Goal: Task Accomplishment & Management: Complete application form

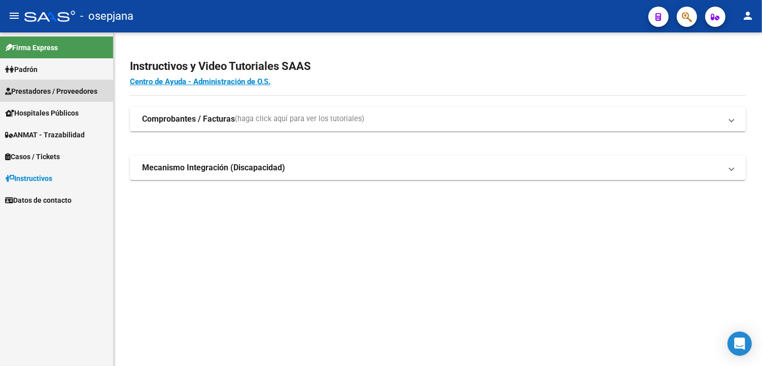
click at [69, 90] on span "Prestadores / Proveedores" at bounding box center [51, 91] width 92 height 11
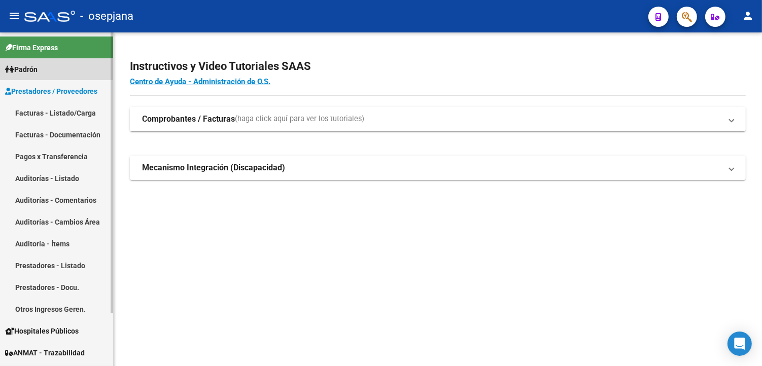
click at [69, 64] on link "Padrón" at bounding box center [56, 69] width 113 height 22
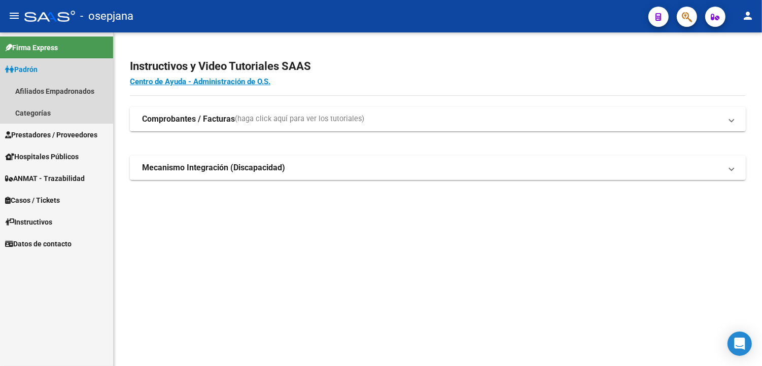
click at [67, 75] on link "Padrón" at bounding box center [56, 69] width 113 height 22
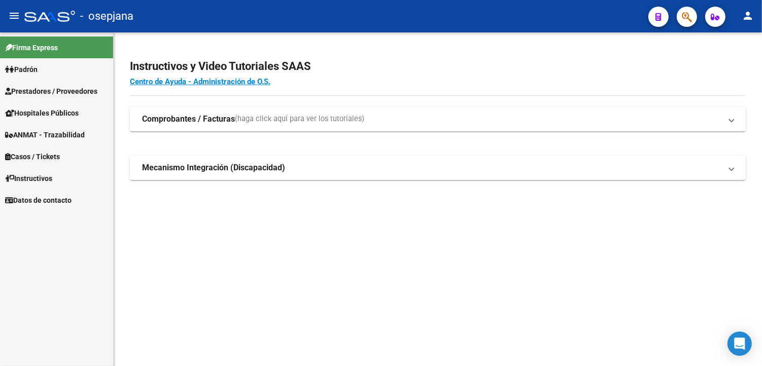
click at [58, 90] on span "Prestadores / Proveedores" at bounding box center [51, 91] width 92 height 11
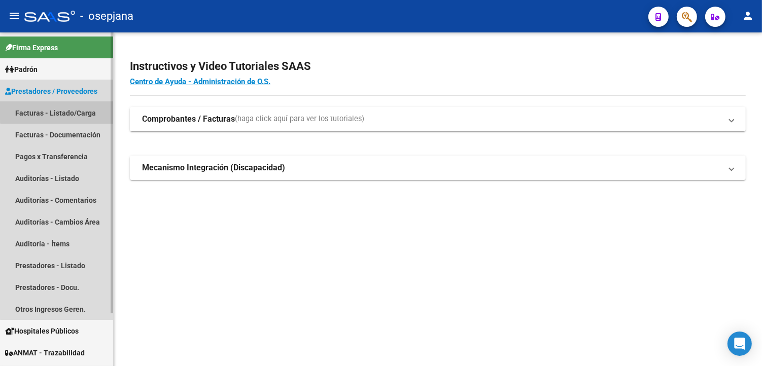
click at [61, 109] on link "Facturas - Listado/Carga" at bounding box center [56, 113] width 113 height 22
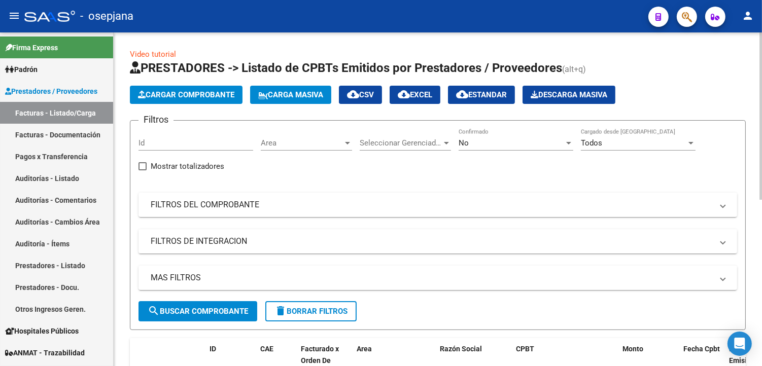
click at [538, 148] on div "No Confirmado" at bounding box center [515, 140] width 115 height 22
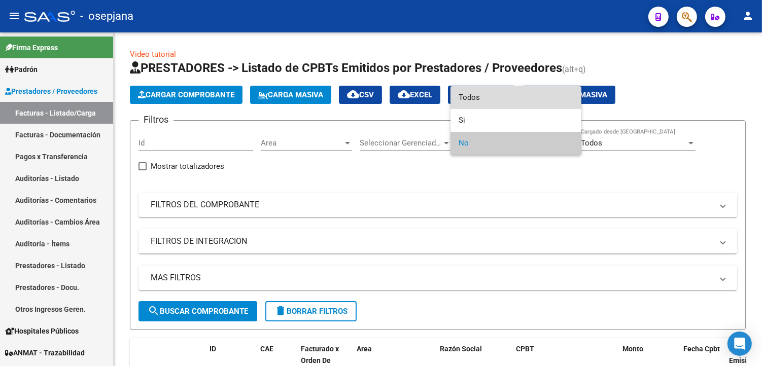
click at [489, 99] on span "Todos" at bounding box center [515, 97] width 115 height 23
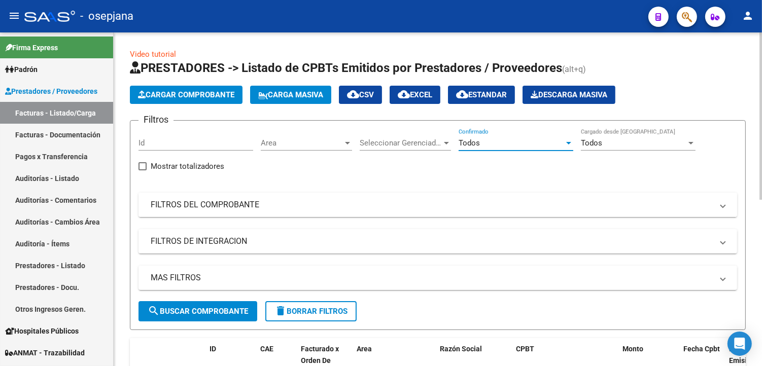
click at [199, 198] on mat-expansion-panel-header "FILTROS DEL COMPROBANTE" at bounding box center [437, 205] width 598 height 24
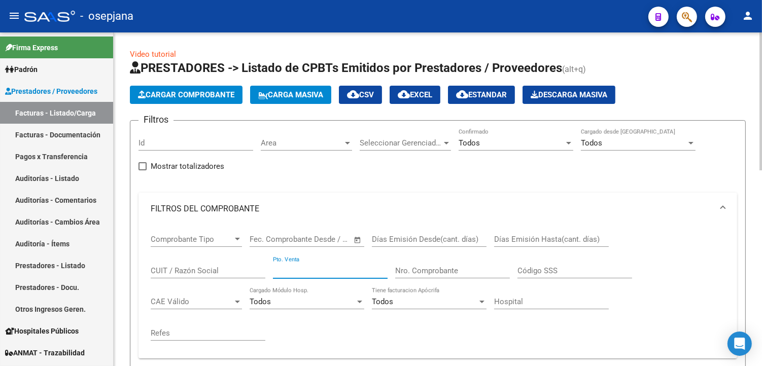
click at [331, 270] on input "Pto. Venta" at bounding box center [330, 270] width 115 height 9
type input "9"
click at [433, 273] on input "Nro. Comprobante" at bounding box center [452, 270] width 115 height 9
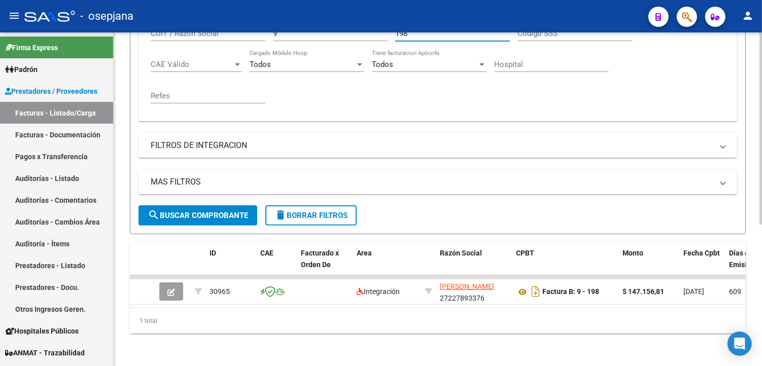
scroll to position [245, 0]
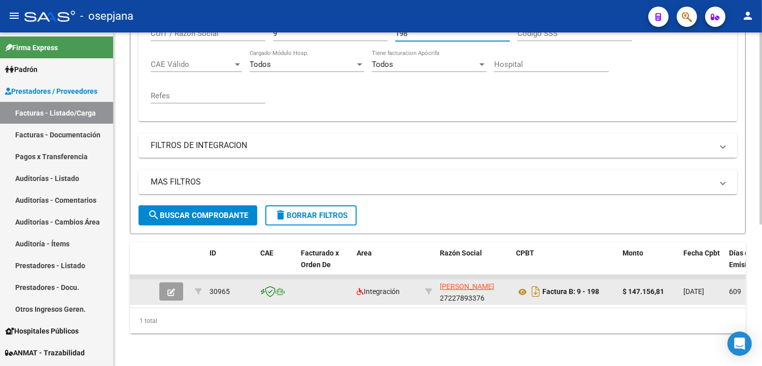
type input "198"
click at [164, 282] on button "button" at bounding box center [171, 291] width 24 height 18
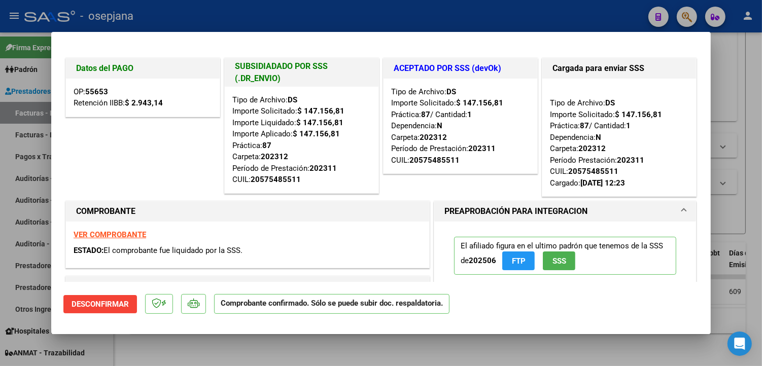
click at [732, 59] on div at bounding box center [381, 183] width 762 height 366
type input "$ 0,00"
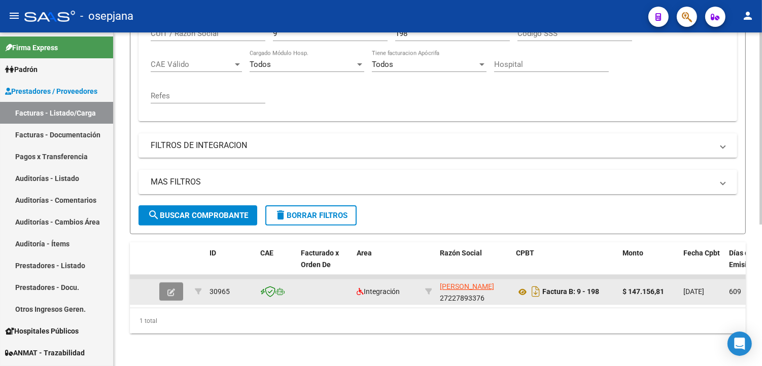
click at [180, 282] on button "button" at bounding box center [171, 291] width 24 height 18
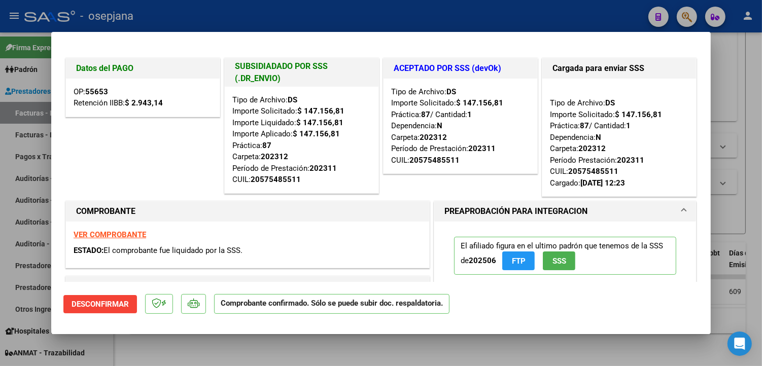
click at [761, 90] on html "menu - osepjana person Firma Express Padrón Afiliados Empadronados Categorías P…" at bounding box center [381, 183] width 762 height 366
click at [747, 97] on div at bounding box center [381, 183] width 762 height 366
type input "$ 0,00"
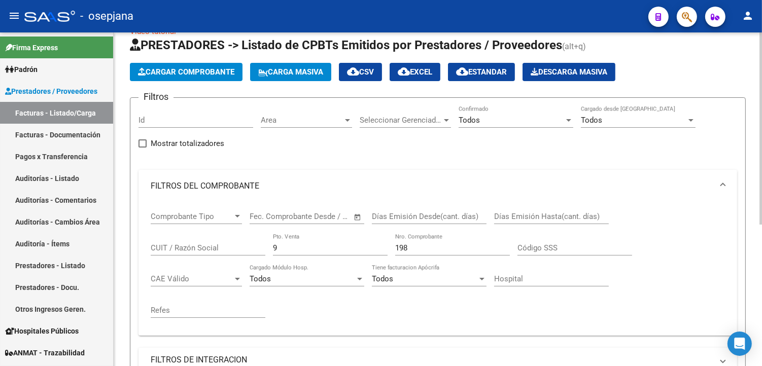
scroll to position [20, 0]
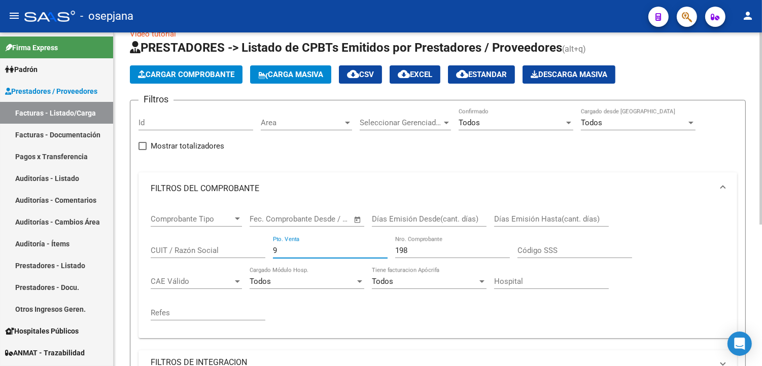
drag, startPoint x: 292, startPoint y: 251, endPoint x: 205, endPoint y: 251, distance: 86.7
click at [205, 251] on div "Comprobante Tipo Comprobante Tipo Start date – End date Fec. Comprobante Desde …" at bounding box center [438, 267] width 574 height 125
drag, startPoint x: 412, startPoint y: 254, endPoint x: 331, endPoint y: 254, distance: 80.6
click at [331, 254] on div "Comprobante Tipo Comprobante Tipo Start date – End date Fec. Comprobante Desde …" at bounding box center [438, 267] width 574 height 125
click at [178, 251] on input "CUIT / Razón Social" at bounding box center [208, 250] width 115 height 9
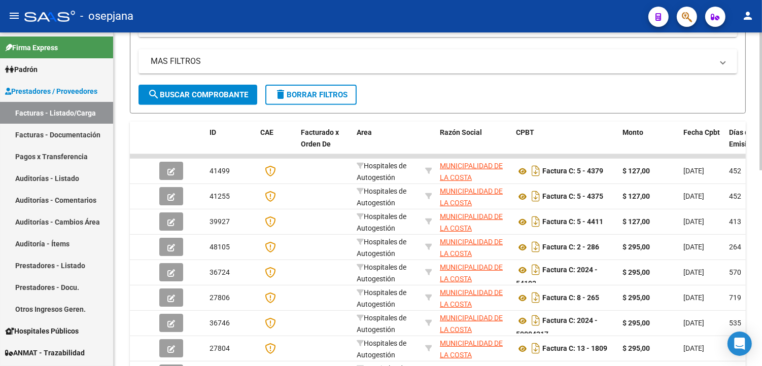
scroll to position [414, 0]
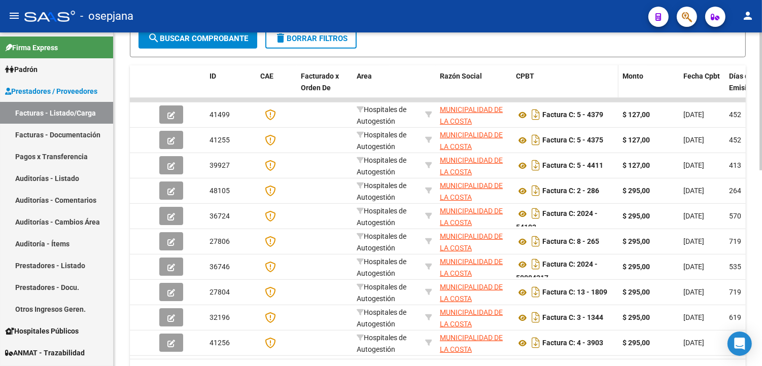
type input "30641670460"
drag, startPoint x: 614, startPoint y: 75, endPoint x: 629, endPoint y: 77, distance: 14.8
click at [629, 77] on datatable-header-cell "Monto" at bounding box center [657, 87] width 60 height 45
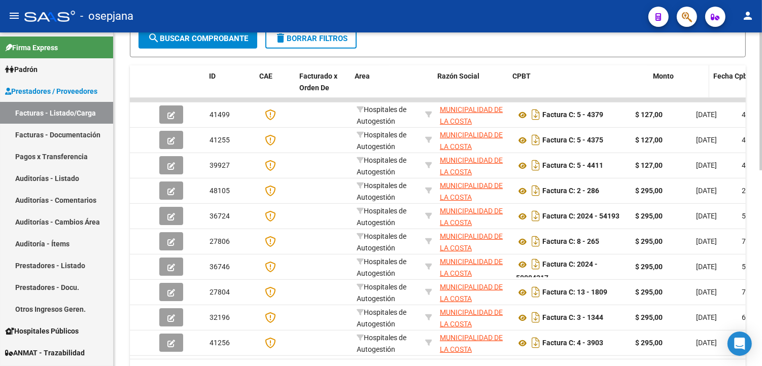
drag, startPoint x: 626, startPoint y: 80, endPoint x: 651, endPoint y: 74, distance: 26.2
click at [651, 74] on datatable-header-cell "Monto" at bounding box center [679, 87] width 60 height 45
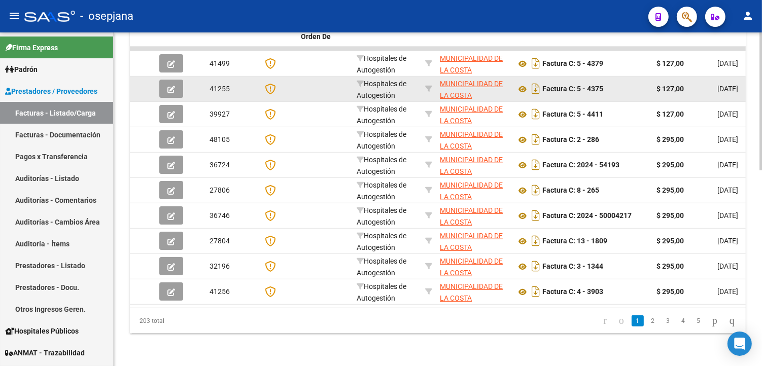
scroll to position [474, 0]
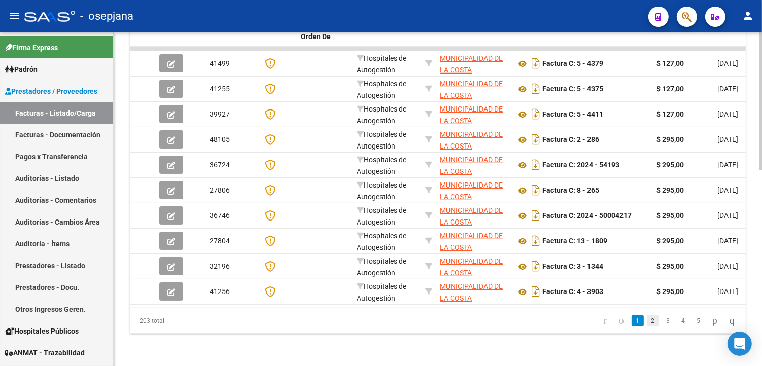
click at [647, 322] on link "2" at bounding box center [653, 320] width 12 height 11
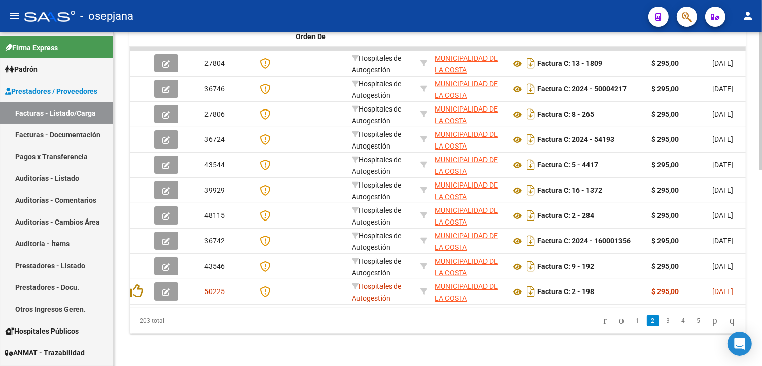
scroll to position [0, 0]
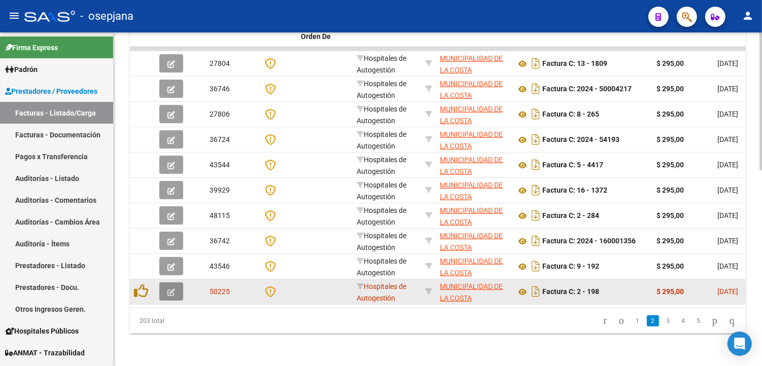
click at [173, 289] on icon "button" at bounding box center [171, 293] width 8 height 8
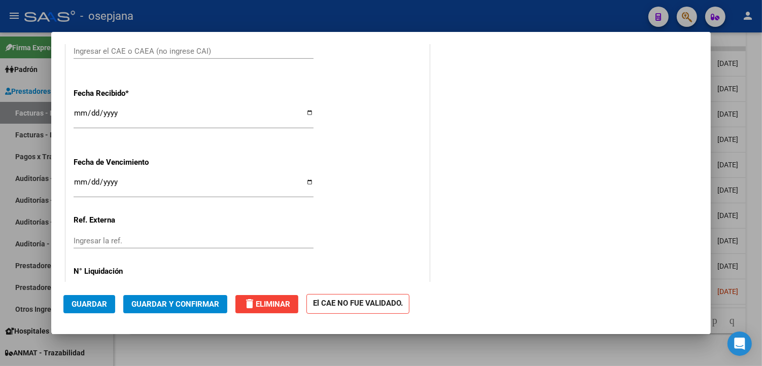
scroll to position [536, 0]
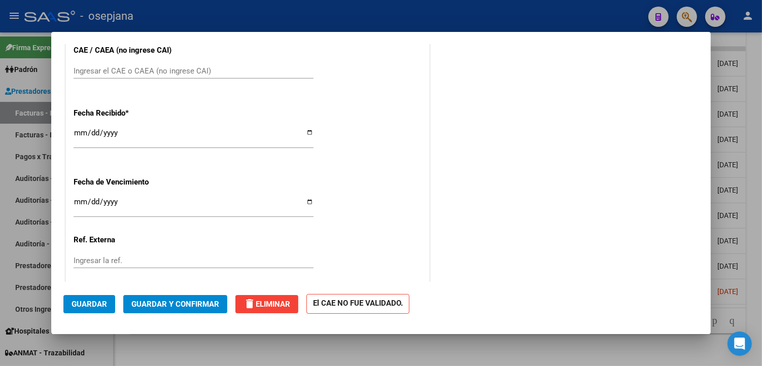
click at [304, 201] on input "Ingresar la fecha" at bounding box center [194, 206] width 240 height 16
type input "[DATE]"
click at [121, 260] on input "Ingresar la ref." at bounding box center [194, 260] width 240 height 9
type input "23978"
click at [185, 302] on span "Guardar y Confirmar" at bounding box center [175, 304] width 88 height 9
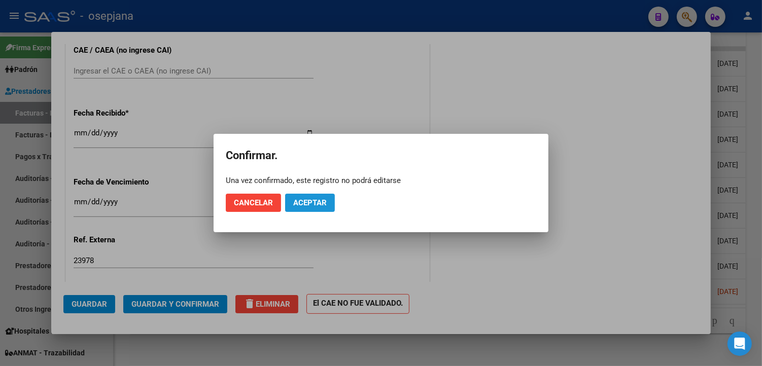
click at [317, 200] on span "Aceptar" at bounding box center [309, 202] width 33 height 9
click at [316, 201] on span "Guardar igualmente." at bounding box center [336, 202] width 86 height 9
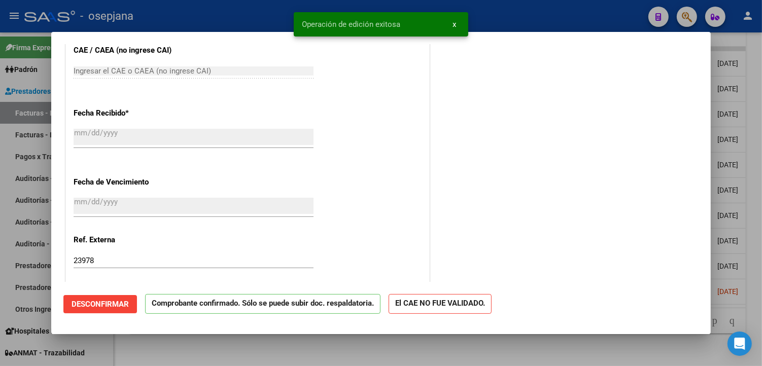
click at [210, 10] on div at bounding box center [381, 183] width 762 height 366
type input "$ 0,00"
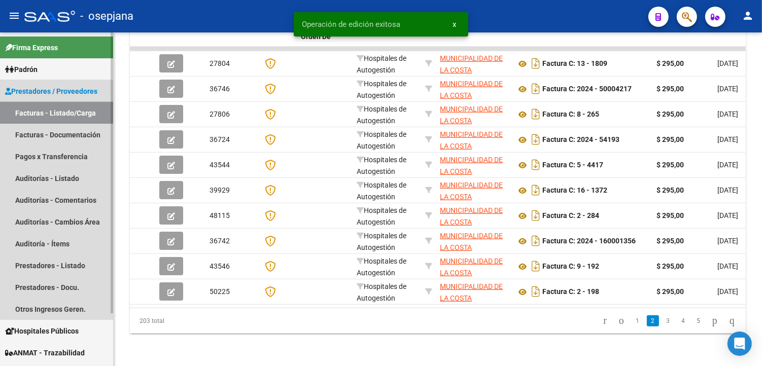
click at [67, 112] on link "Facturas - Listado/Carga" at bounding box center [56, 113] width 113 height 22
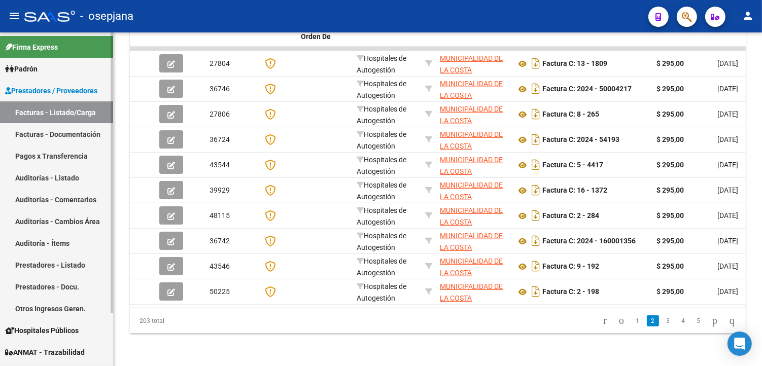
scroll to position [0, 0]
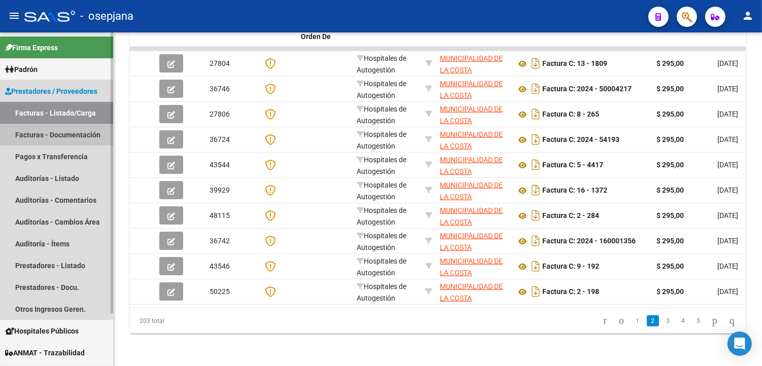
click at [72, 140] on link "Facturas - Documentación" at bounding box center [56, 135] width 113 height 22
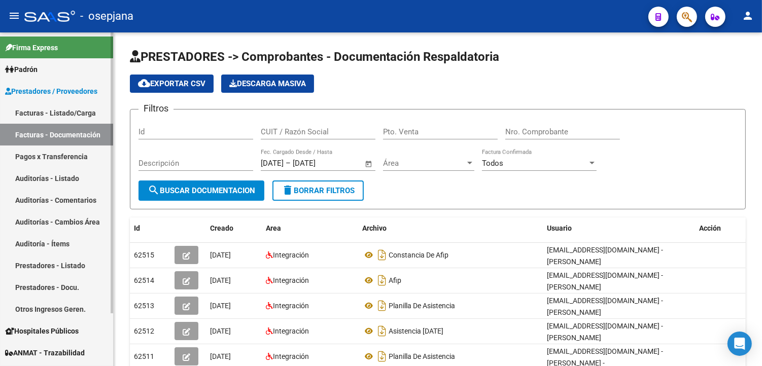
click at [59, 159] on link "Pagos x Transferencia" at bounding box center [56, 157] width 113 height 22
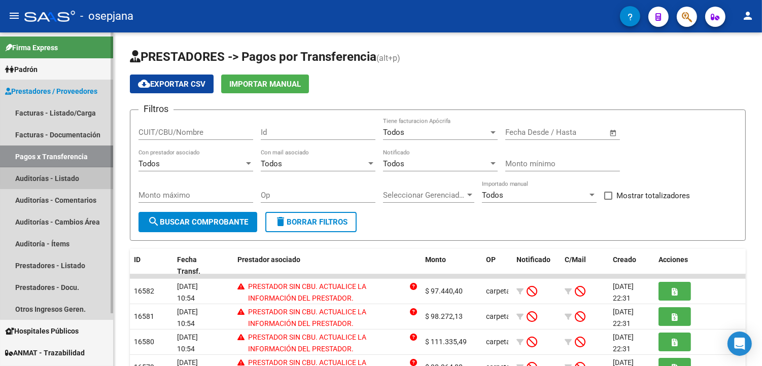
click at [83, 176] on link "Auditorías - Listado" at bounding box center [56, 178] width 113 height 22
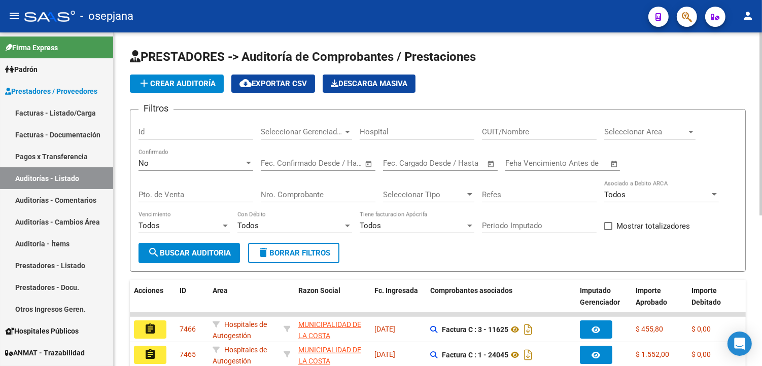
click at [195, 81] on span "add Crear Auditoría" at bounding box center [177, 83] width 78 height 9
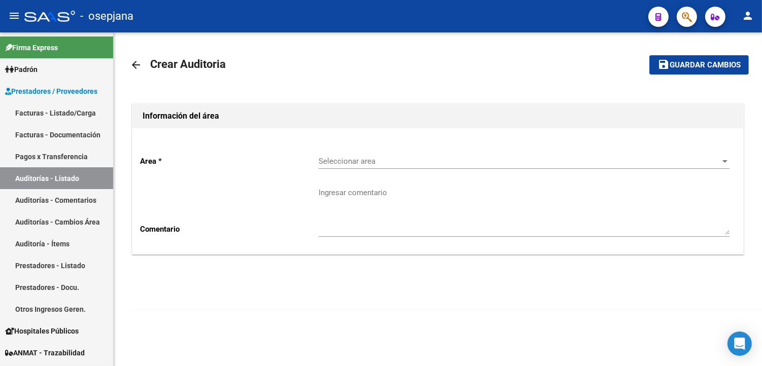
click at [429, 163] on span "Seleccionar area" at bounding box center [519, 161] width 402 height 9
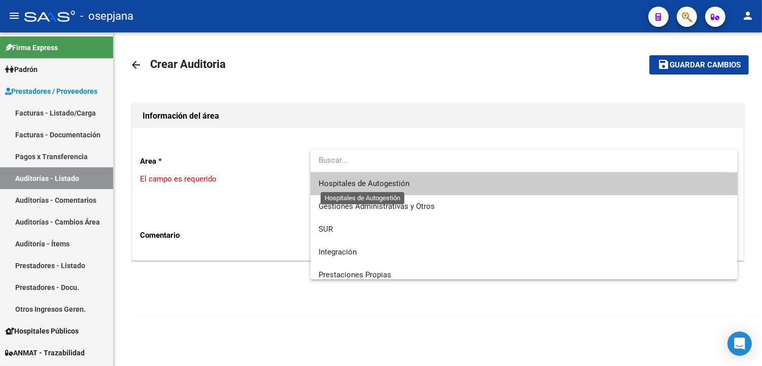
click at [377, 183] on span "Hospitales de Autogestión" at bounding box center [363, 183] width 91 height 9
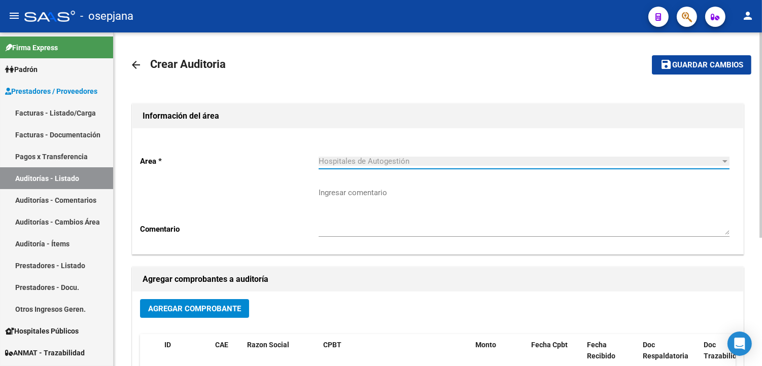
click at [222, 306] on span "Agregar Comprobante" at bounding box center [194, 308] width 93 height 9
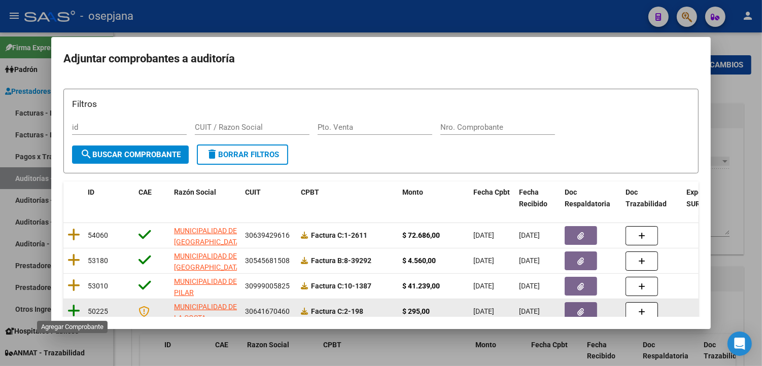
click at [69, 304] on icon at bounding box center [73, 311] width 13 height 14
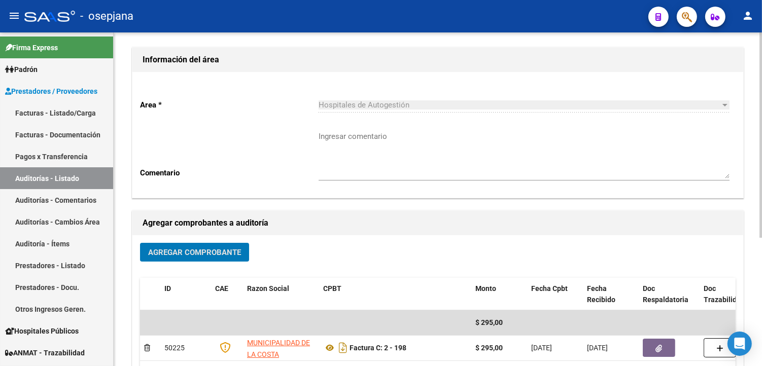
scroll to position [113, 0]
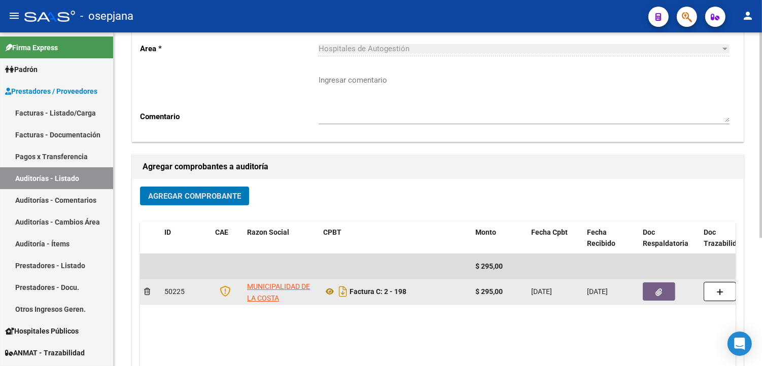
click at [661, 293] on icon "button" at bounding box center [659, 293] width 7 height 8
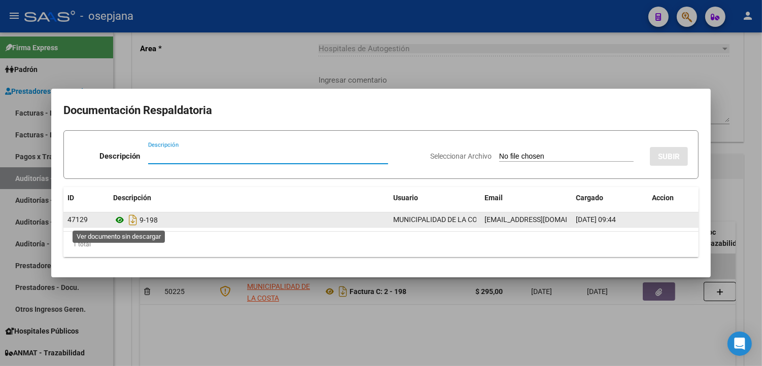
click at [123, 217] on icon at bounding box center [119, 220] width 13 height 12
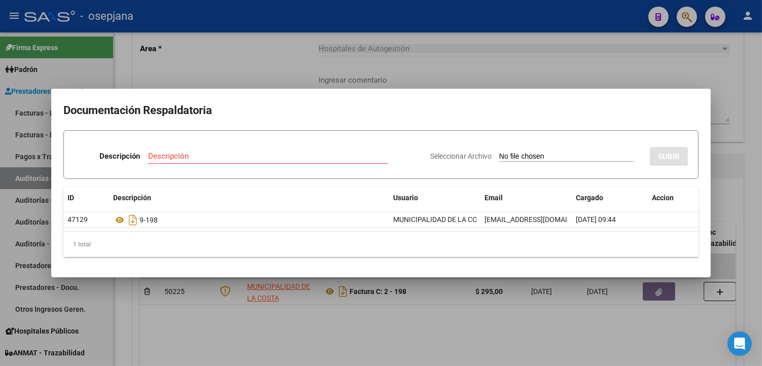
click at [596, 77] on div at bounding box center [381, 183] width 762 height 366
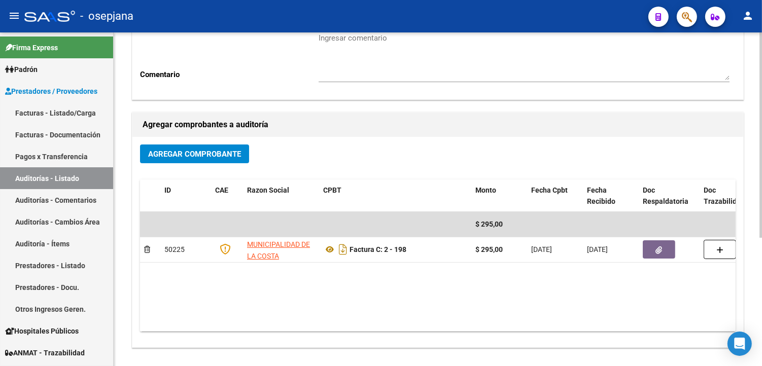
scroll to position [208, 0]
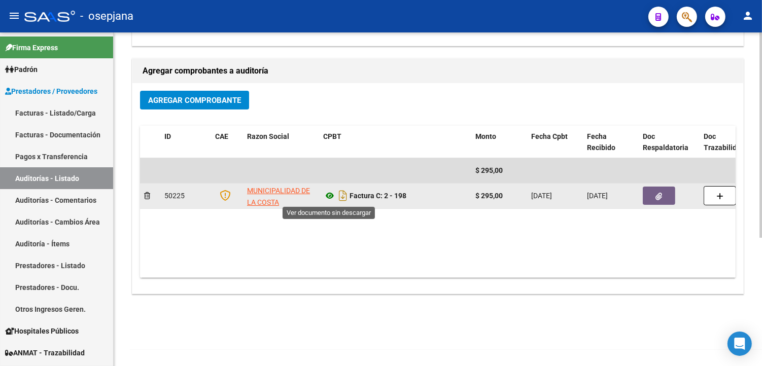
click at [327, 194] on icon at bounding box center [329, 196] width 13 height 12
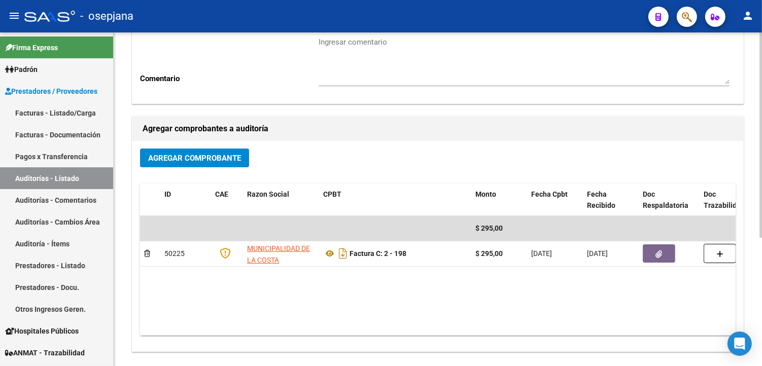
scroll to position [0, 0]
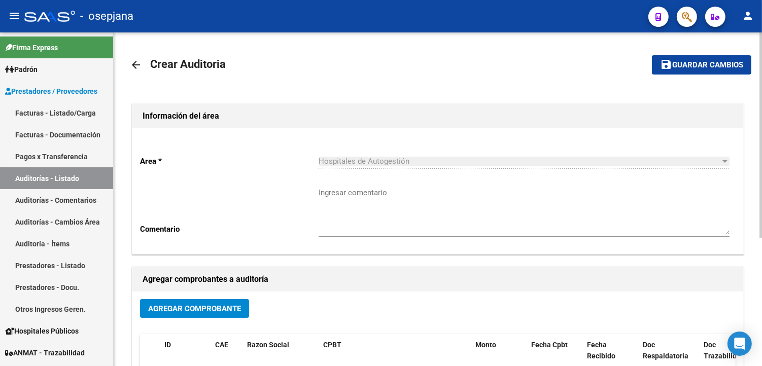
click at [744, 64] on button "save Guardar cambios" at bounding box center [701, 64] width 99 height 19
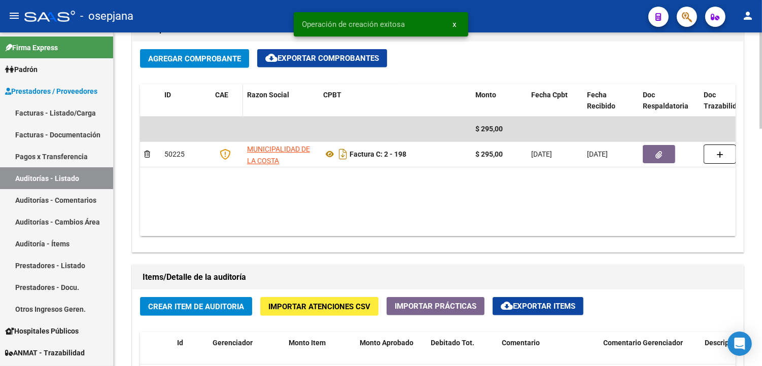
scroll to position [676, 0]
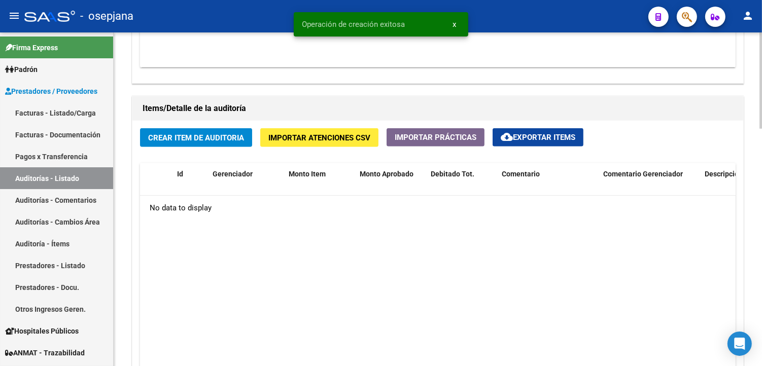
click at [199, 140] on span "Crear Item de Auditoria" at bounding box center [196, 137] width 96 height 9
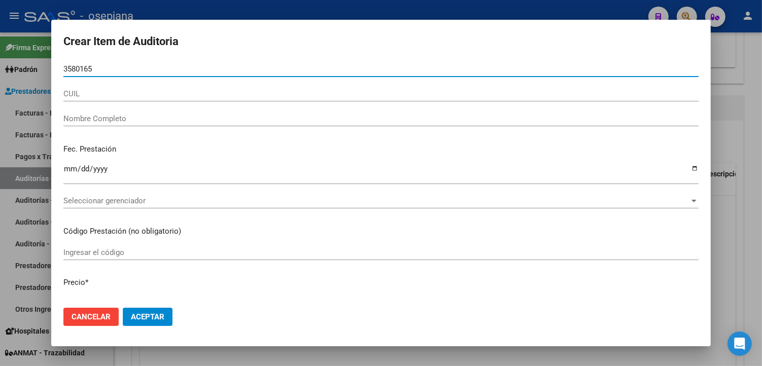
type input "35801651"
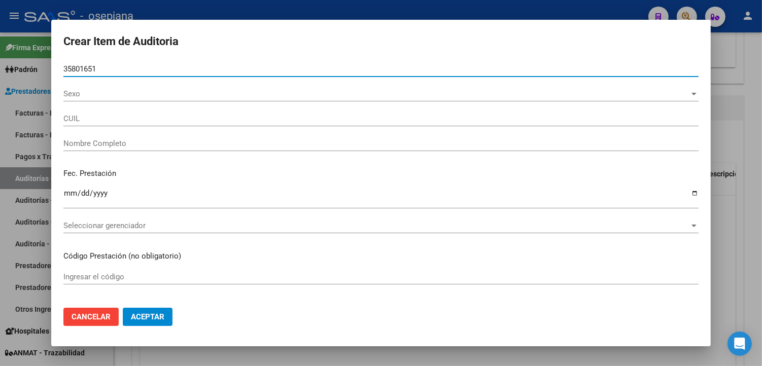
type input "27358016516"
type input "[PERSON_NAME][US_STATE]"
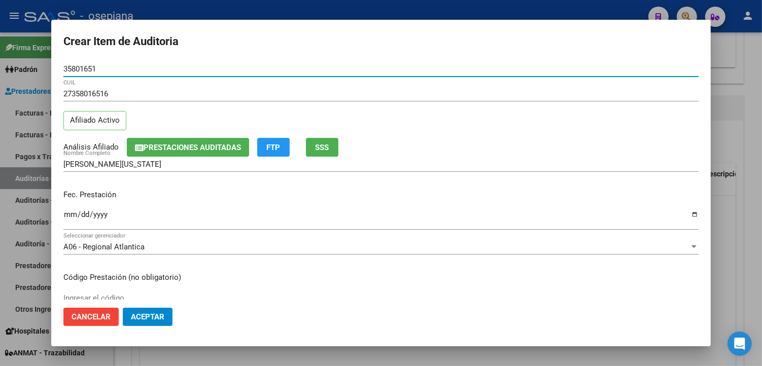
type input "35801651"
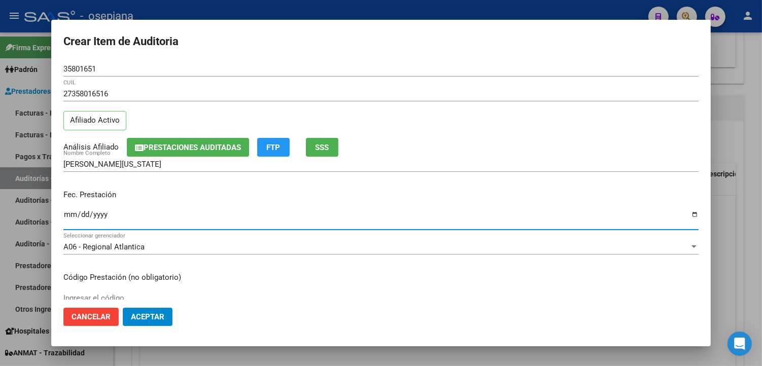
click at [67, 220] on input "Ingresar la fecha" at bounding box center [380, 218] width 635 height 16
type input "[DATE]"
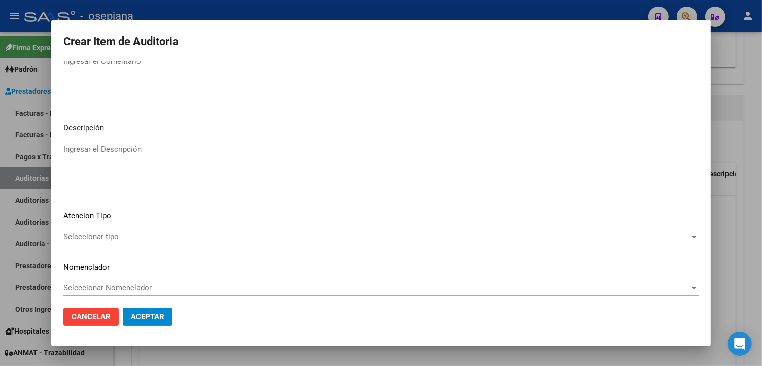
scroll to position [587, 0]
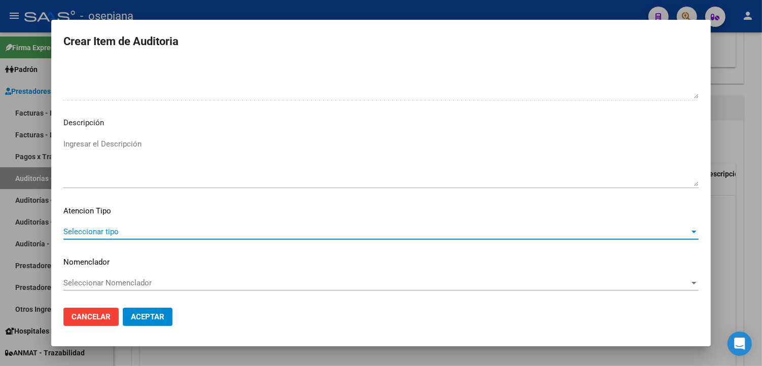
click at [100, 231] on span "Seleccionar tipo" at bounding box center [376, 231] width 626 height 9
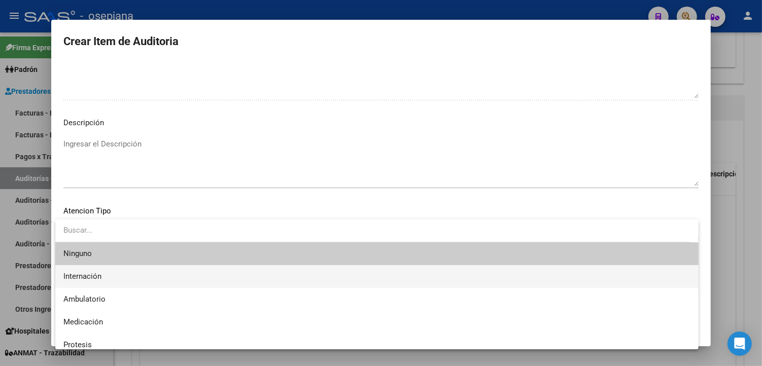
drag, startPoint x: 98, startPoint y: 277, endPoint x: 107, endPoint y: 254, distance: 24.6
click at [107, 254] on div "Ninguno Internación Ambulatorio Medicación Protesis Otro" at bounding box center [376, 285] width 643 height 130
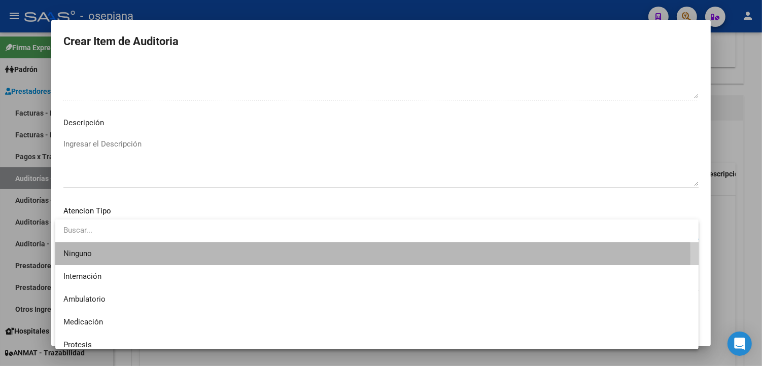
click at [107, 256] on span "Ninguno" at bounding box center [376, 253] width 627 height 23
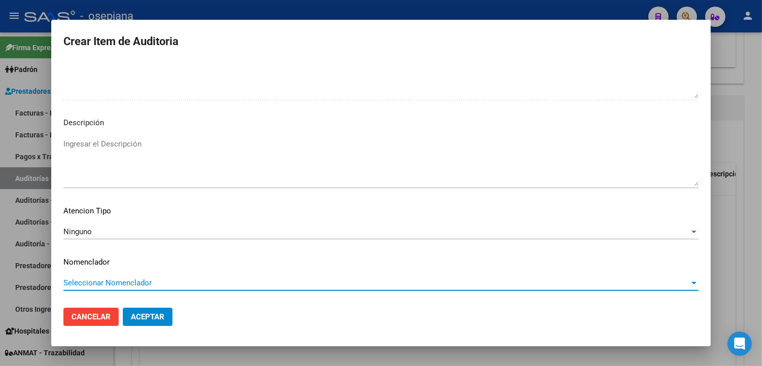
click at [107, 282] on span "Seleccionar Nomenclador" at bounding box center [376, 282] width 626 height 9
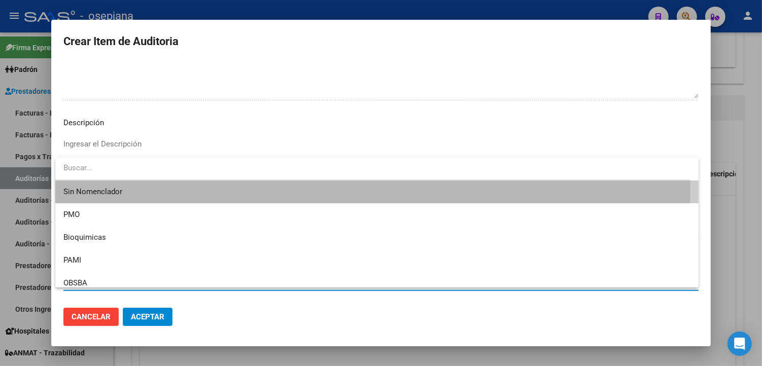
click at [129, 191] on span "Sin Nomenclador" at bounding box center [376, 192] width 627 height 23
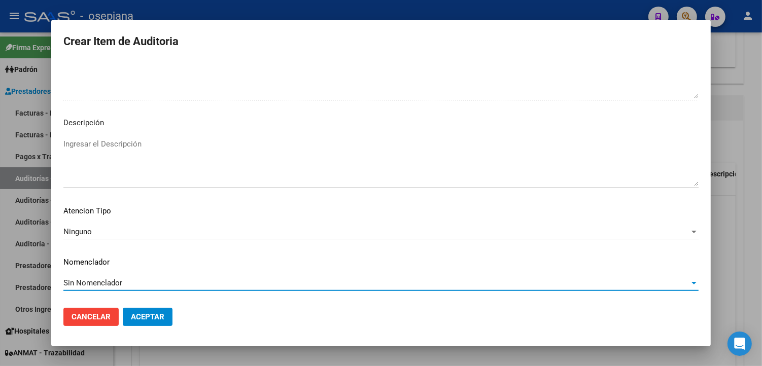
click at [109, 236] on div "Ninguno Seleccionar tipo" at bounding box center [380, 231] width 635 height 15
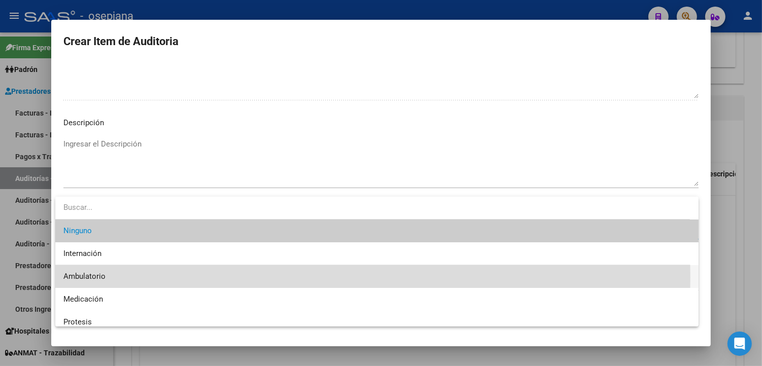
click at [120, 277] on span "Ambulatorio" at bounding box center [376, 276] width 627 height 23
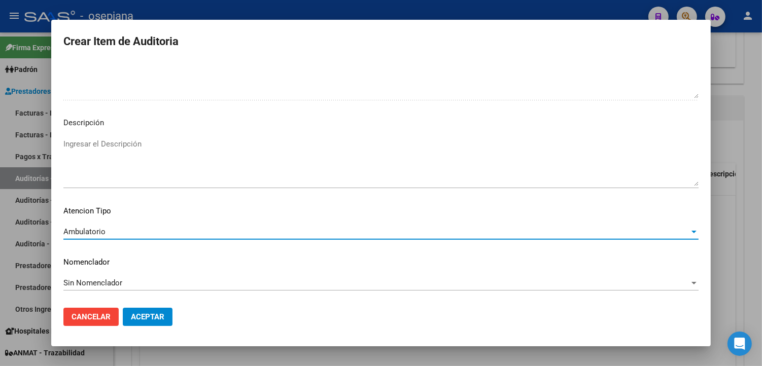
click at [153, 316] on span "Aceptar" at bounding box center [147, 316] width 33 height 9
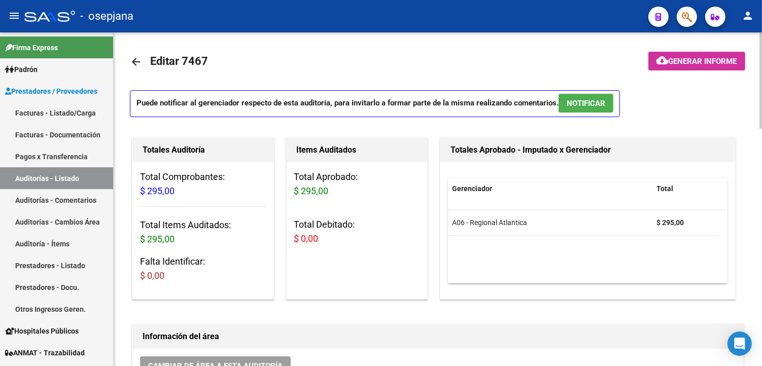
scroll to position [0, 0]
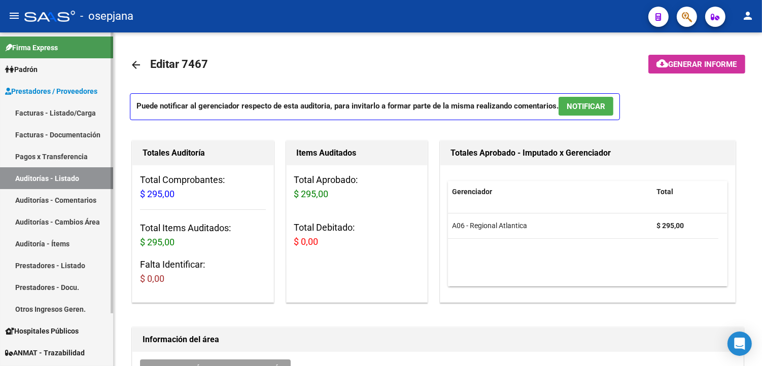
click at [68, 130] on link "Facturas - Documentación" at bounding box center [56, 135] width 113 height 22
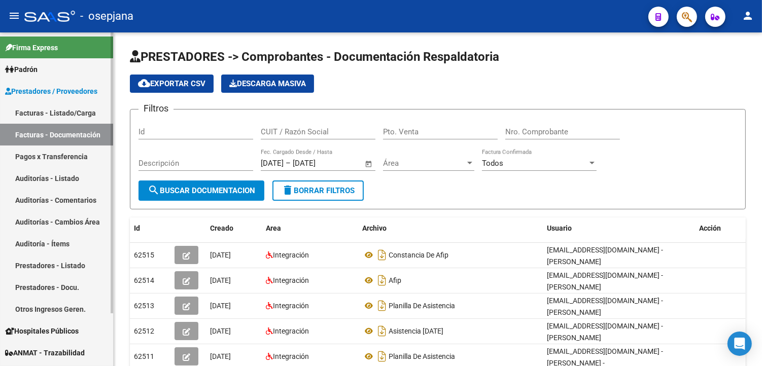
click at [75, 109] on link "Facturas - Listado/Carga" at bounding box center [56, 113] width 113 height 22
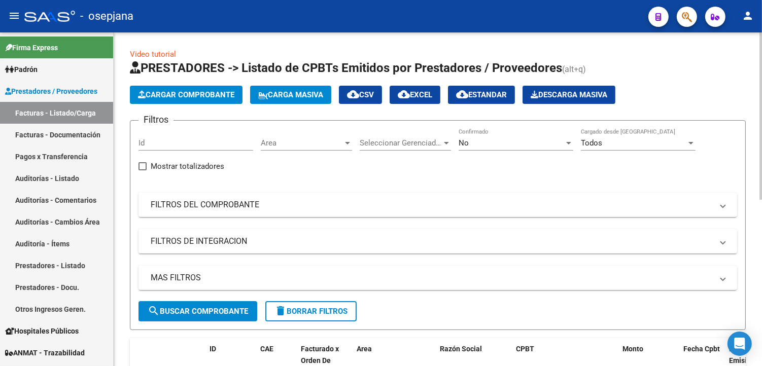
click at [510, 146] on div "No" at bounding box center [510, 142] width 105 height 9
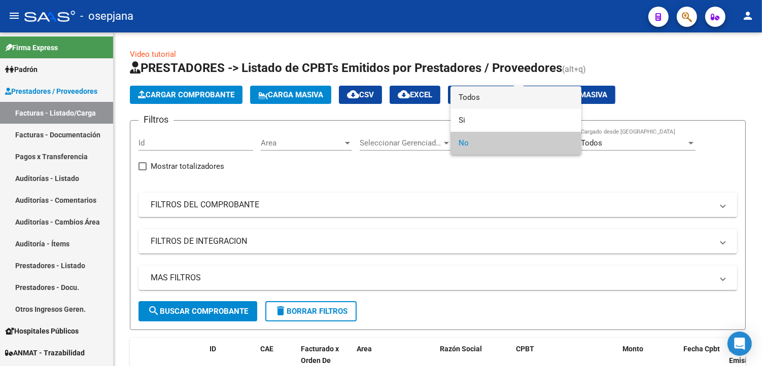
click at [473, 94] on span "Todos" at bounding box center [515, 97] width 115 height 23
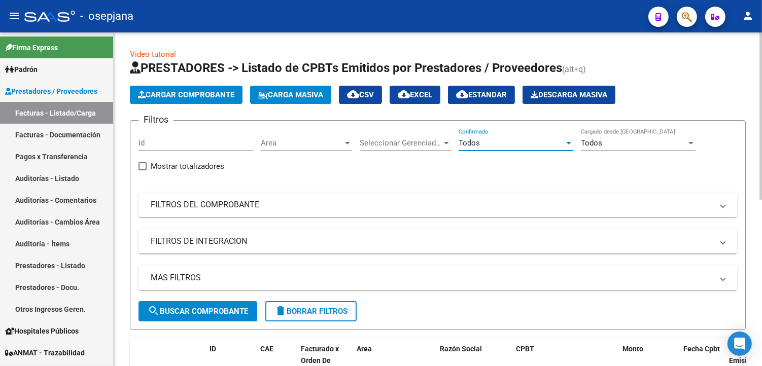
click at [264, 208] on mat-panel-title "FILTROS DEL COMPROBANTE" at bounding box center [432, 204] width 562 height 11
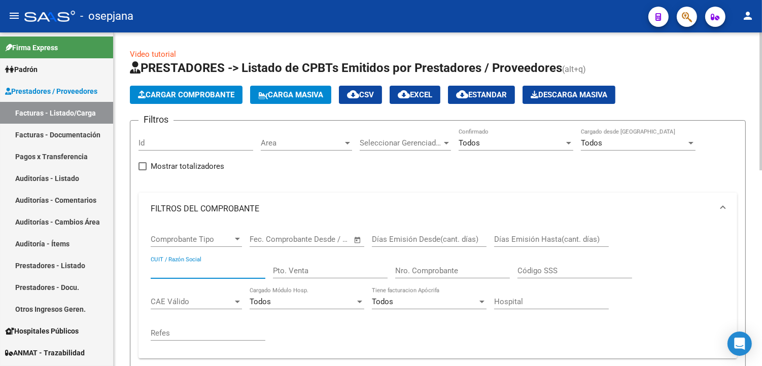
click at [188, 271] on input "CUIT / Razón Social" at bounding box center [208, 270] width 115 height 9
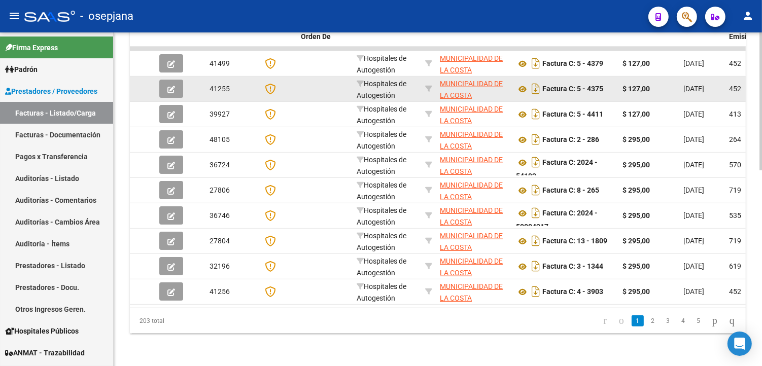
scroll to position [474, 0]
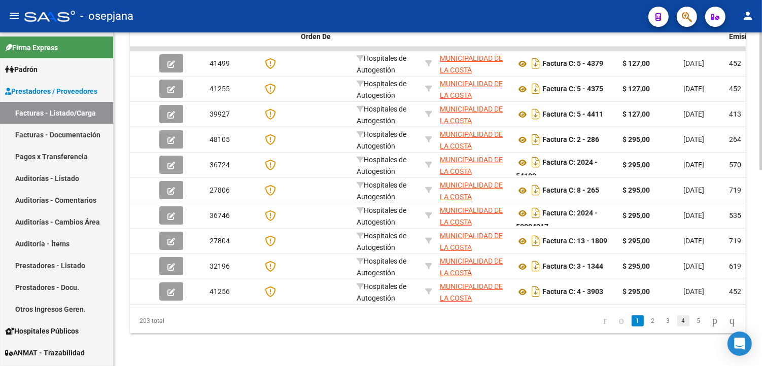
type input "30641670460"
click at [677, 326] on link "4" at bounding box center [683, 320] width 12 height 11
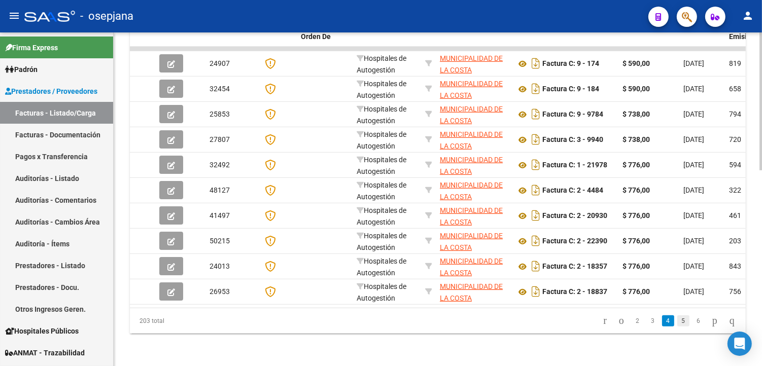
click at [677, 321] on link "5" at bounding box center [683, 320] width 12 height 11
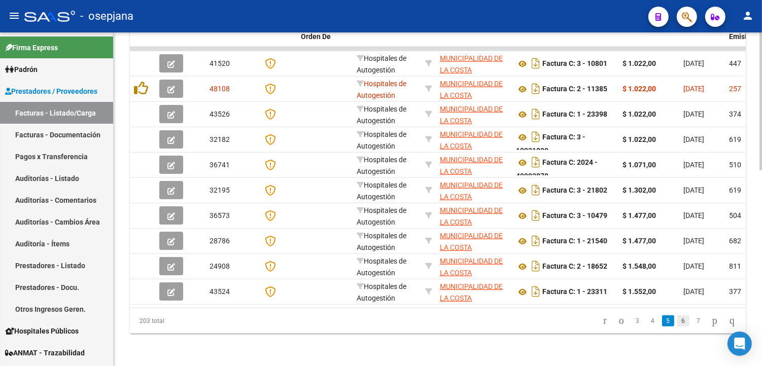
click at [677, 322] on link "6" at bounding box center [683, 320] width 12 height 11
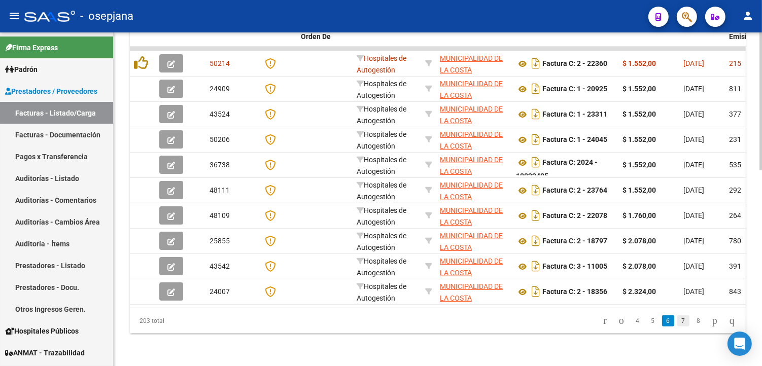
click at [677, 324] on link "7" at bounding box center [683, 320] width 12 height 11
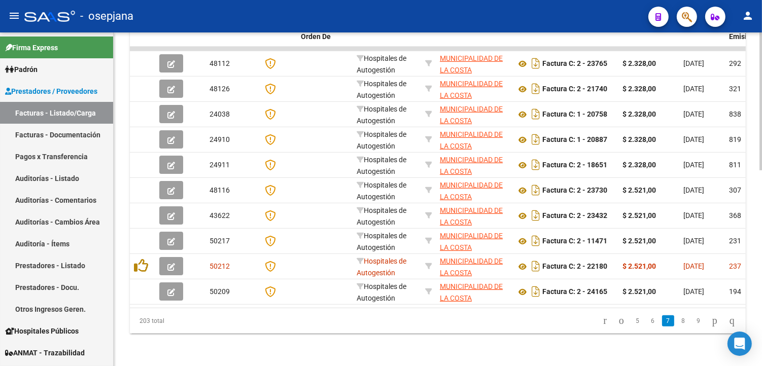
click at [677, 324] on link "8" at bounding box center [683, 320] width 12 height 11
click at [676, 322] on link "9" at bounding box center [682, 320] width 12 height 11
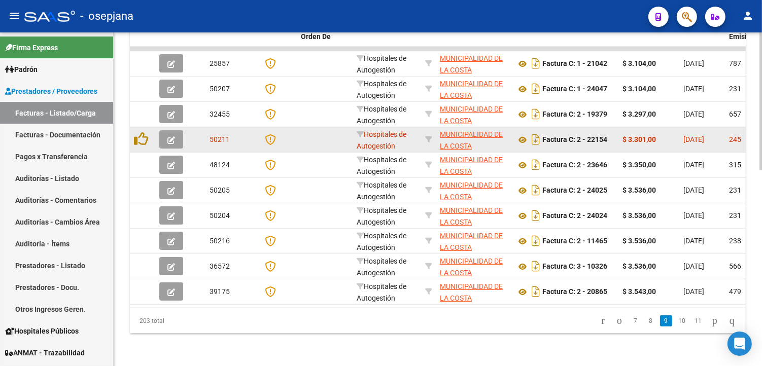
click at [168, 136] on icon "button" at bounding box center [171, 140] width 8 height 8
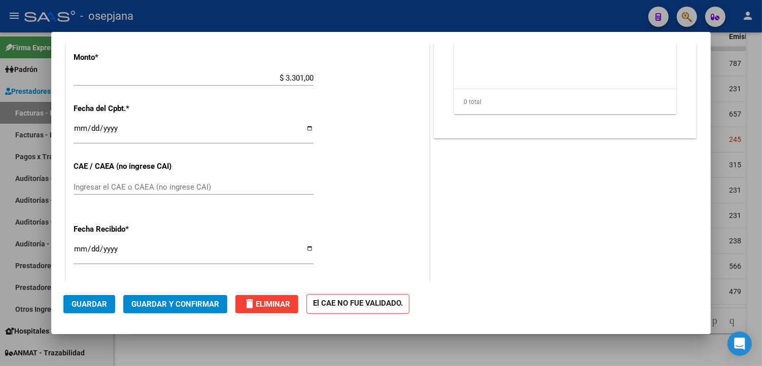
scroll to position [563, 0]
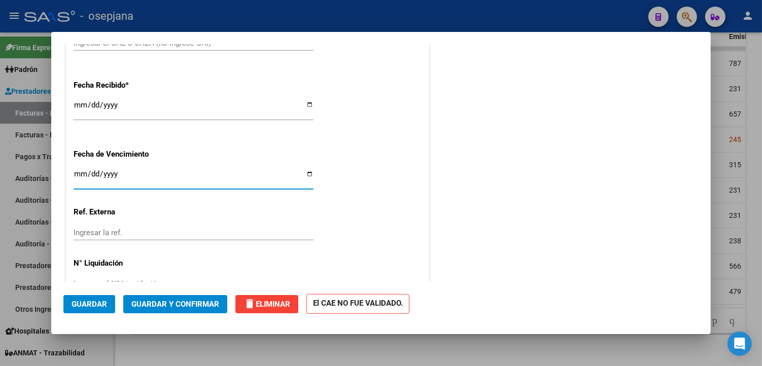
click at [306, 171] on input "Ingresar la fecha" at bounding box center [194, 178] width 240 height 16
type input "[DATE]"
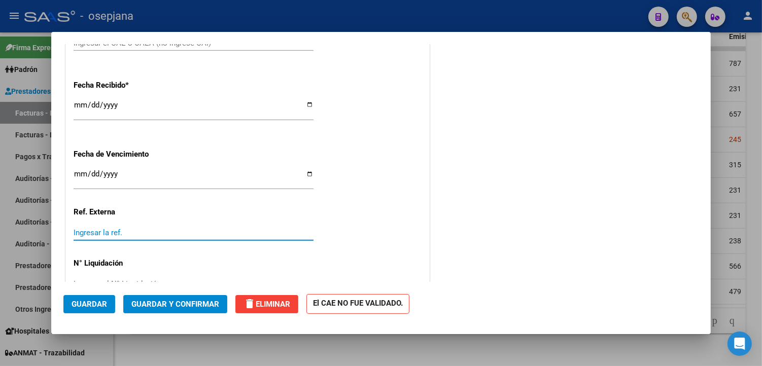
click at [132, 234] on input "Ingresar la ref." at bounding box center [194, 232] width 240 height 9
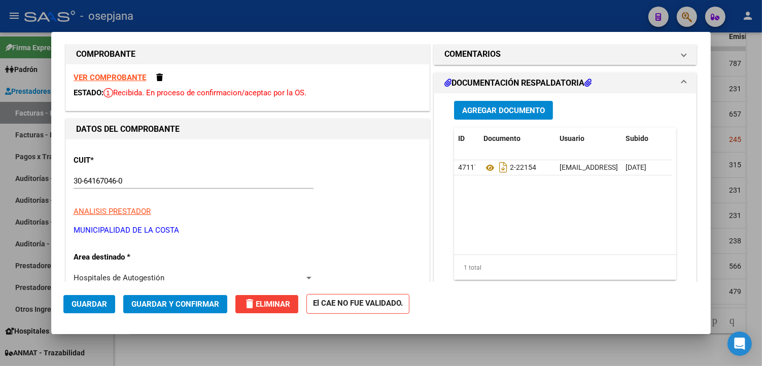
scroll to position [0, 0]
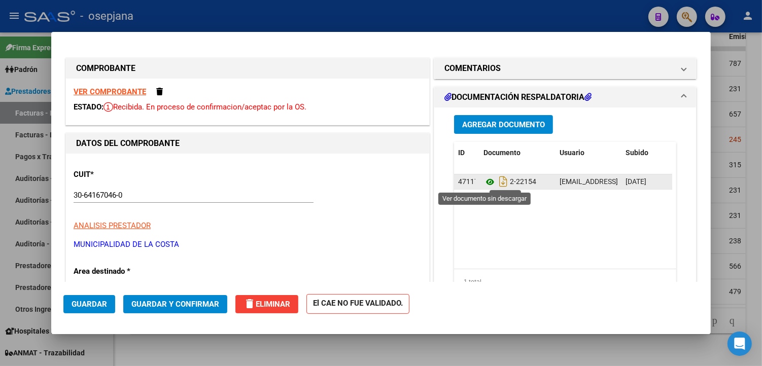
type input "23952"
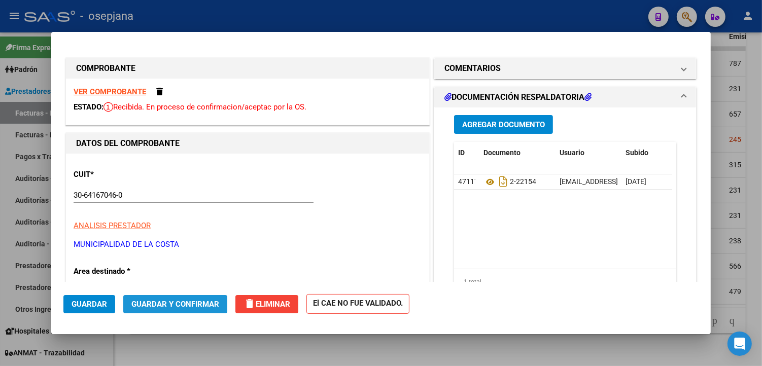
click at [171, 300] on span "Guardar y Confirmar" at bounding box center [175, 304] width 88 height 9
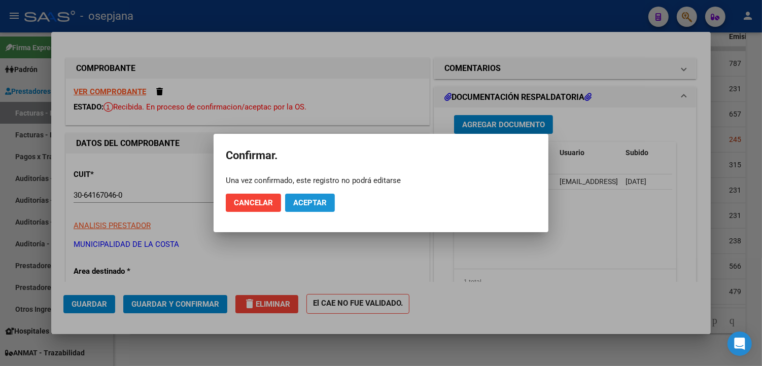
click at [325, 200] on span "Aceptar" at bounding box center [309, 202] width 33 height 9
click at [340, 205] on span "Guardar igualmente." at bounding box center [336, 202] width 86 height 9
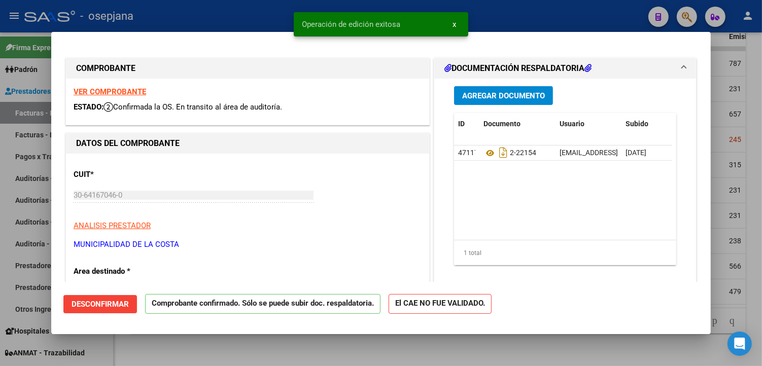
click at [206, 26] on div at bounding box center [381, 183] width 762 height 366
type input "$ 0,00"
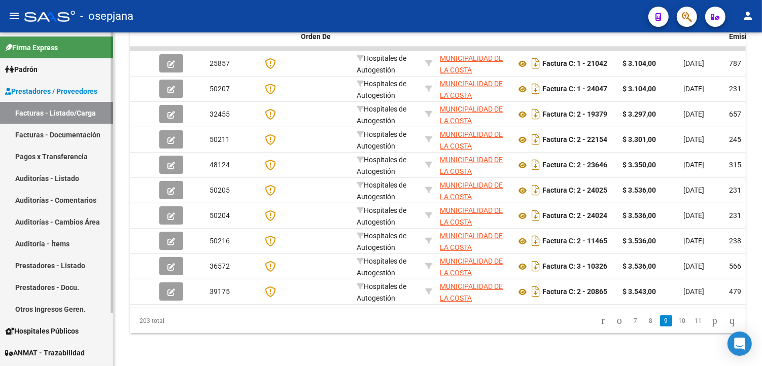
click at [52, 133] on link "Facturas - Documentación" at bounding box center [56, 135] width 113 height 22
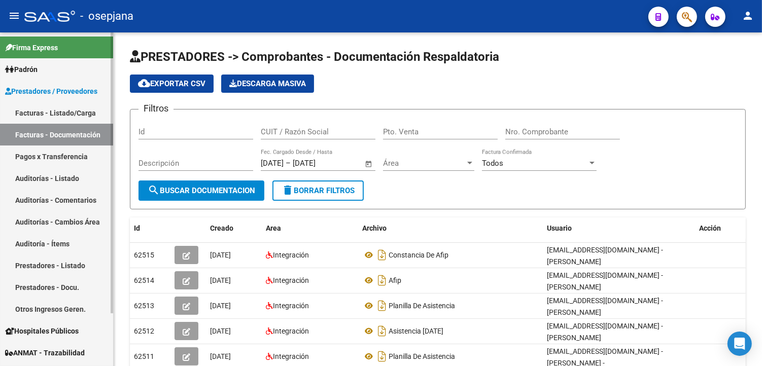
click at [82, 154] on link "Pagos x Transferencia" at bounding box center [56, 157] width 113 height 22
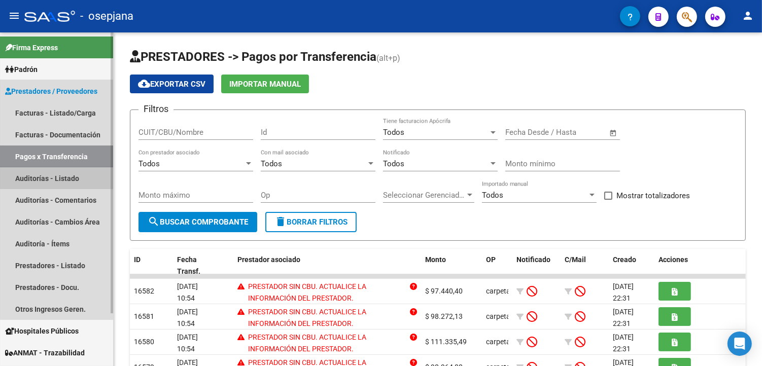
click at [56, 175] on link "Auditorías - Listado" at bounding box center [56, 178] width 113 height 22
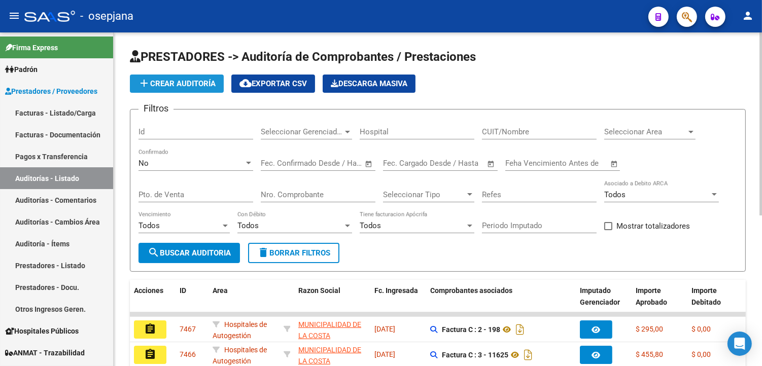
click at [186, 81] on span "add Crear Auditoría" at bounding box center [177, 83] width 78 height 9
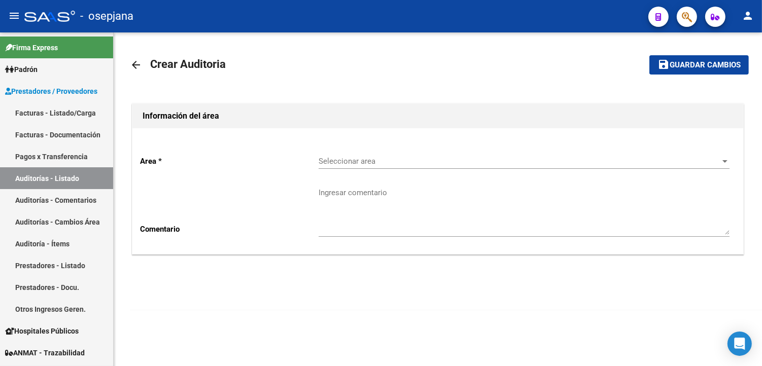
click at [402, 167] on div "Seleccionar area Seleccionar area" at bounding box center [523, 158] width 411 height 22
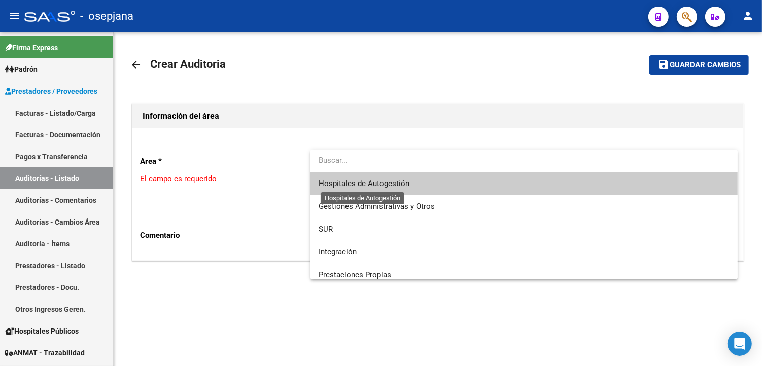
click at [371, 186] on span "Hospitales de Autogestión" at bounding box center [363, 183] width 91 height 9
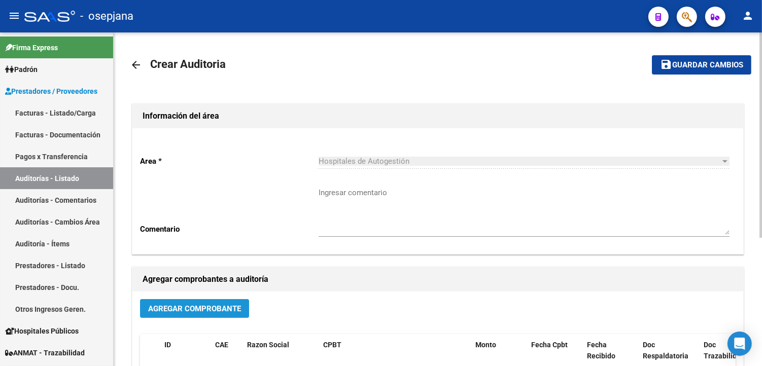
click at [226, 310] on span "Agregar Comprobante" at bounding box center [194, 308] width 93 height 9
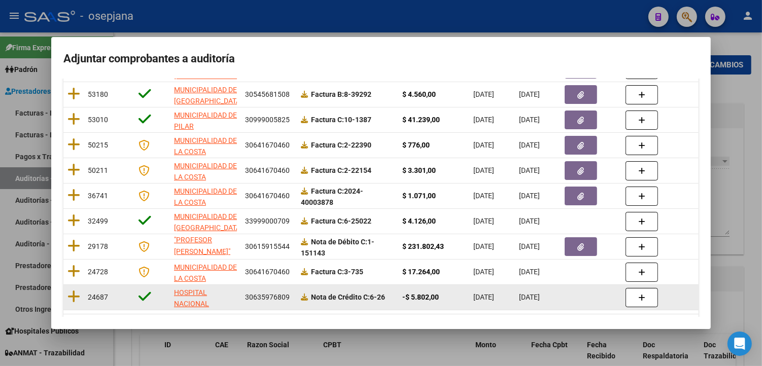
scroll to position [148, 0]
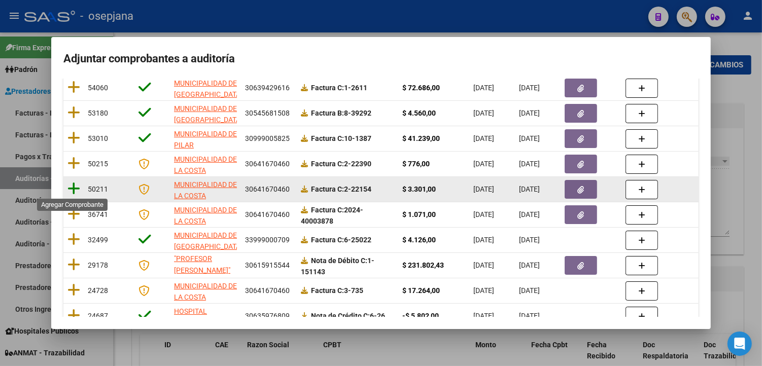
click at [74, 188] on icon at bounding box center [73, 189] width 13 height 14
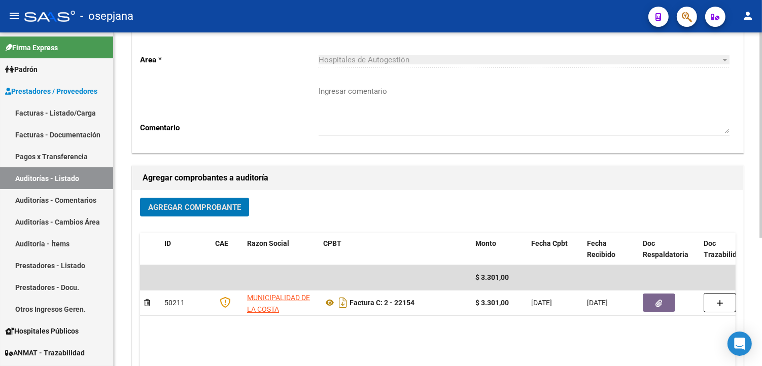
scroll to position [0, 0]
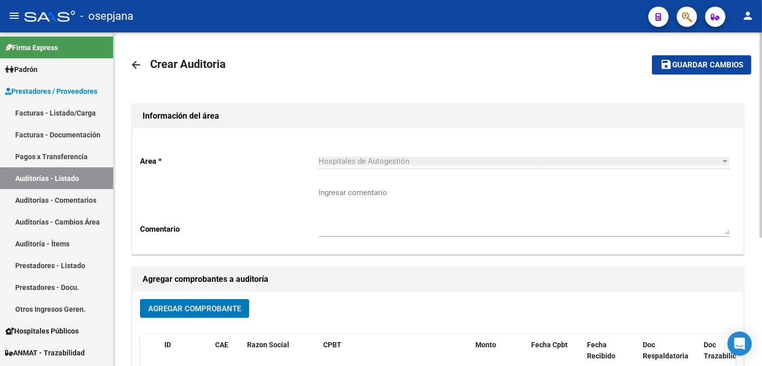
click at [705, 65] on span "Guardar cambios" at bounding box center [707, 65] width 71 height 9
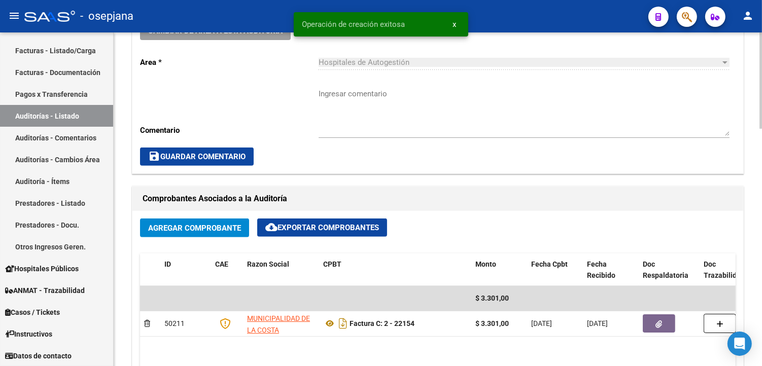
scroll to position [620, 0]
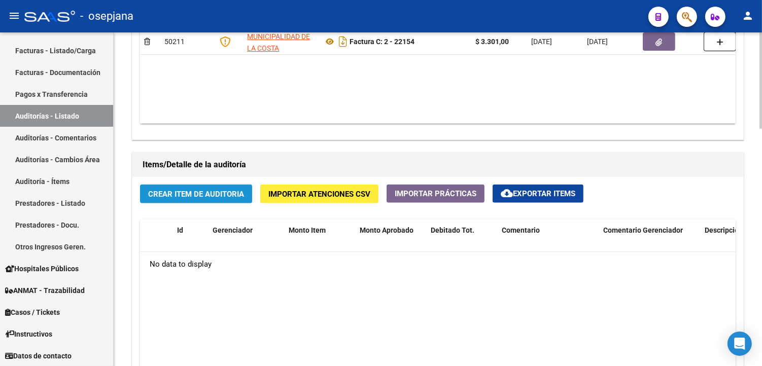
click at [211, 201] on button "Crear Item de Auditoria" at bounding box center [196, 194] width 112 height 19
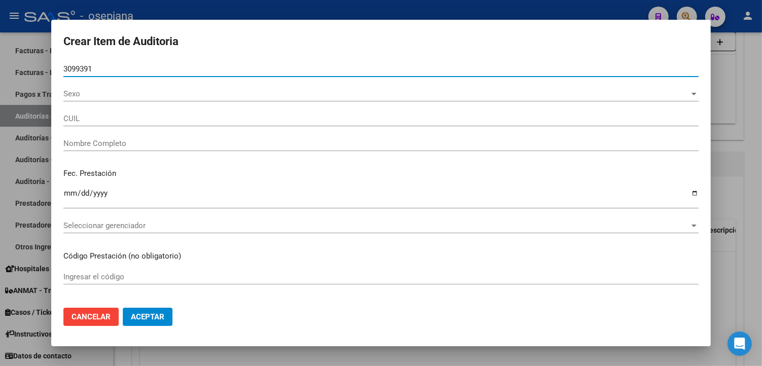
type input "30993912"
type input "27309939129"
type input "[PERSON_NAME]"
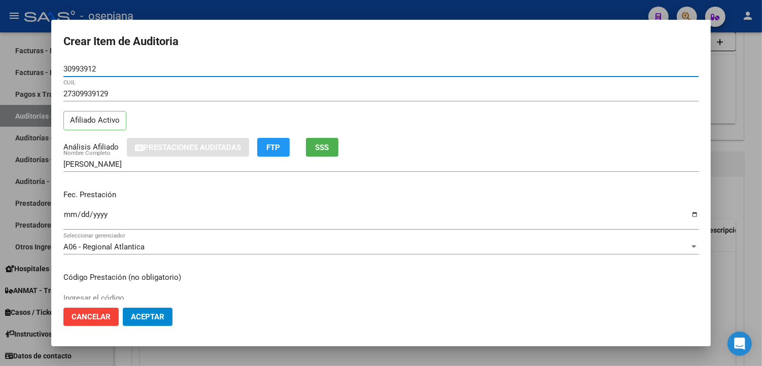
type input "30993912"
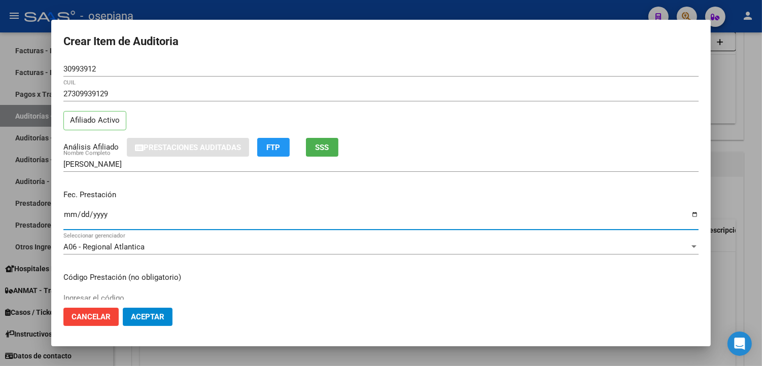
click at [73, 216] on input "Ingresar la fecha" at bounding box center [380, 218] width 635 height 16
type input "[DATE]"
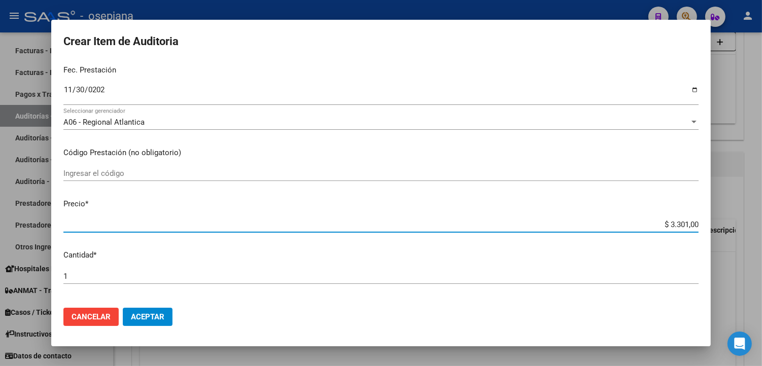
drag, startPoint x: 662, startPoint y: 66, endPoint x: 707, endPoint y: 64, distance: 45.2
click at [707, 64] on mat-dialog-content "30993912 Nro Documento 27309939129 CUIL Afiliado Activo Análisis Afiliado Prest…" at bounding box center [380, 180] width 659 height 238
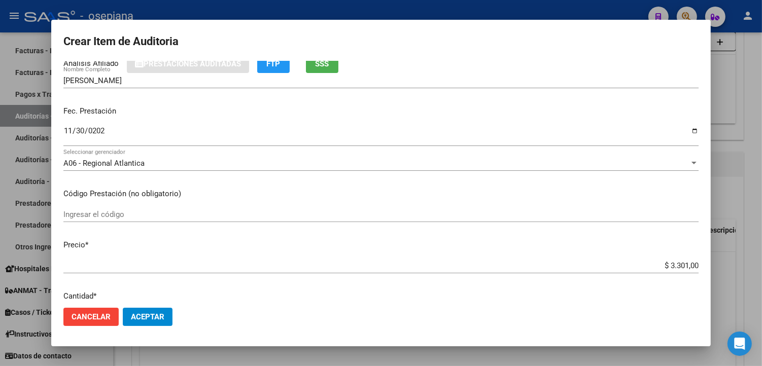
scroll to position [79, 0]
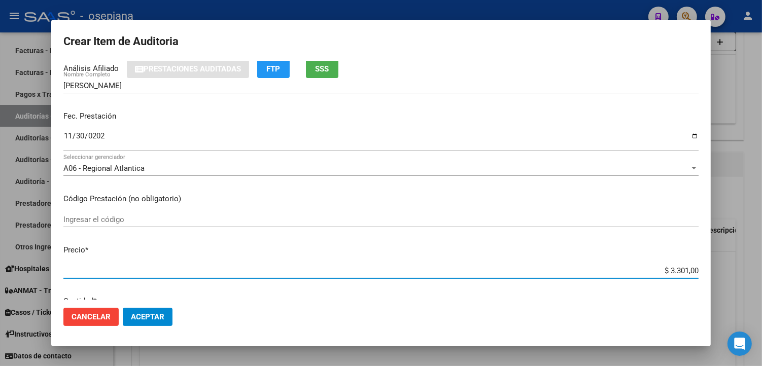
type input "$ 0,02"
type input "$ 0,22"
type input "$ 2,27"
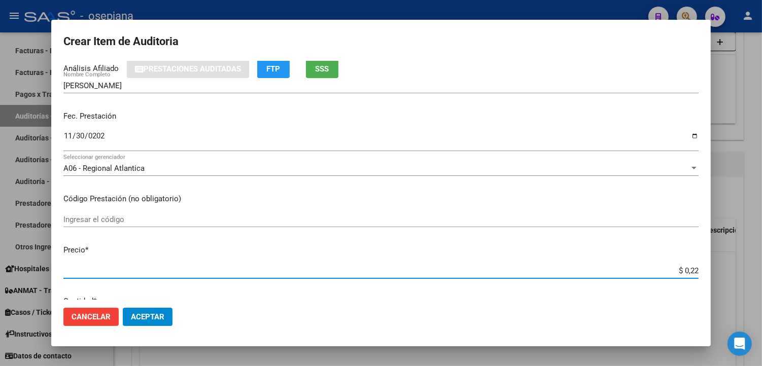
type input "$ 2,27"
type input "$ 22,79"
type input "$ 227,90"
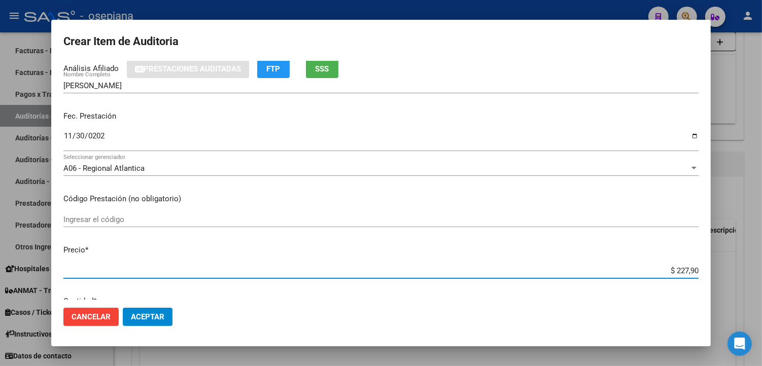
type input "$ 2.279,00"
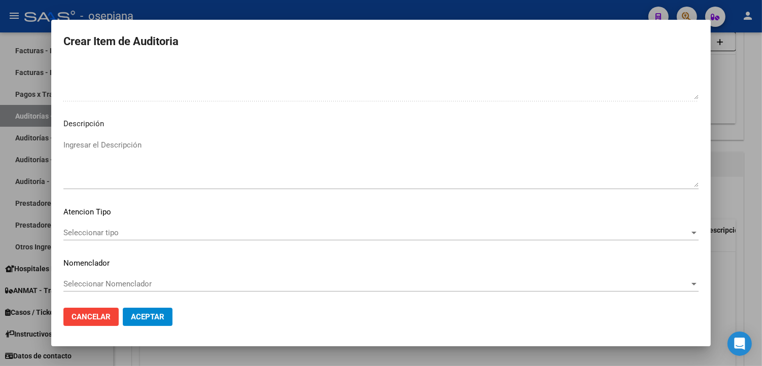
scroll to position [587, 0]
click at [104, 227] on span "Seleccionar tipo" at bounding box center [376, 231] width 626 height 9
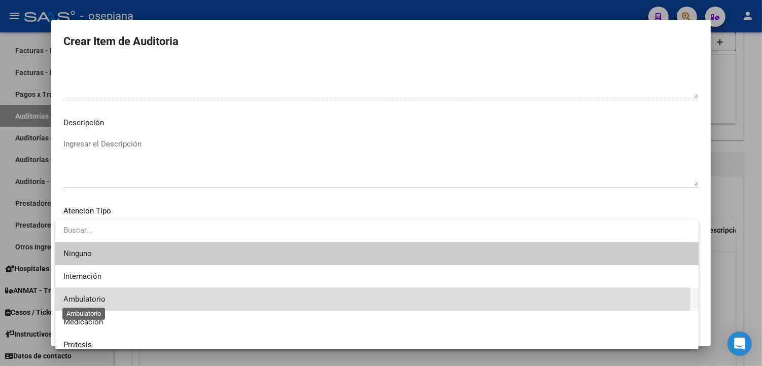
click at [88, 297] on span "Ambulatorio" at bounding box center [84, 299] width 42 height 9
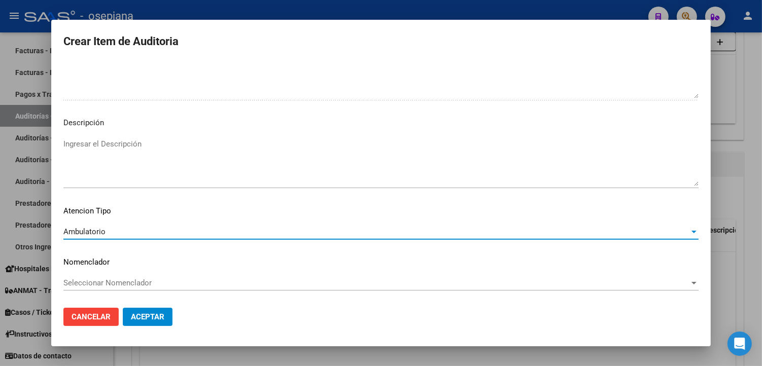
click at [100, 282] on span "Seleccionar Nomenclador" at bounding box center [376, 282] width 626 height 9
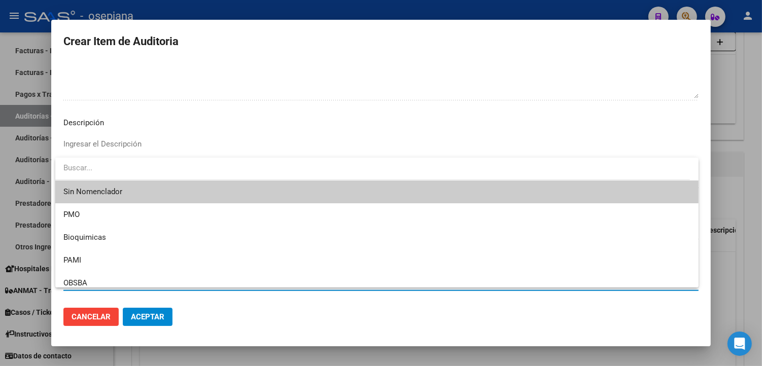
click at [112, 190] on span "Sin Nomenclador" at bounding box center [376, 192] width 627 height 23
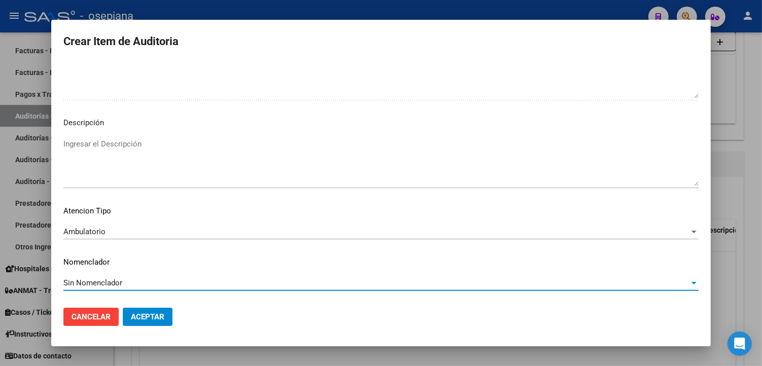
click at [145, 321] on span "Aceptar" at bounding box center [147, 316] width 33 height 9
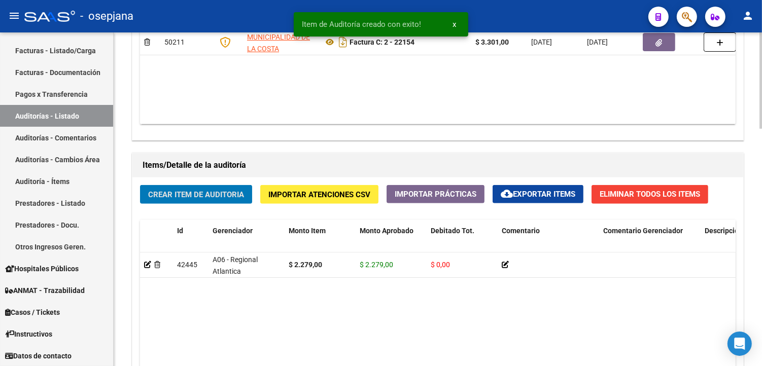
scroll to position [620, 0]
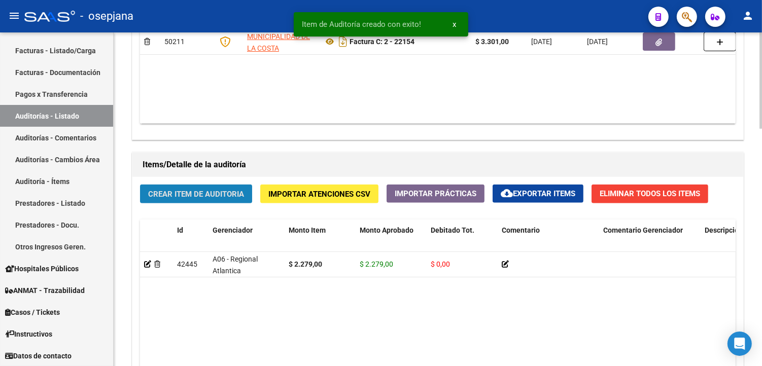
click at [173, 189] on button "Crear Item de Auditoria" at bounding box center [196, 194] width 112 height 19
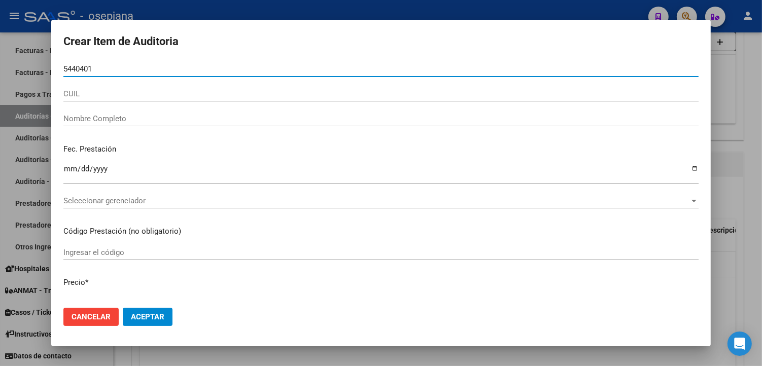
type input "54404017"
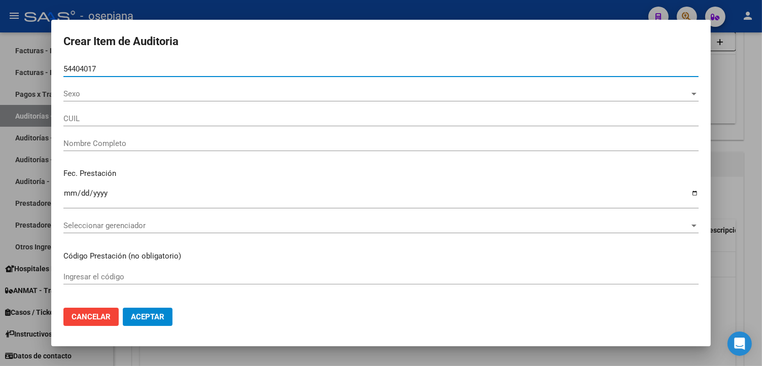
type input "27544040176"
type input "[PERSON_NAME]"
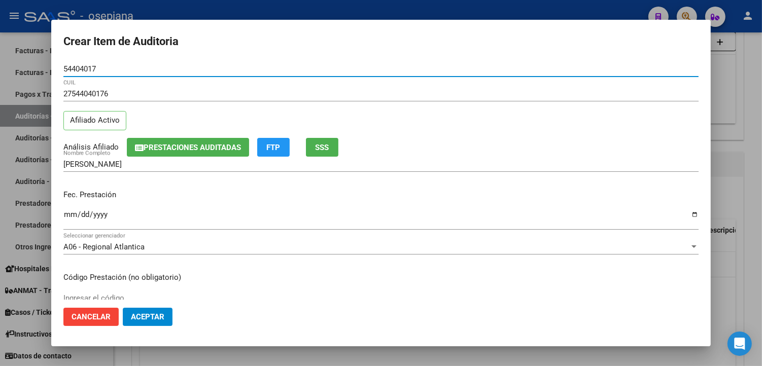
type input "54404017"
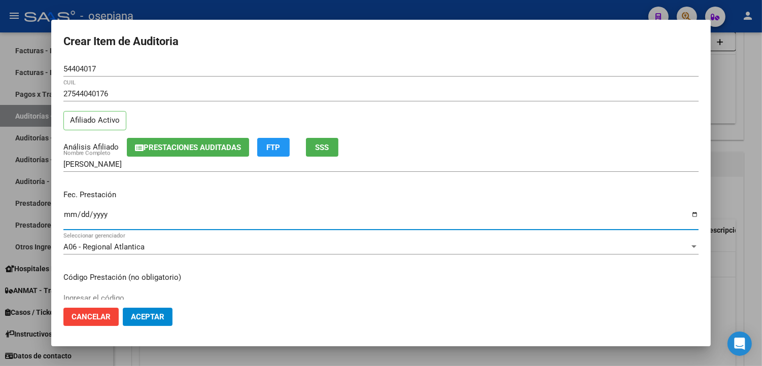
click at [64, 216] on input "Ingresar la fecha" at bounding box center [380, 218] width 635 height 16
type input "[DATE]"
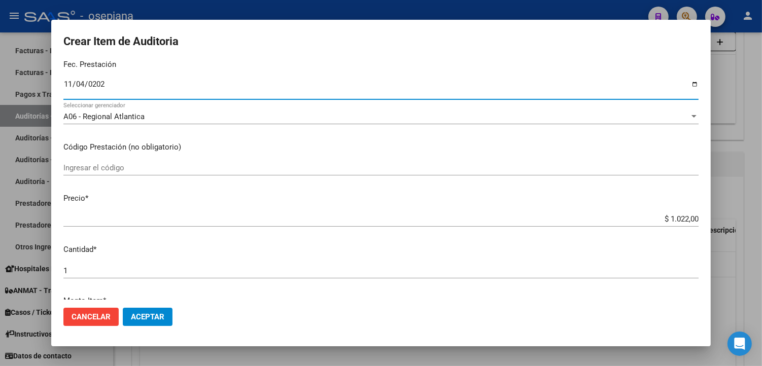
scroll to position [169, 0]
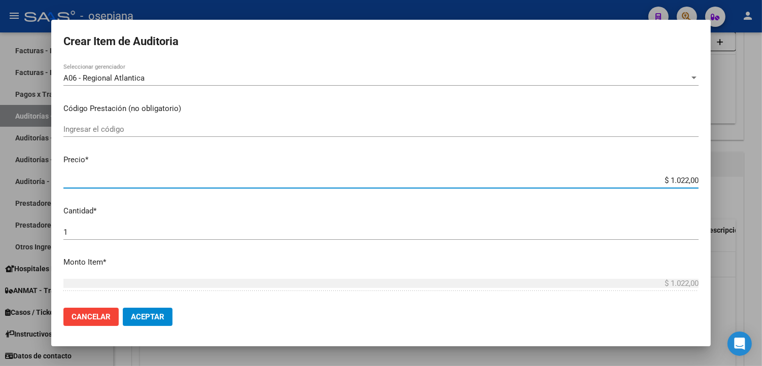
drag, startPoint x: 661, startPoint y: 178, endPoint x: 712, endPoint y: 175, distance: 50.8
click at [712, 175] on div "Crear Item de Auditoria 54404017 Nro Documento 27544040176 CUIL Afiliado Activo…" at bounding box center [381, 183] width 762 height 366
type input "$ 0,07"
type input "$ 0,77"
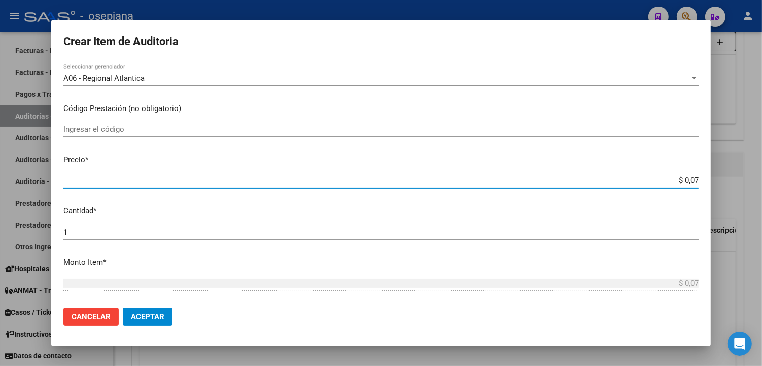
type input "$ 0,77"
type input "$ 7,76"
type input "$ 77,60"
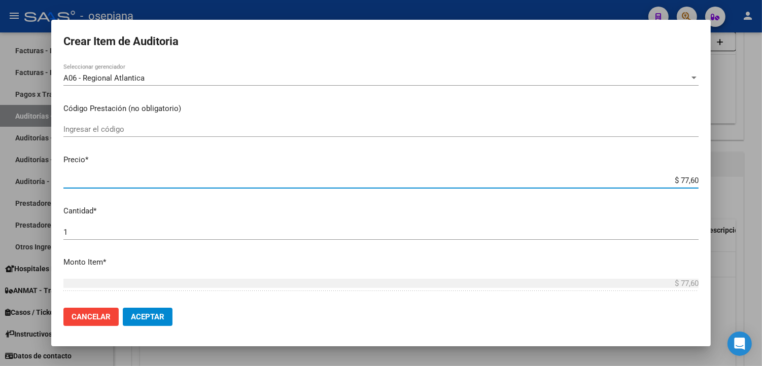
type input "$ 776,00"
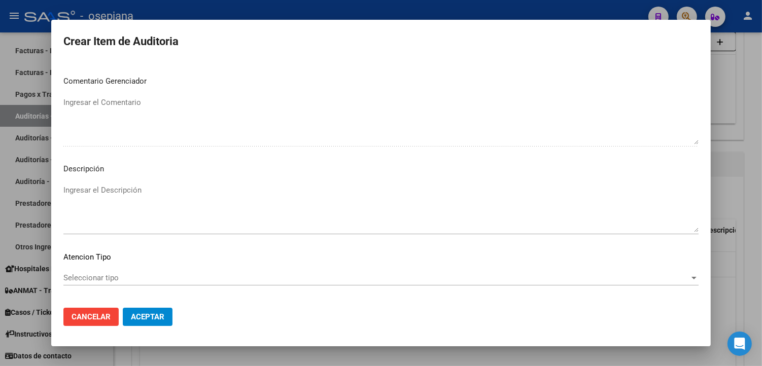
scroll to position [587, 0]
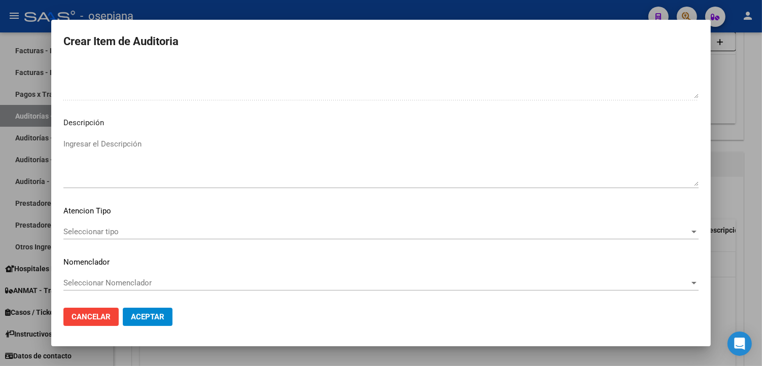
click at [123, 232] on span "Seleccionar tipo" at bounding box center [376, 231] width 626 height 9
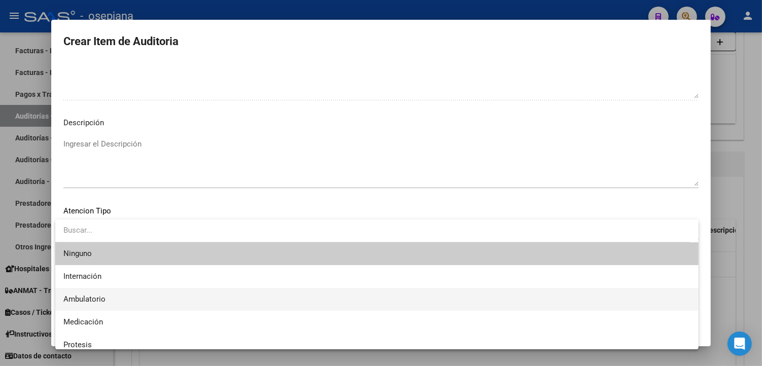
click at [111, 293] on span "Ambulatorio" at bounding box center [376, 299] width 627 height 23
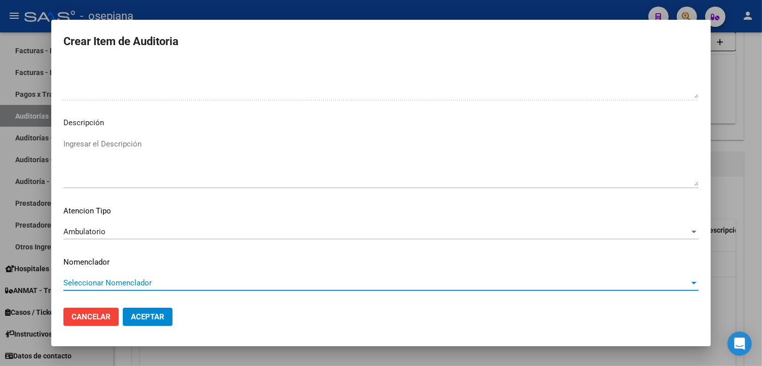
click at [113, 284] on span "Seleccionar Nomenclador" at bounding box center [376, 282] width 626 height 9
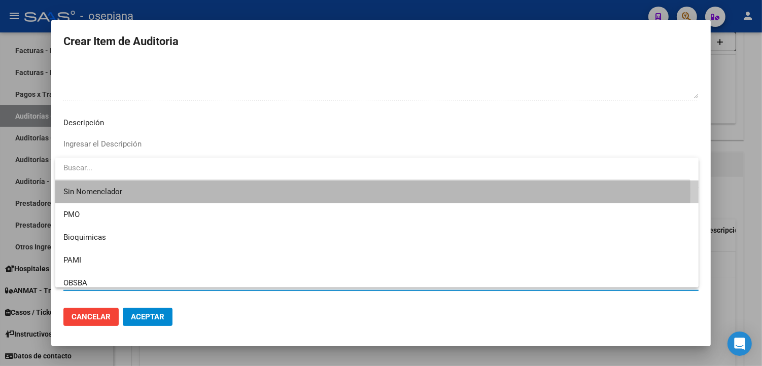
click at [122, 193] on span "Sin Nomenclador" at bounding box center [376, 192] width 627 height 23
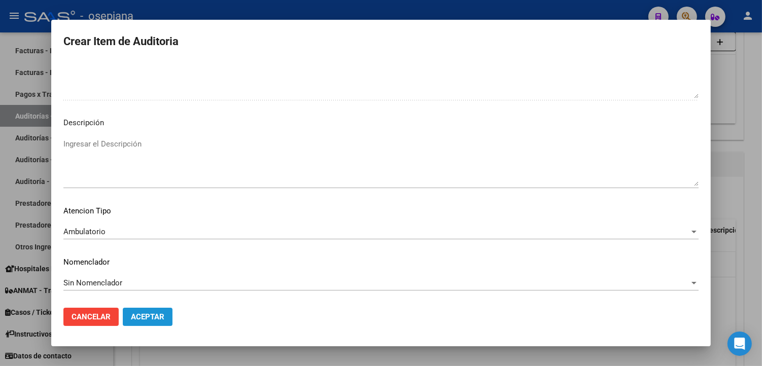
click at [153, 311] on button "Aceptar" at bounding box center [148, 317] width 50 height 18
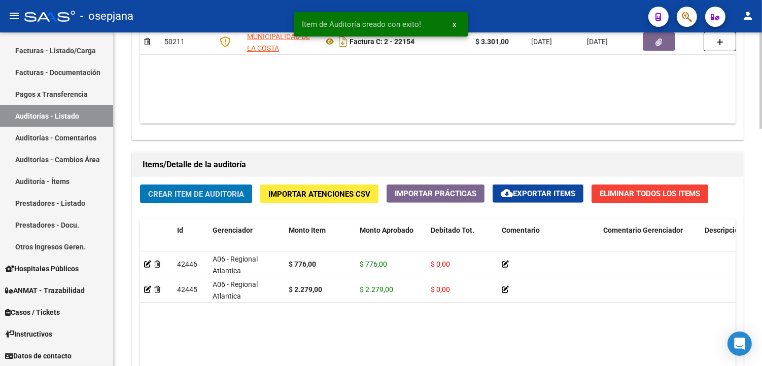
click at [180, 191] on span "Crear Item de Auditoria" at bounding box center [196, 194] width 96 height 9
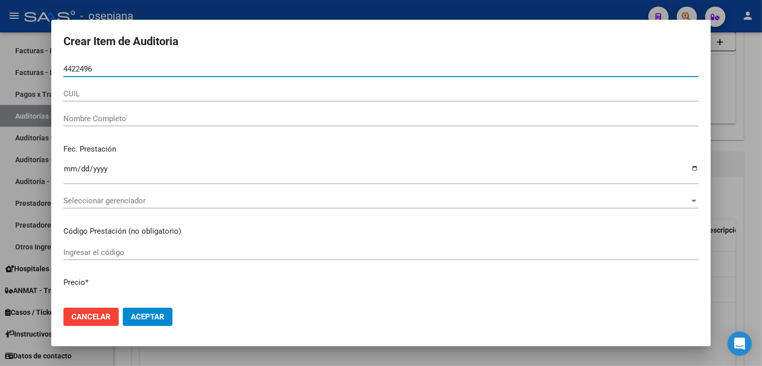
click at [64, 68] on input "4422496" at bounding box center [380, 68] width 635 height 9
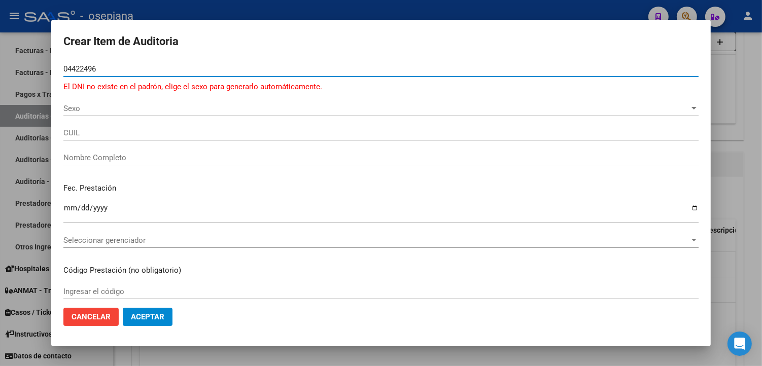
type input "04422496"
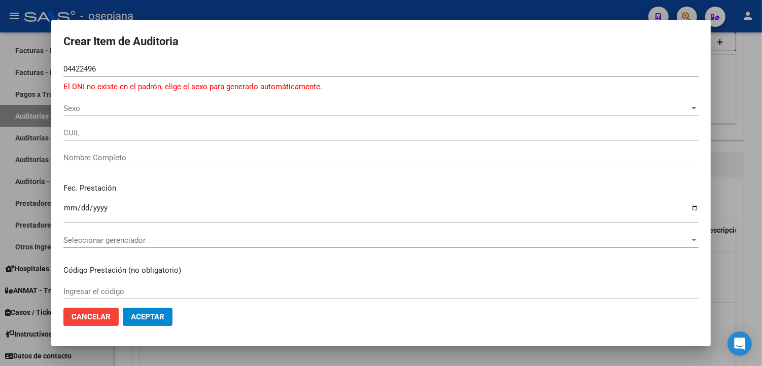
click at [113, 101] on div "Sexo Sexo" at bounding box center [380, 108] width 635 height 15
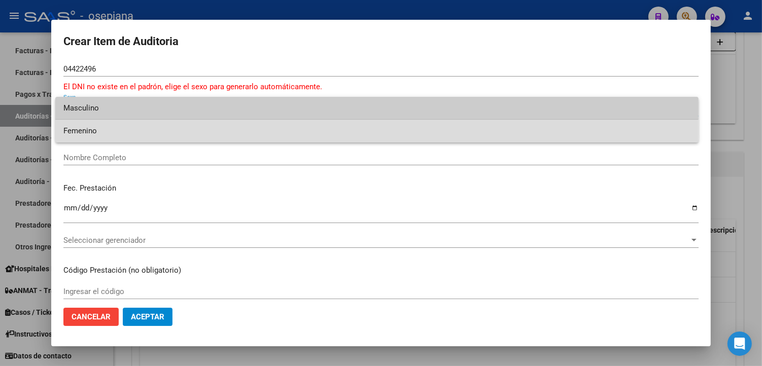
click at [98, 131] on span "Femenino" at bounding box center [376, 131] width 627 height 23
type input "27044224963"
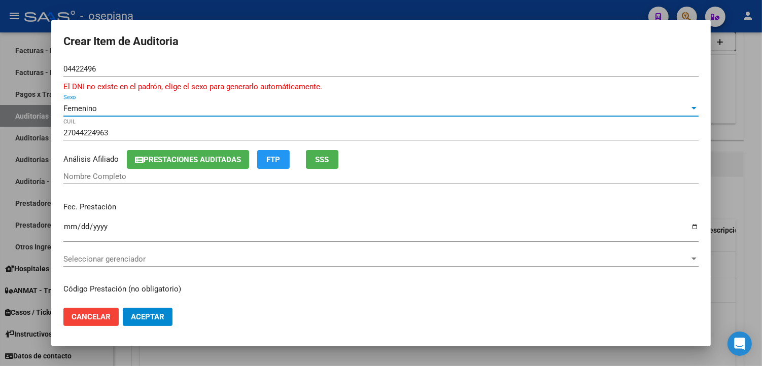
type input "[PERSON_NAME] [PERSON_NAME]"
click at [331, 161] on button "SSS" at bounding box center [322, 159] width 32 height 19
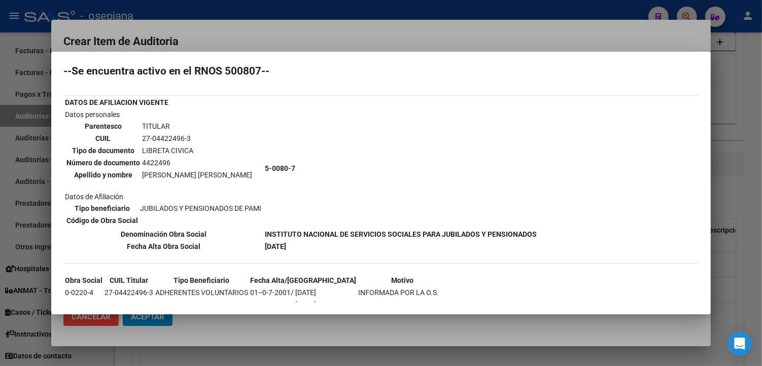
scroll to position [47, 0]
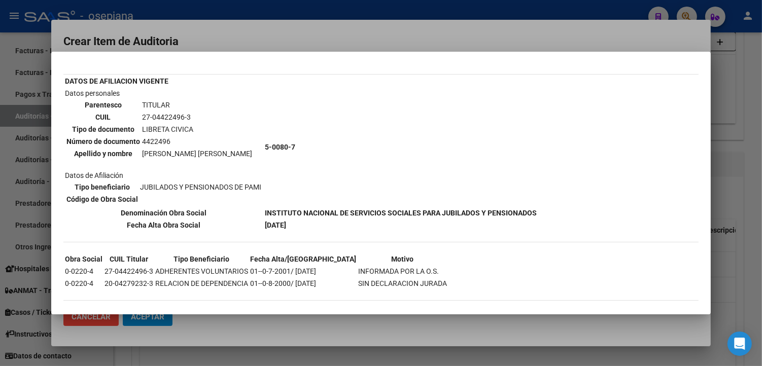
click at [326, 41] on div at bounding box center [381, 183] width 762 height 366
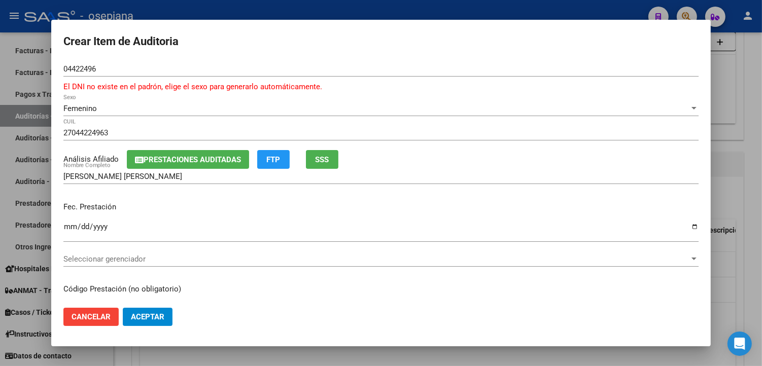
click at [69, 222] on div "Ingresar la fecha" at bounding box center [380, 231] width 635 height 22
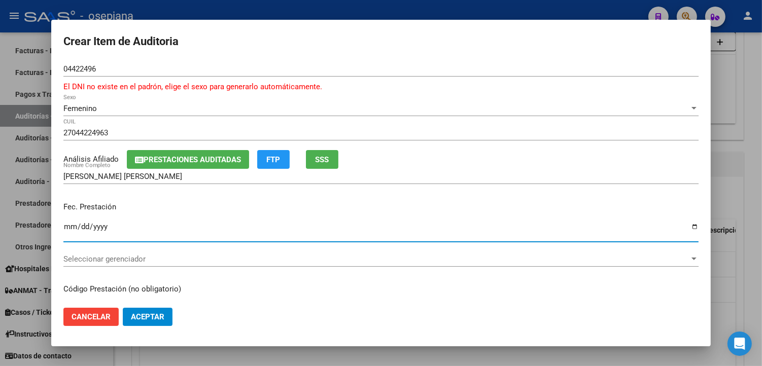
click at [67, 229] on input "Ingresar la fecha" at bounding box center [380, 231] width 635 height 16
type input "[DATE]"
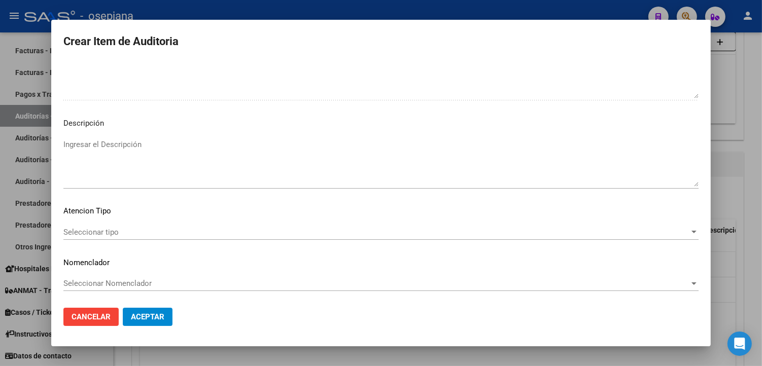
scroll to position [599, 0]
click at [97, 232] on span "Seleccionar tipo" at bounding box center [376, 231] width 626 height 9
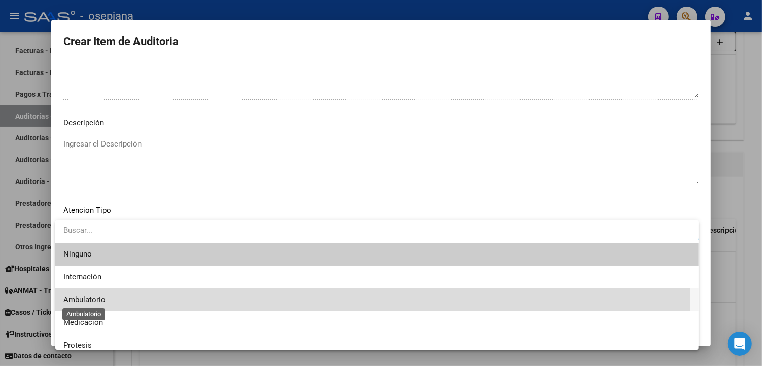
click at [100, 298] on span "Ambulatorio" at bounding box center [84, 299] width 42 height 9
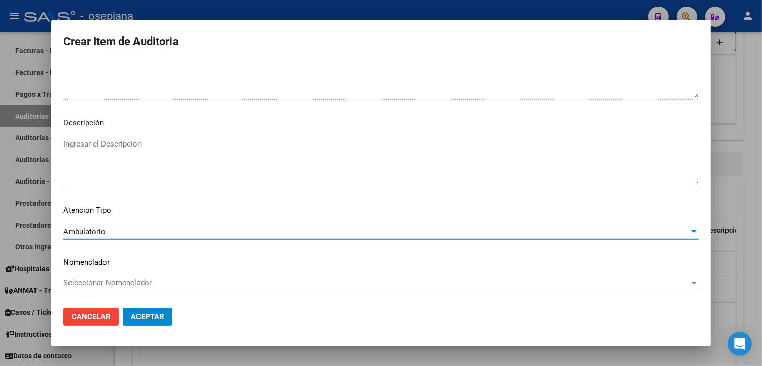
click at [104, 286] on span "Seleccionar Nomenclador" at bounding box center [376, 282] width 626 height 9
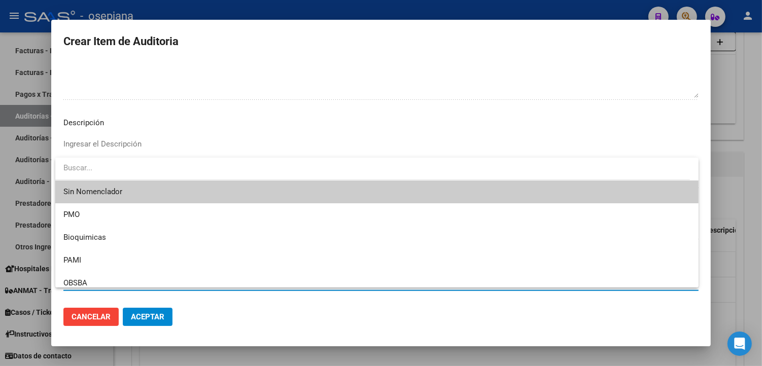
click at [111, 196] on span "Sin Nomenclador" at bounding box center [376, 192] width 627 height 23
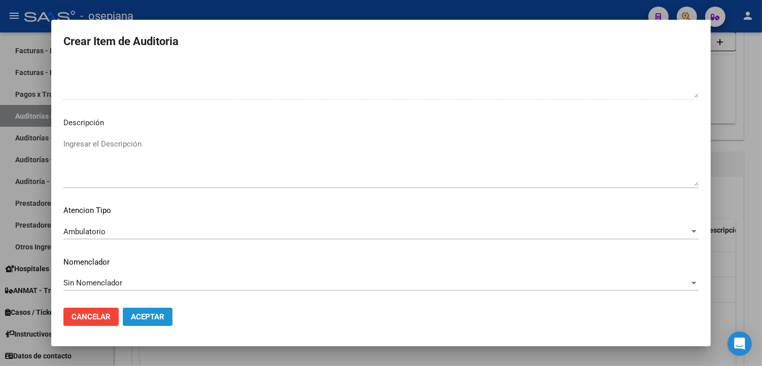
click at [147, 317] on span "Aceptar" at bounding box center [147, 316] width 33 height 9
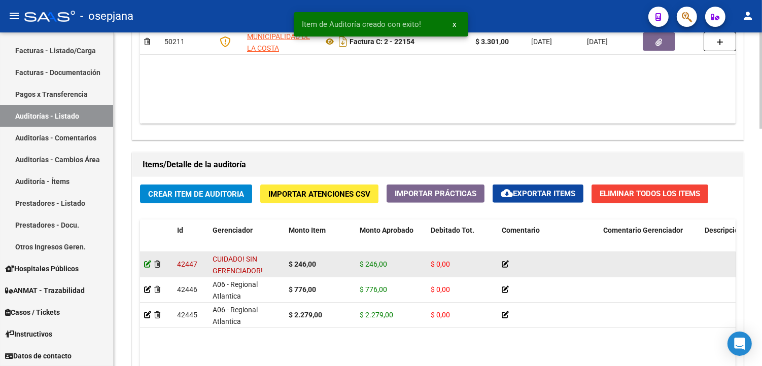
click at [146, 265] on icon at bounding box center [147, 264] width 7 height 7
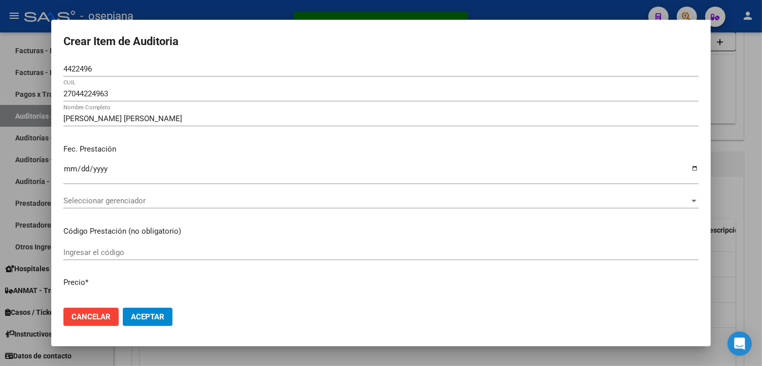
click at [109, 205] on div "Seleccionar gerenciador Seleccionar gerenciador" at bounding box center [380, 200] width 635 height 15
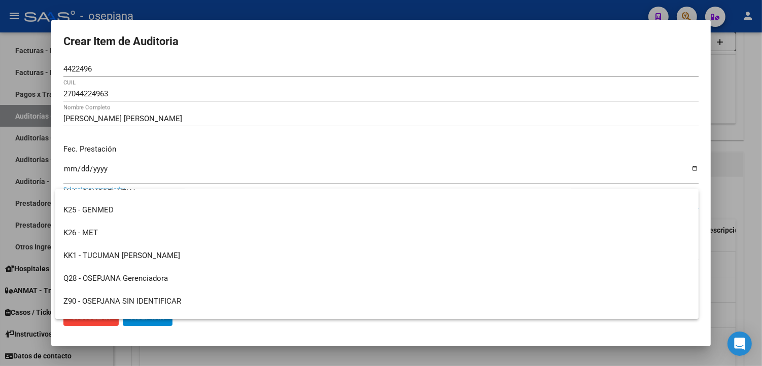
scroll to position [372, 0]
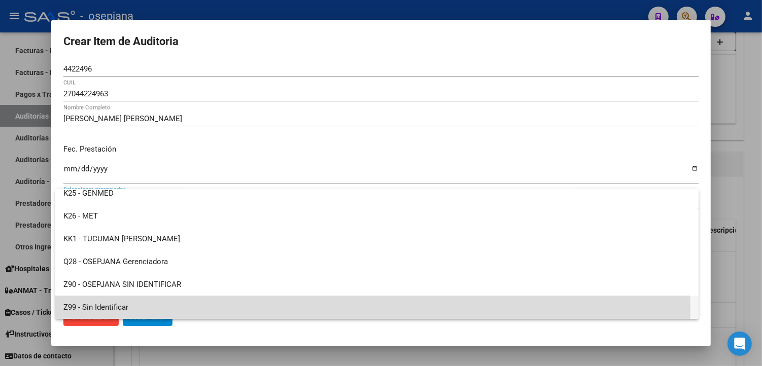
click at [113, 307] on span "Z99 - Sin Identificar" at bounding box center [376, 307] width 627 height 23
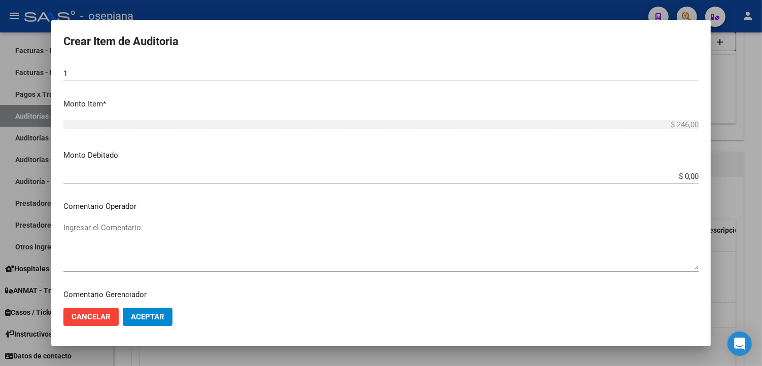
scroll to position [541, 0]
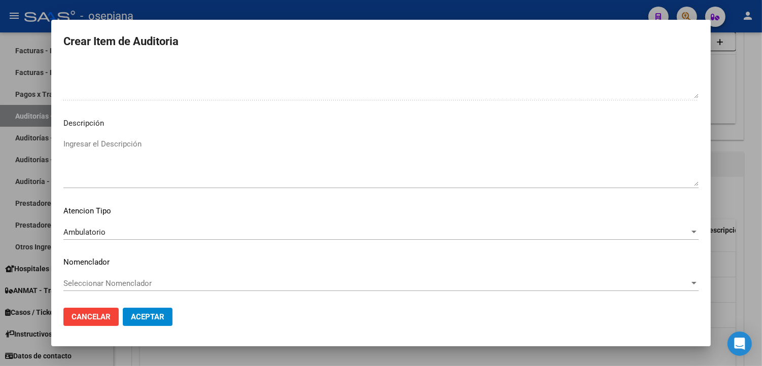
click at [110, 282] on span "Seleccionar Nomenclador" at bounding box center [376, 283] width 626 height 9
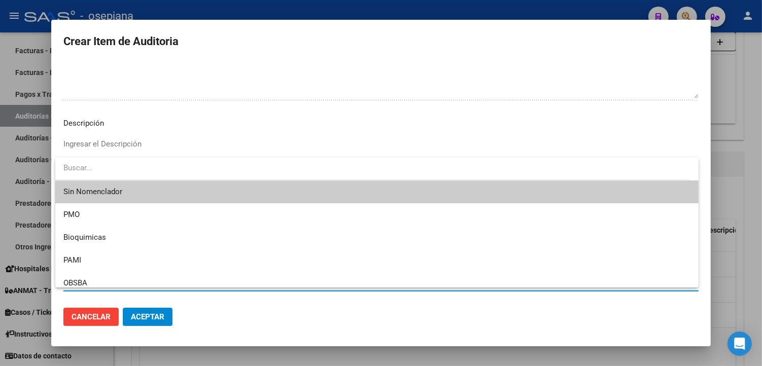
click at [112, 190] on span "Sin Nomenclador" at bounding box center [376, 192] width 627 height 23
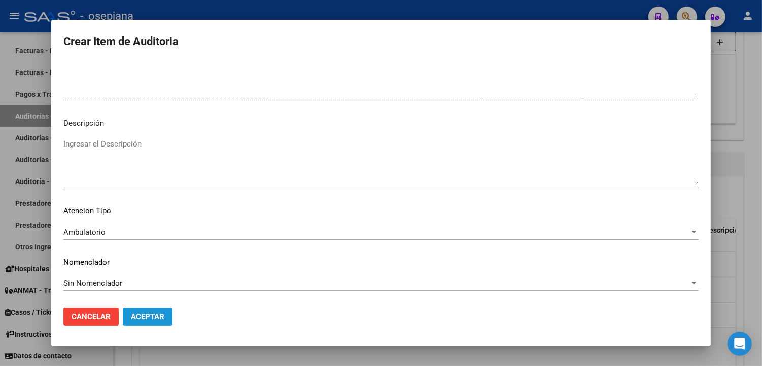
click at [152, 316] on span "Aceptar" at bounding box center [147, 316] width 33 height 9
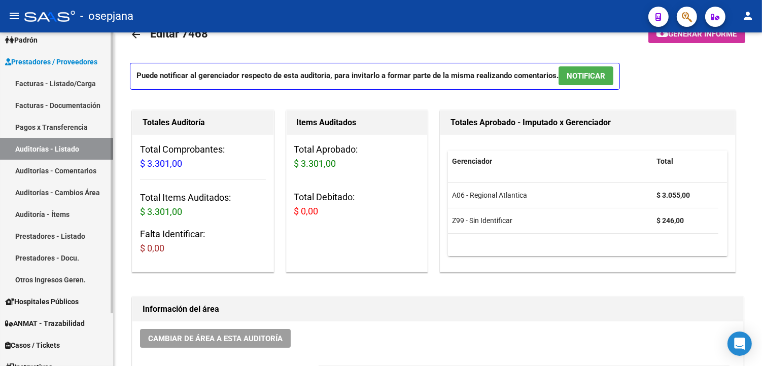
scroll to position [0, 0]
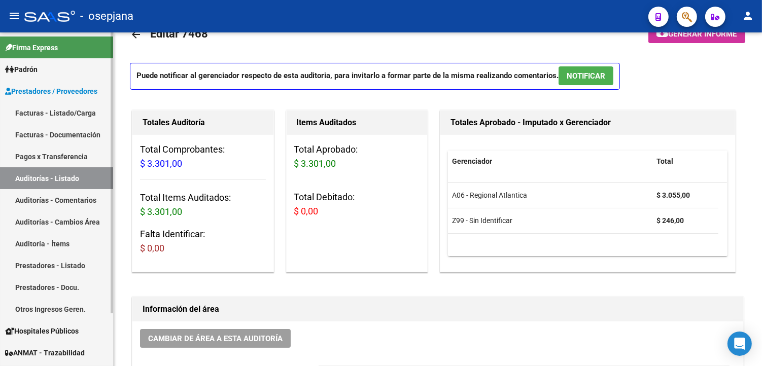
click at [39, 134] on link "Facturas - Documentación" at bounding box center [56, 135] width 113 height 22
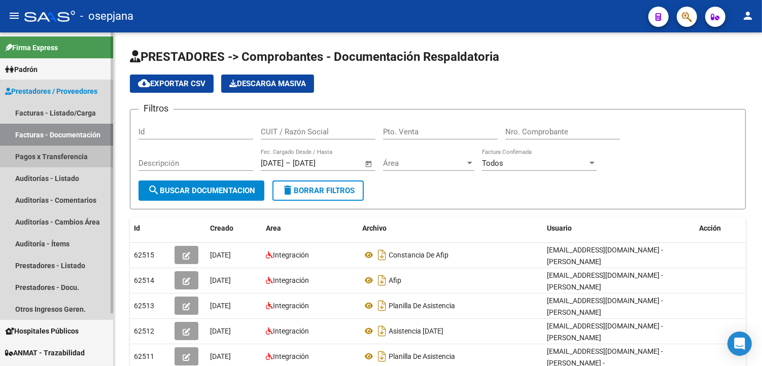
click at [46, 149] on link "Pagos x Transferencia" at bounding box center [56, 157] width 113 height 22
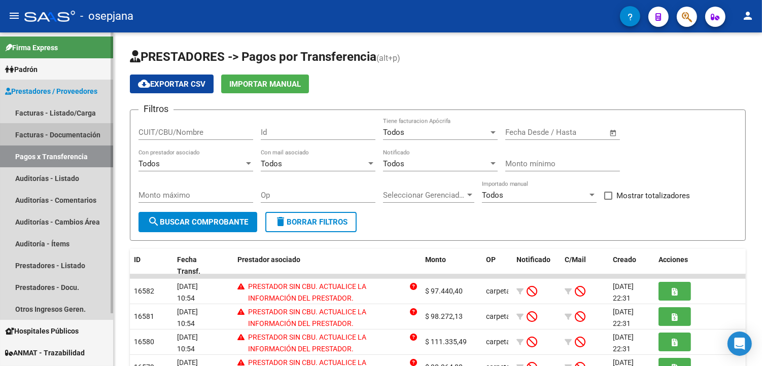
click at [54, 132] on link "Facturas - Documentación" at bounding box center [56, 135] width 113 height 22
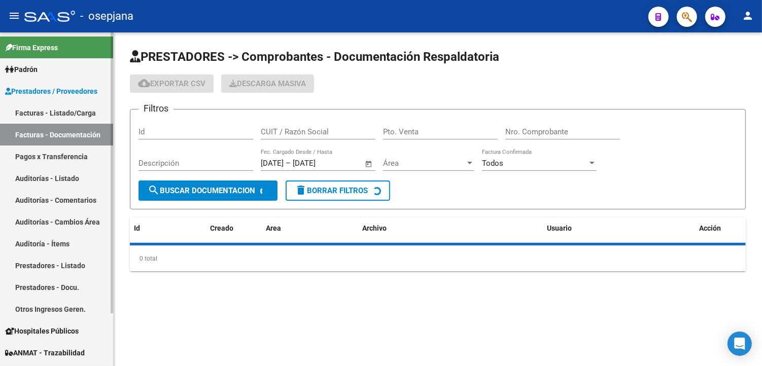
click at [65, 110] on link "Facturas - Listado/Carga" at bounding box center [56, 113] width 113 height 22
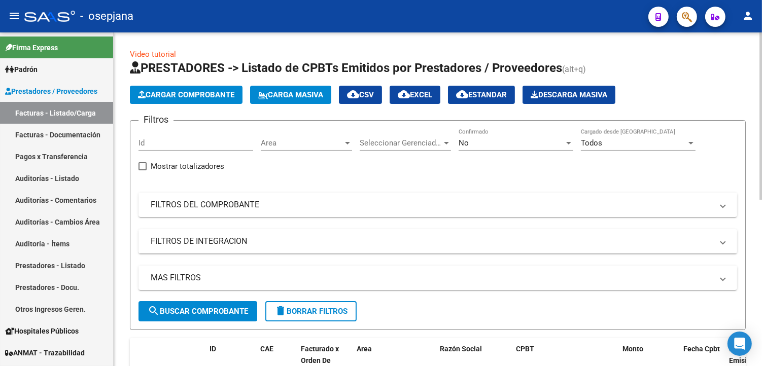
click at [550, 148] on div "No Confirmado" at bounding box center [515, 140] width 115 height 22
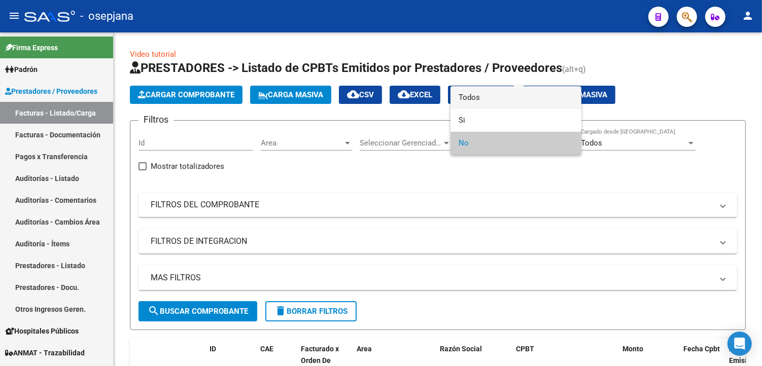
click at [472, 103] on span "Todos" at bounding box center [515, 97] width 115 height 23
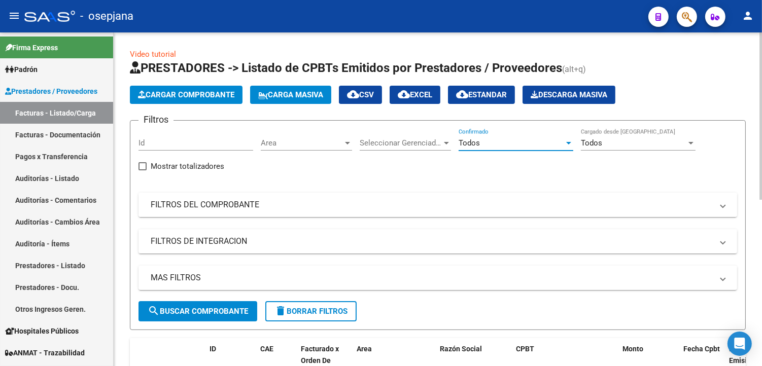
click at [267, 200] on mat-panel-title "FILTROS DEL COMPROBANTE" at bounding box center [432, 204] width 562 height 11
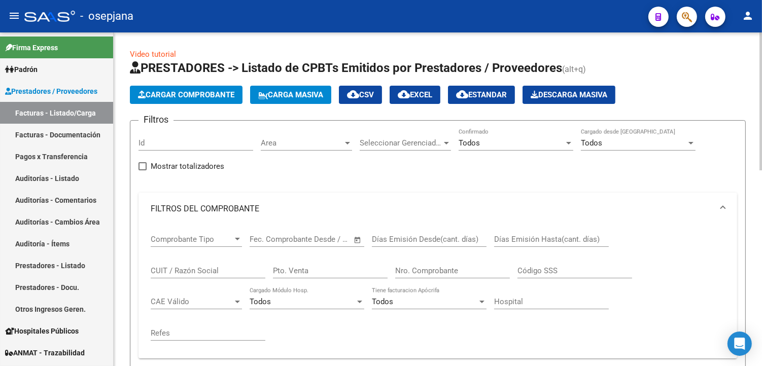
click at [223, 275] on input "CUIT / Razón Social" at bounding box center [208, 270] width 115 height 9
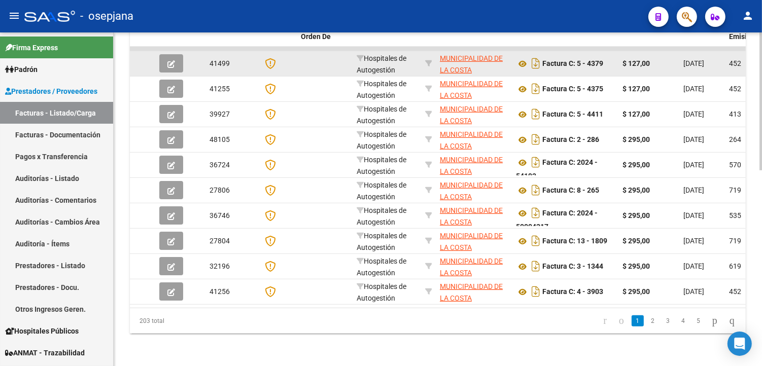
scroll to position [474, 0]
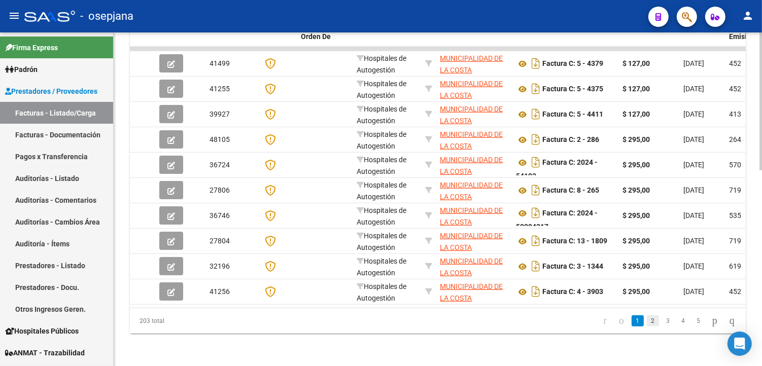
type input "30641670460"
click at [648, 321] on link "2" at bounding box center [653, 320] width 12 height 11
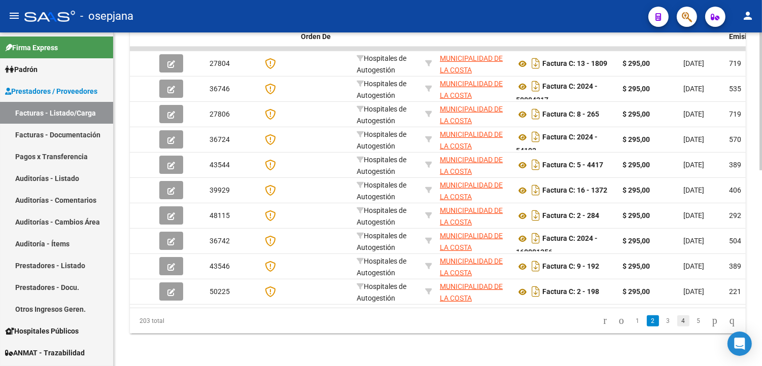
click at [677, 321] on link "4" at bounding box center [683, 320] width 12 height 11
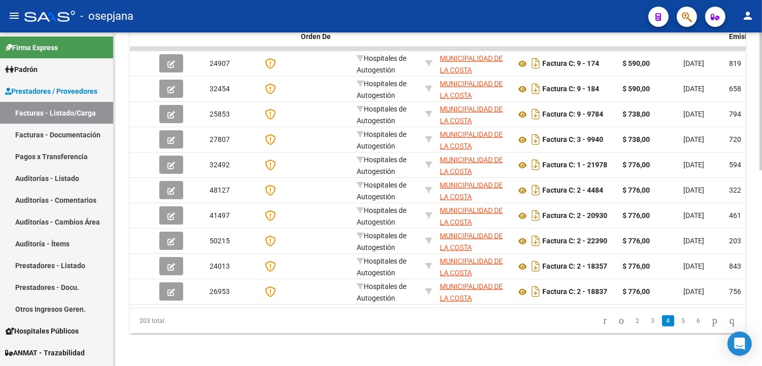
click at [677, 321] on link "5" at bounding box center [683, 320] width 12 height 11
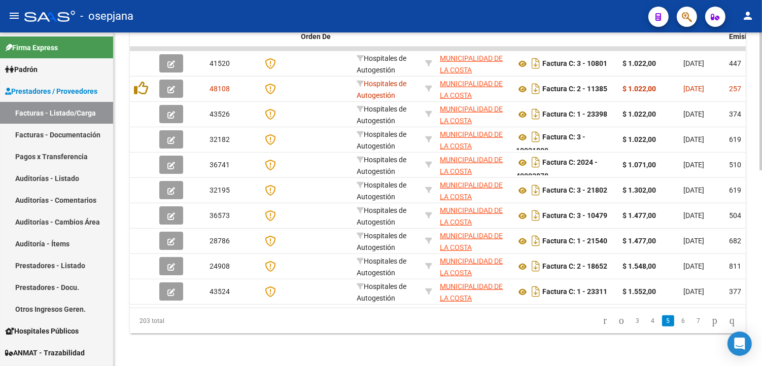
click at [677, 321] on link "6" at bounding box center [683, 320] width 12 height 11
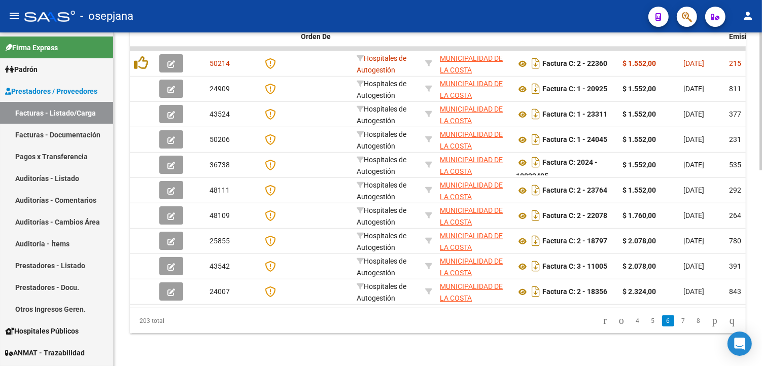
click at [677, 321] on link "7" at bounding box center [683, 320] width 12 height 11
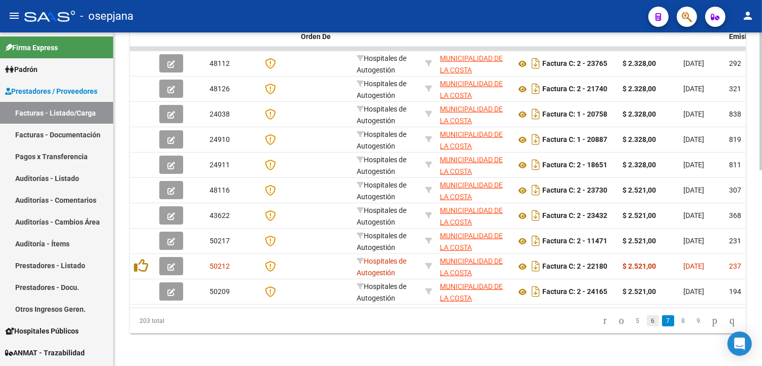
click at [647, 317] on link "6" at bounding box center [653, 320] width 12 height 11
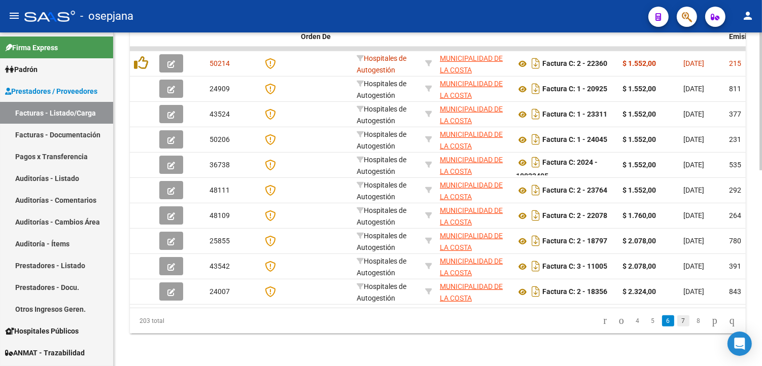
click at [677, 321] on link "7" at bounding box center [683, 320] width 12 height 11
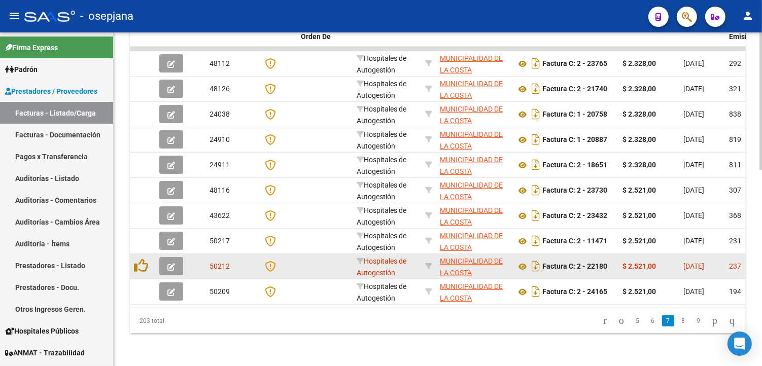
click at [175, 258] on button "button" at bounding box center [171, 266] width 24 height 18
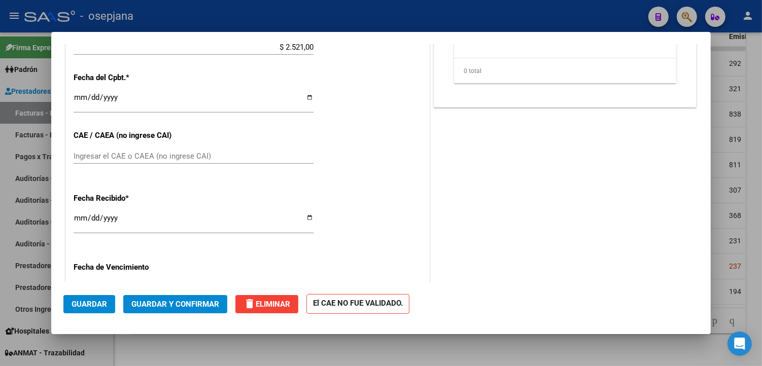
scroll to position [592, 0]
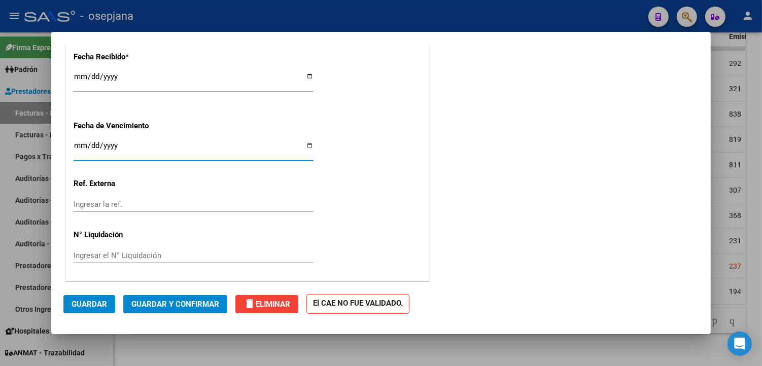
click at [306, 145] on input "Ingresar la fecha" at bounding box center [194, 149] width 240 height 16
type input "[DATE]"
click at [98, 204] on input "Ingresar la ref." at bounding box center [194, 204] width 240 height 9
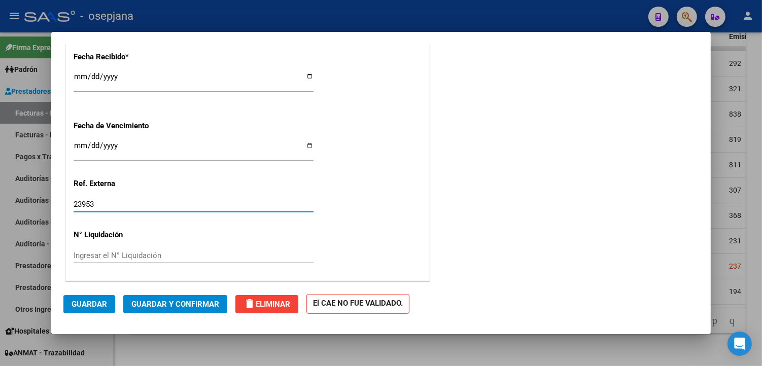
type input "23953"
click at [192, 303] on span "Guardar y Confirmar" at bounding box center [175, 304] width 88 height 9
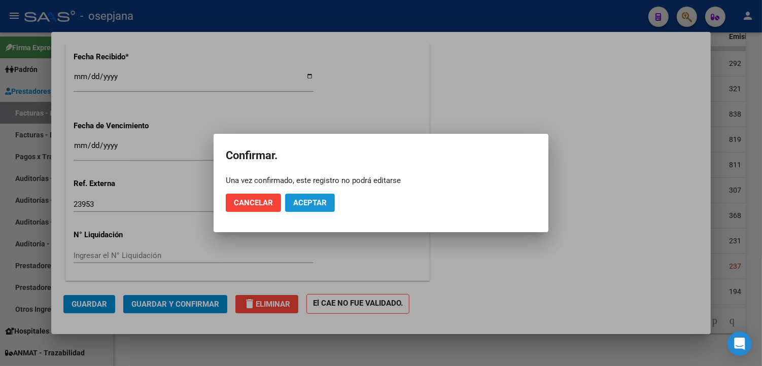
click at [323, 199] on span "Aceptar" at bounding box center [309, 202] width 33 height 9
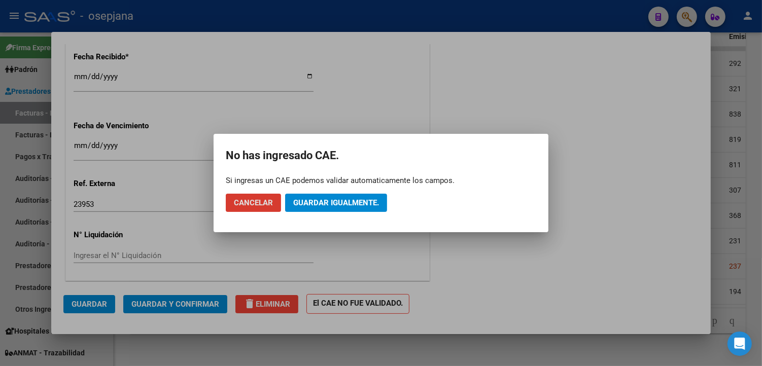
click at [321, 203] on span "Guardar igualmente." at bounding box center [336, 202] width 86 height 9
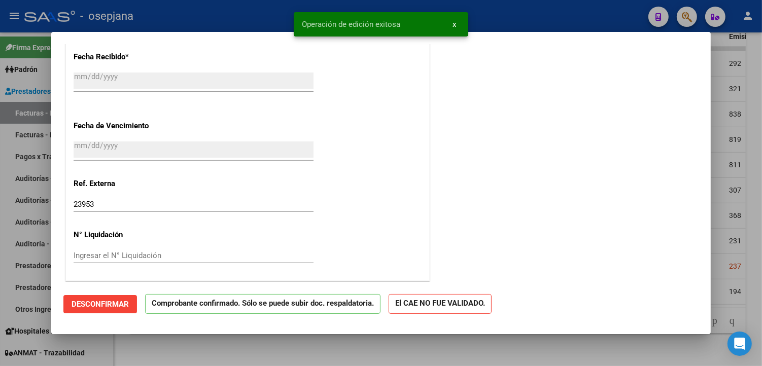
click at [270, 21] on div at bounding box center [381, 183] width 762 height 366
type input "$ 0,00"
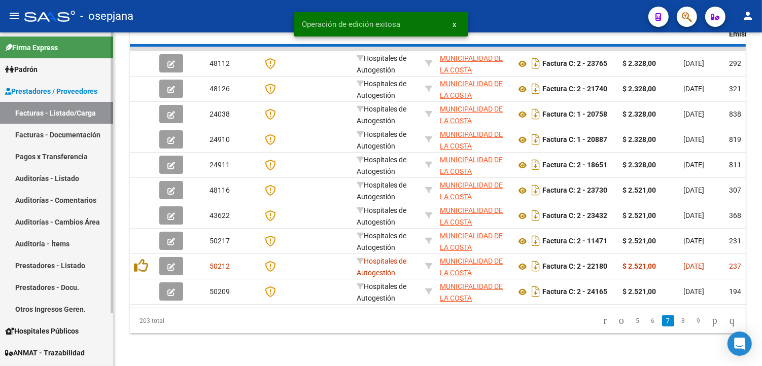
click at [27, 156] on link "Pagos x Transferencia" at bounding box center [56, 157] width 113 height 22
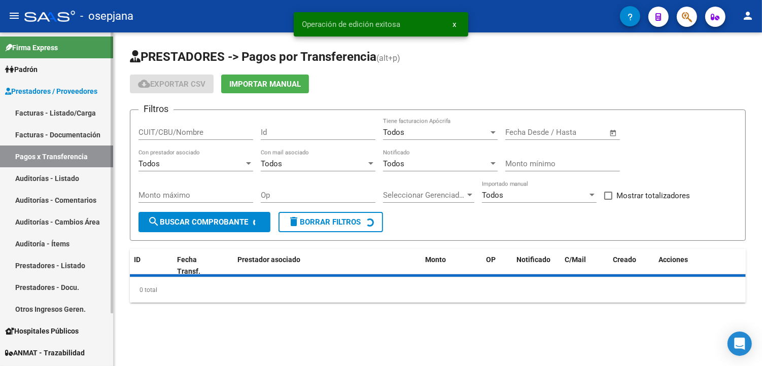
click at [33, 171] on link "Auditorías - Listado" at bounding box center [56, 178] width 113 height 22
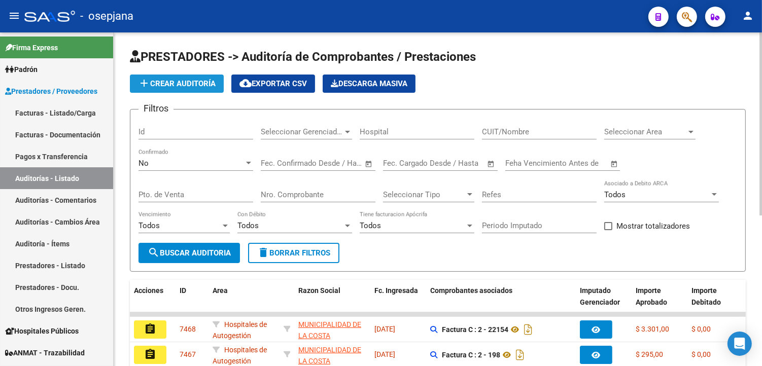
click at [191, 83] on span "add Crear Auditoría" at bounding box center [177, 83] width 78 height 9
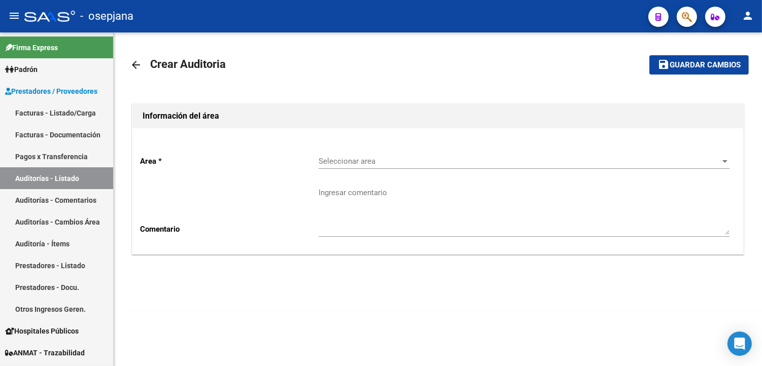
click at [410, 161] on span "Seleccionar area" at bounding box center [519, 161] width 402 height 9
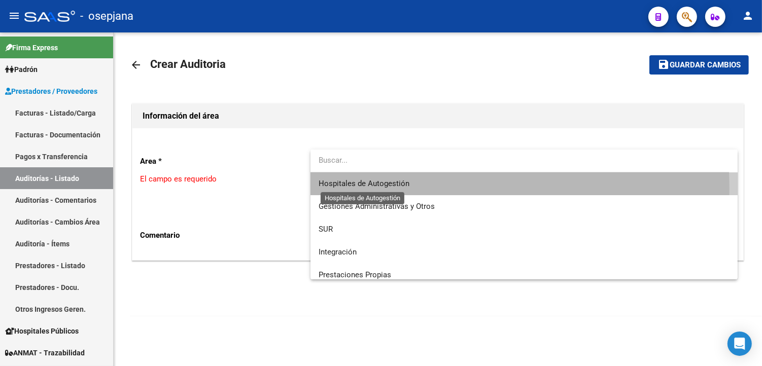
click at [371, 188] on span "Hospitales de Autogestión" at bounding box center [363, 183] width 91 height 9
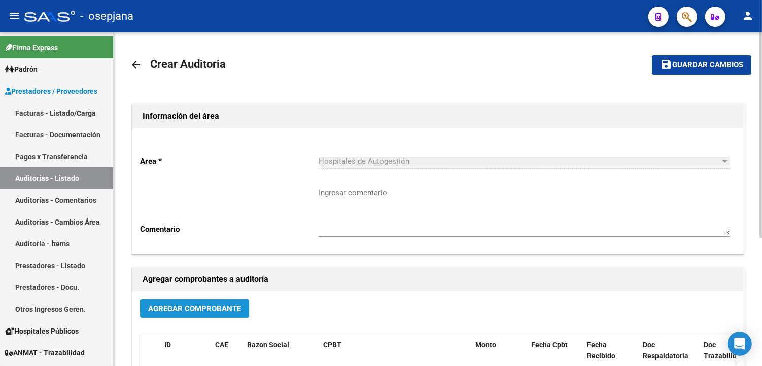
click at [209, 310] on span "Agregar Comprobante" at bounding box center [194, 308] width 93 height 9
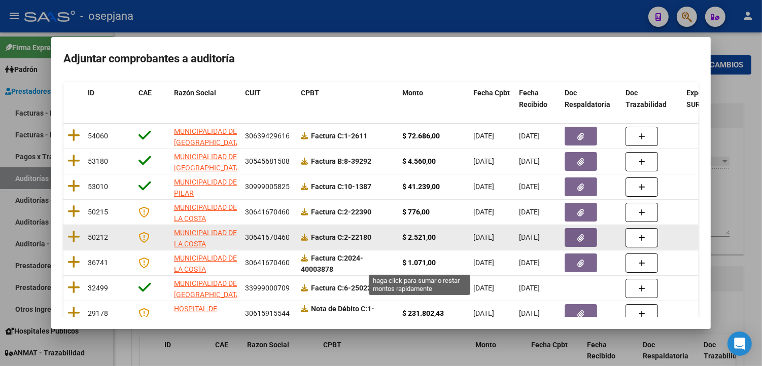
scroll to position [113, 0]
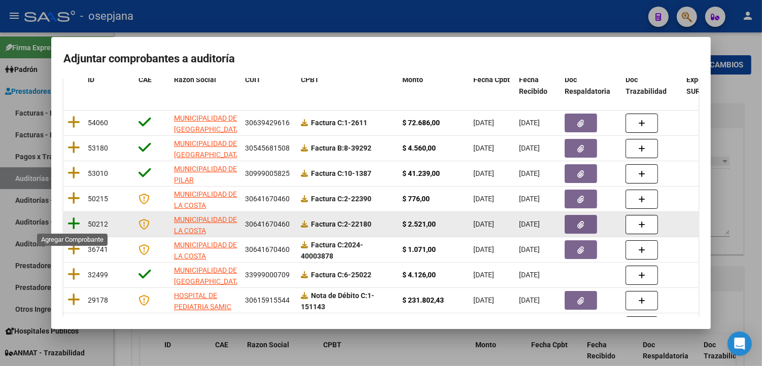
click at [71, 224] on icon at bounding box center [73, 224] width 13 height 14
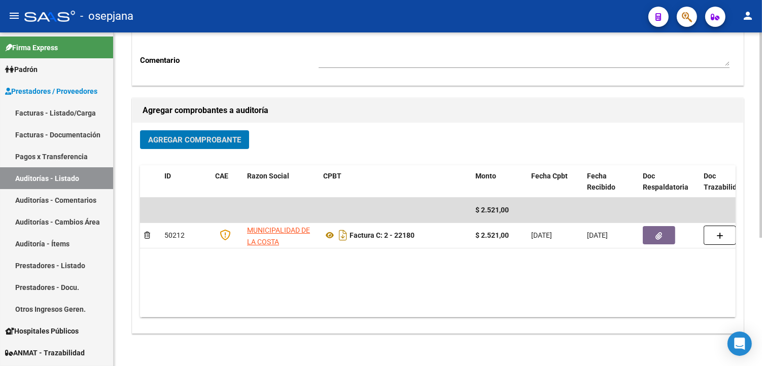
scroll to position [0, 0]
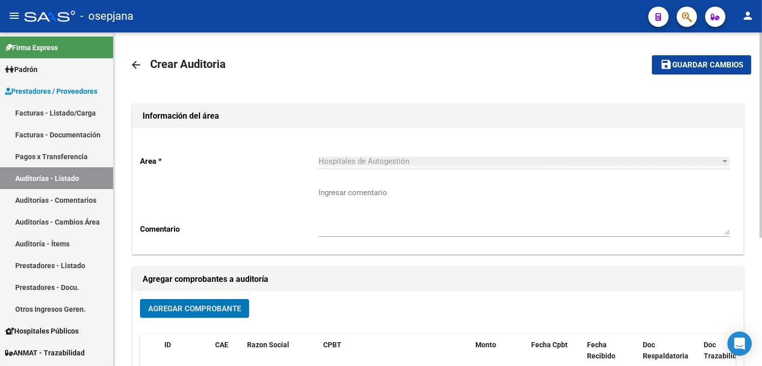
click at [669, 58] on mat-icon "save" at bounding box center [666, 64] width 12 height 12
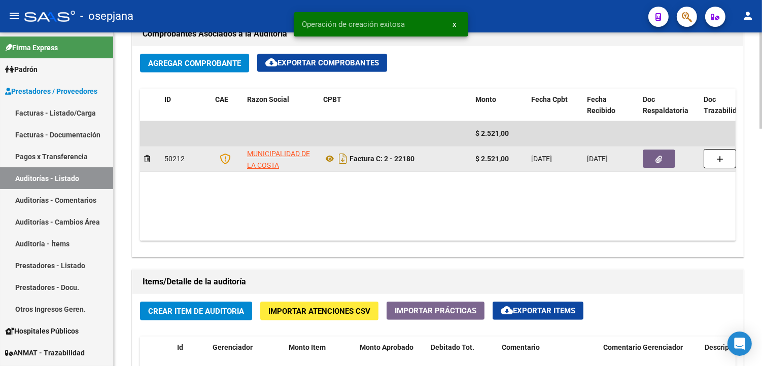
scroll to position [563, 0]
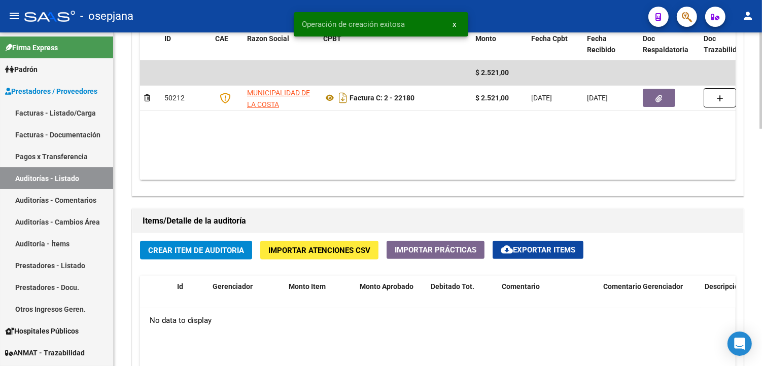
click at [200, 251] on span "Crear Item de Auditoria" at bounding box center [196, 250] width 96 height 9
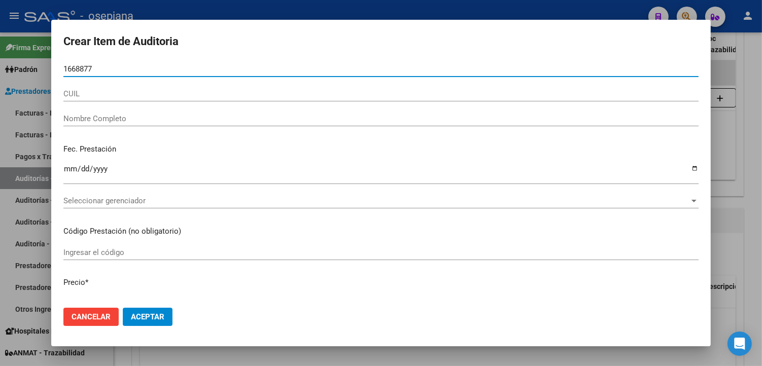
type input "16688776"
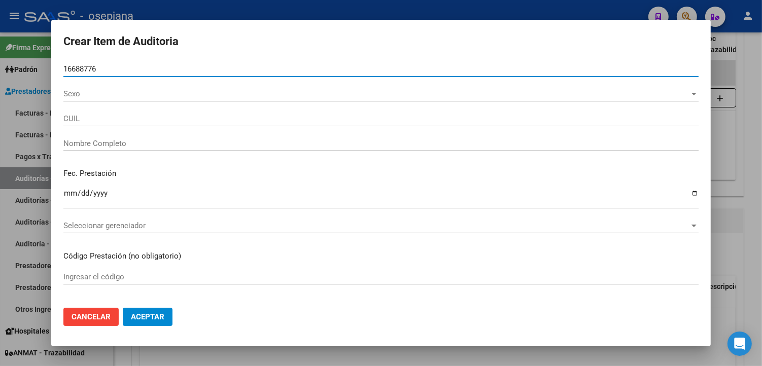
type input "20166887764"
type input "[PERSON_NAME]"
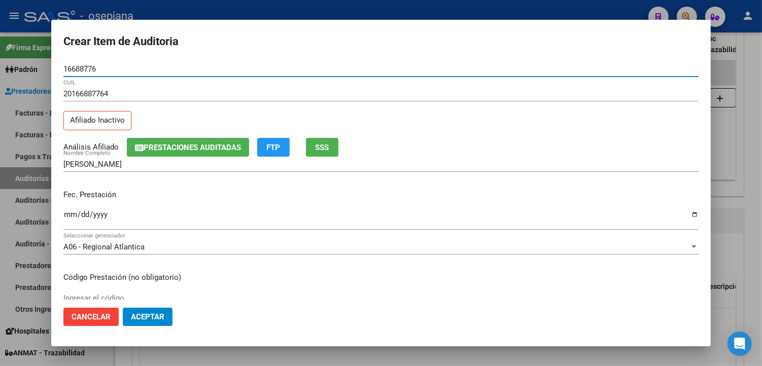
type input "16688776"
click at [328, 149] on span "SSS" at bounding box center [322, 147] width 14 height 9
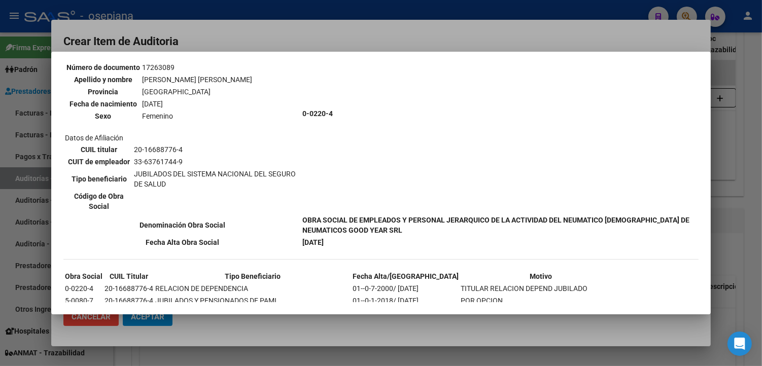
scroll to position [401, 0]
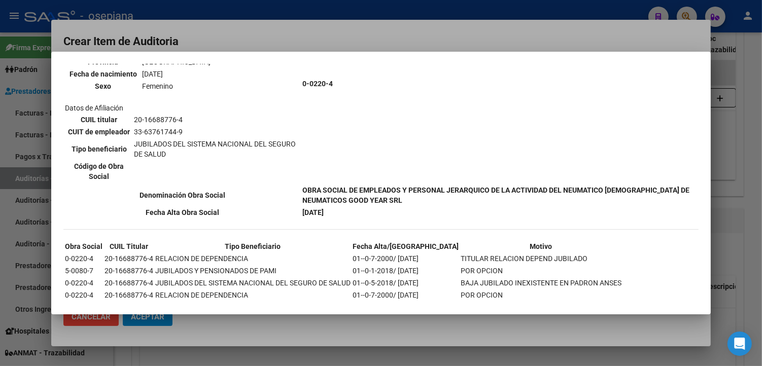
click at [388, 32] on div at bounding box center [381, 183] width 762 height 366
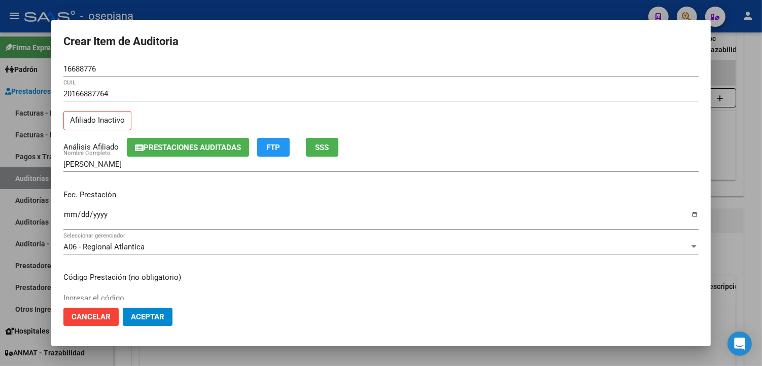
click at [71, 208] on div "Ingresar la fecha" at bounding box center [380, 219] width 635 height 22
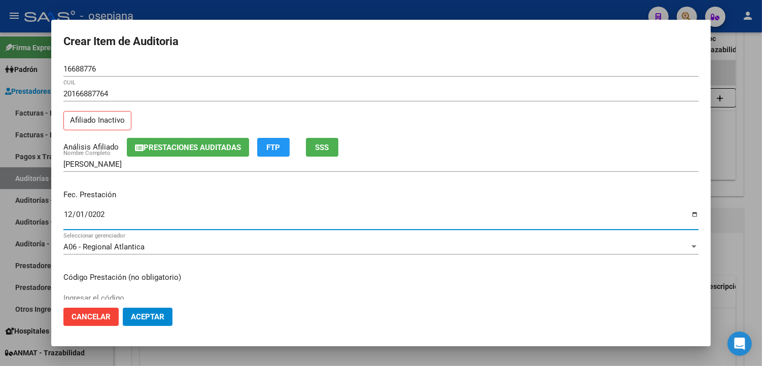
type input "[DATE]"
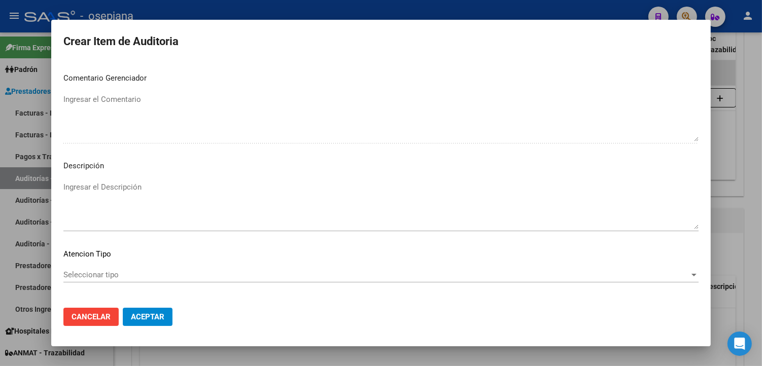
scroll to position [587, 0]
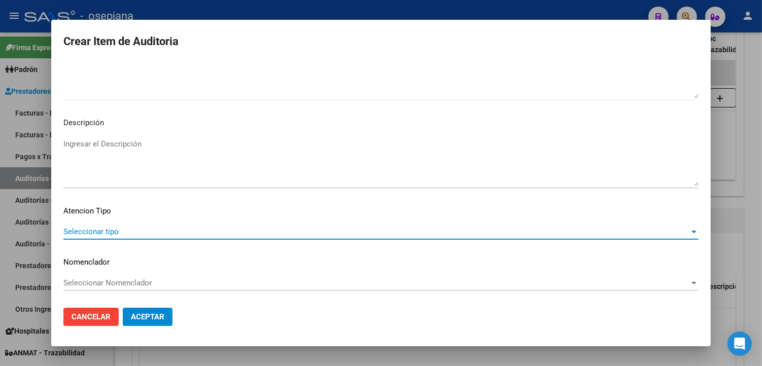
click at [79, 235] on span "Seleccionar tipo" at bounding box center [376, 231] width 626 height 9
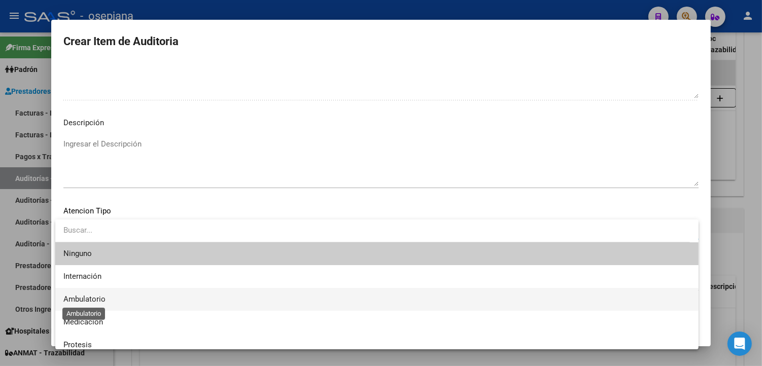
click at [104, 296] on span "Ambulatorio" at bounding box center [84, 299] width 42 height 9
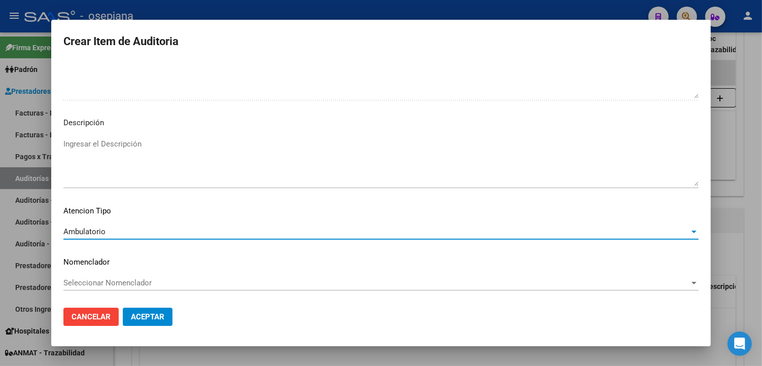
click at [106, 282] on span "Seleccionar Nomenclador" at bounding box center [376, 282] width 626 height 9
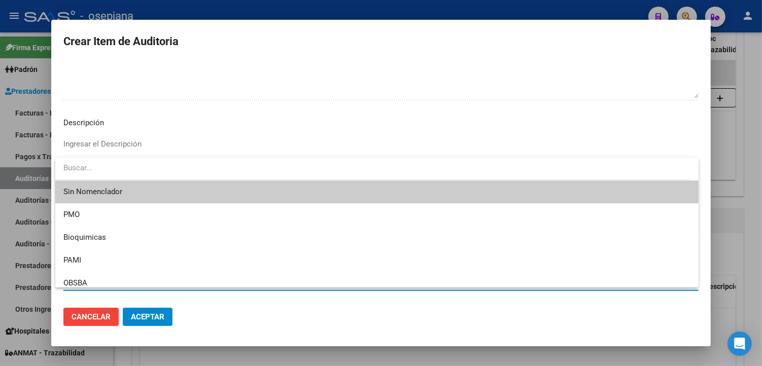
click at [113, 194] on span "Sin Nomenclador" at bounding box center [376, 192] width 627 height 23
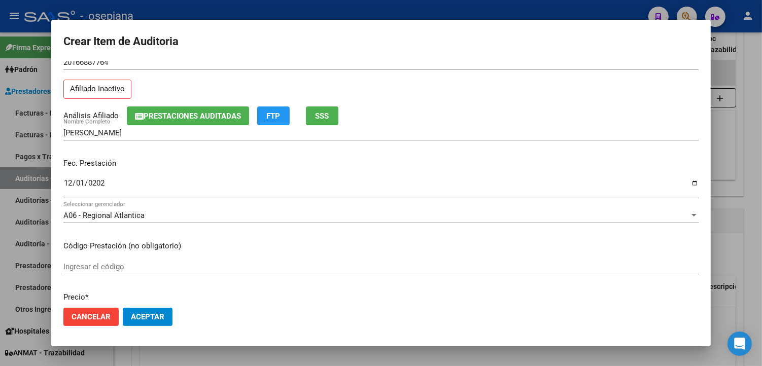
scroll to position [0, 0]
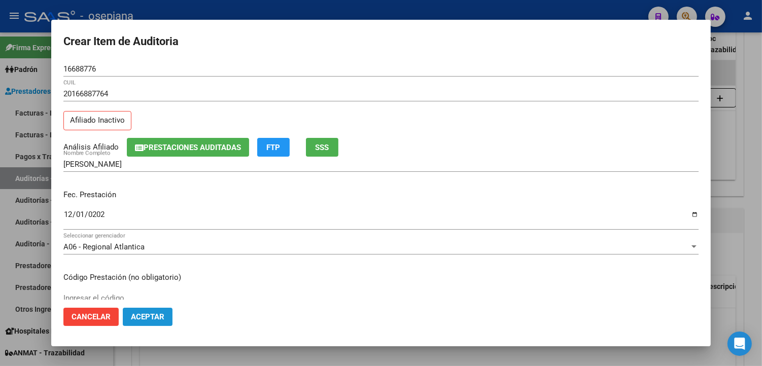
click at [150, 313] on span "Aceptar" at bounding box center [147, 316] width 33 height 9
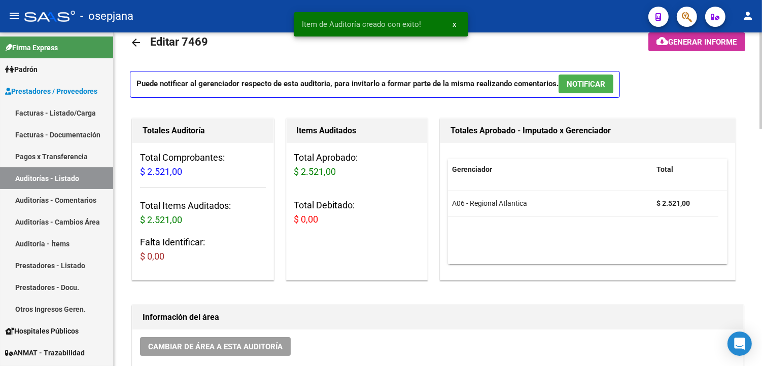
scroll to position [1, 0]
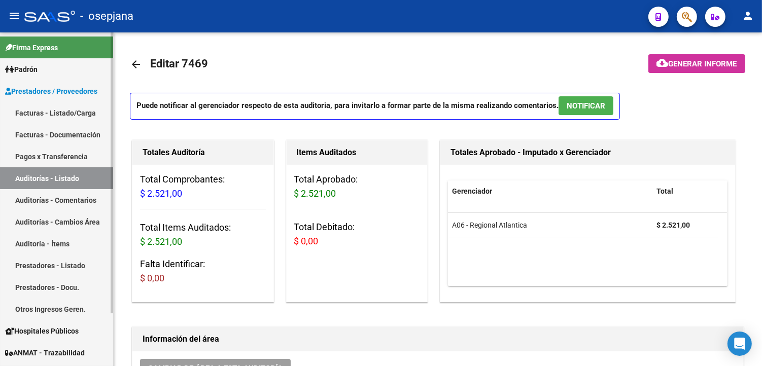
click at [68, 133] on link "Facturas - Documentación" at bounding box center [56, 135] width 113 height 22
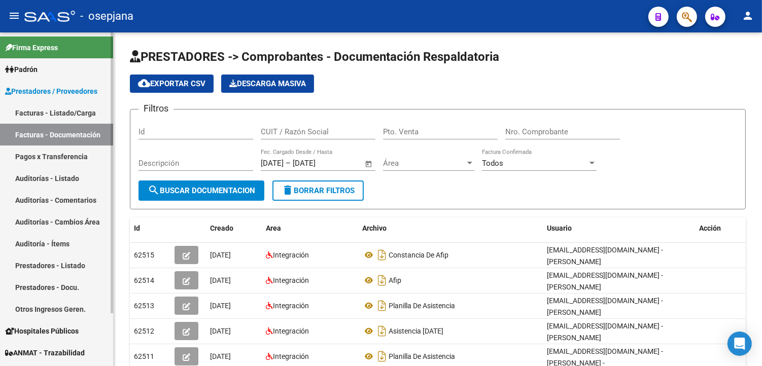
click at [57, 151] on link "Pagos x Transferencia" at bounding box center [56, 157] width 113 height 22
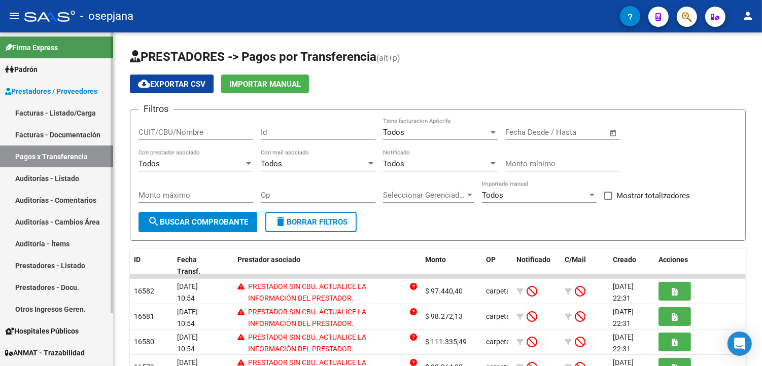
click at [48, 118] on link "Facturas - Listado/Carga" at bounding box center [56, 113] width 113 height 22
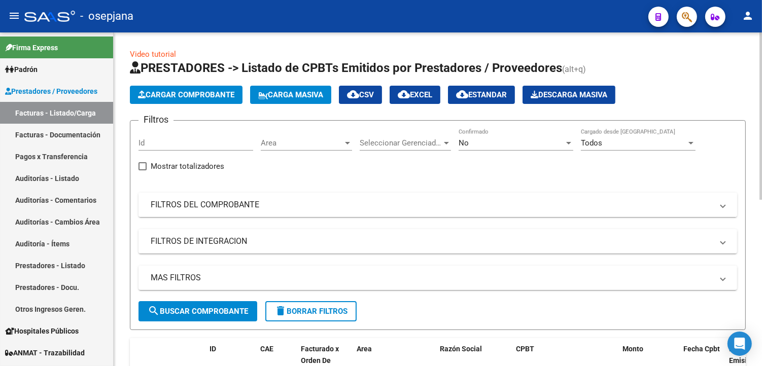
click at [249, 208] on mat-panel-title "FILTROS DEL COMPROBANTE" at bounding box center [432, 204] width 562 height 11
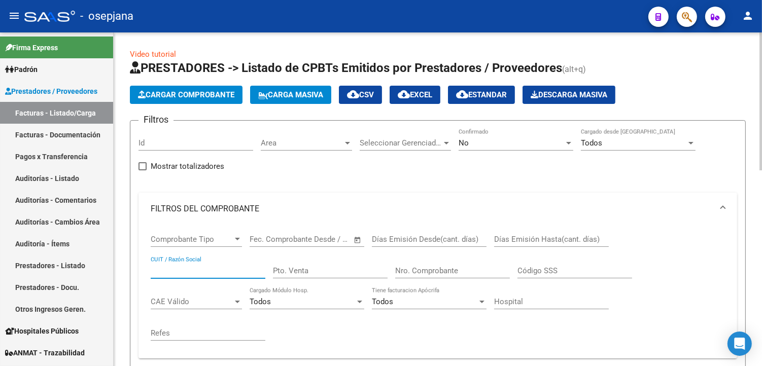
click at [215, 268] on input "CUIT / Razón Social" at bounding box center [208, 270] width 115 height 9
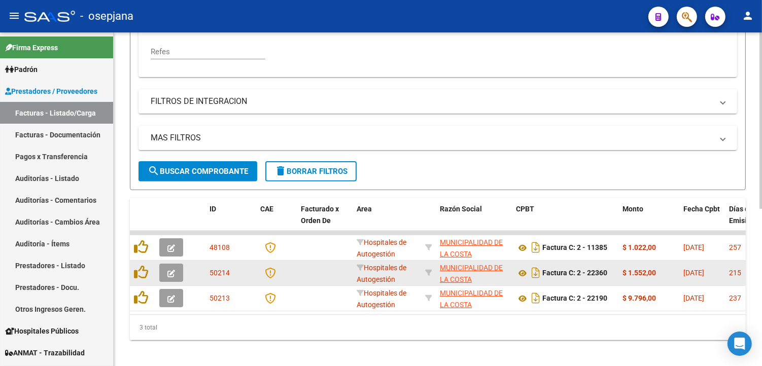
type input "30641670460"
click at [175, 270] on button "button" at bounding box center [171, 273] width 24 height 18
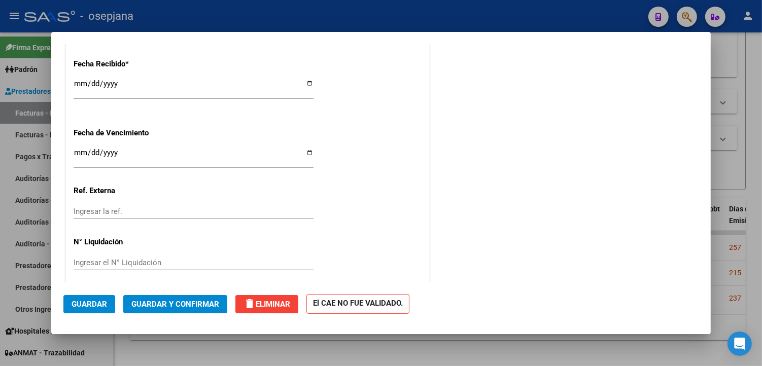
scroll to position [592, 0]
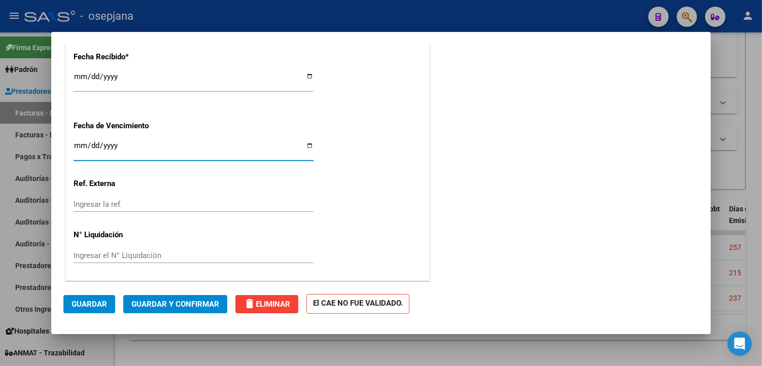
click at [304, 145] on input "Ingresar la fecha" at bounding box center [194, 149] width 240 height 16
type input "[DATE]"
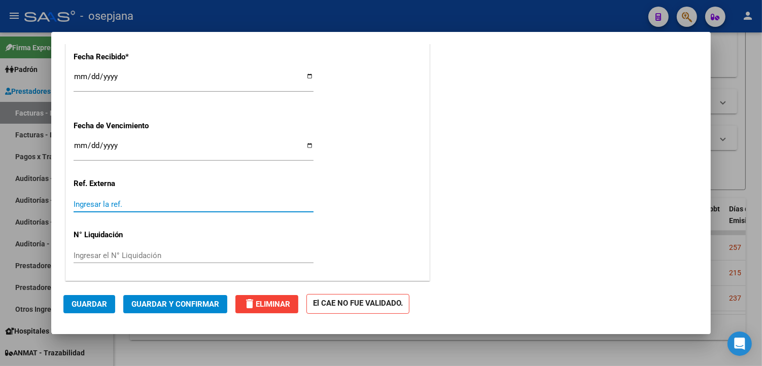
click at [121, 208] on input "Ingresar la ref." at bounding box center [194, 204] width 240 height 9
type input "23955"
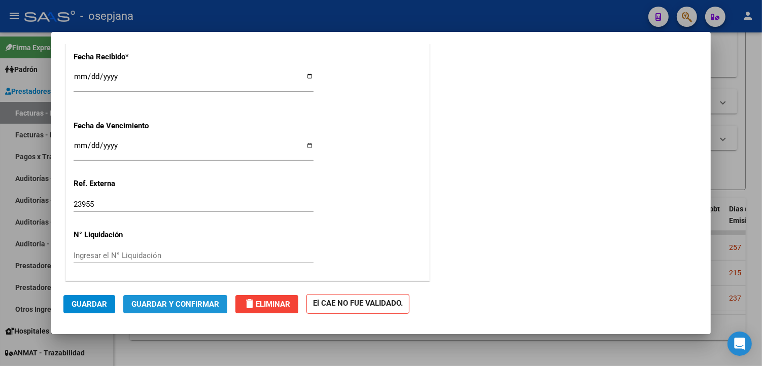
click at [194, 301] on span "Guardar y Confirmar" at bounding box center [175, 304] width 88 height 9
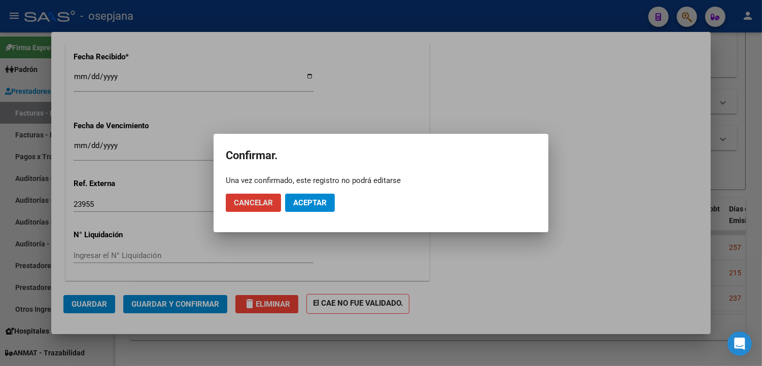
click at [321, 196] on button "Aceptar" at bounding box center [310, 203] width 50 height 18
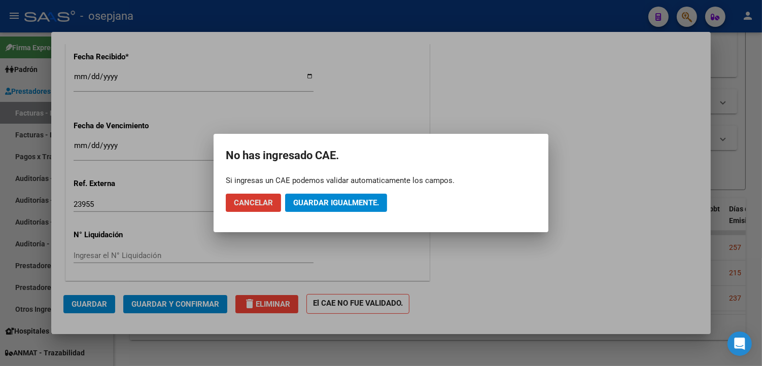
click at [321, 196] on button "Guardar igualmente." at bounding box center [336, 203] width 102 height 18
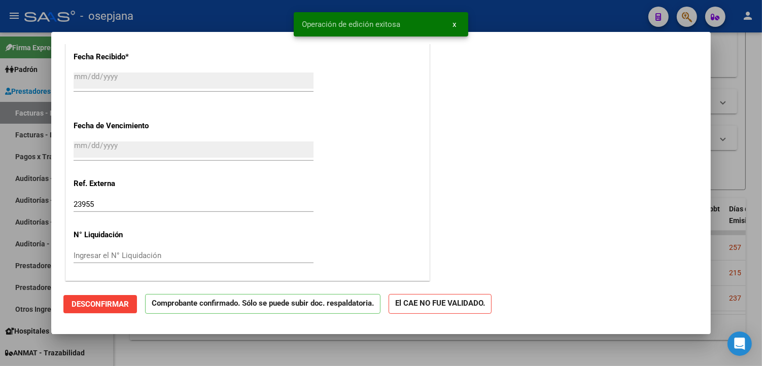
click at [272, 19] on div at bounding box center [381, 183] width 762 height 366
type input "$ 0,00"
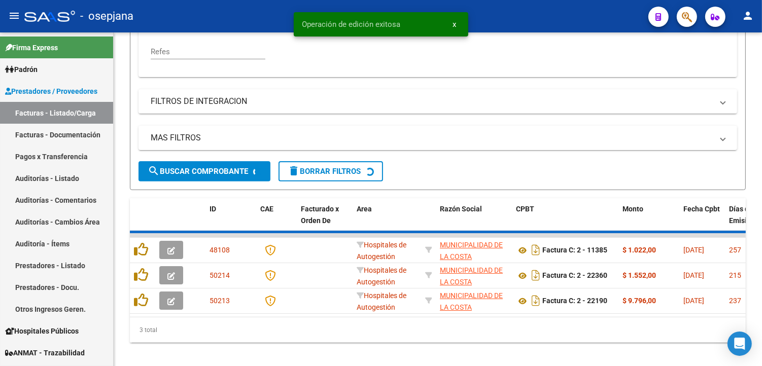
scroll to position [271, 0]
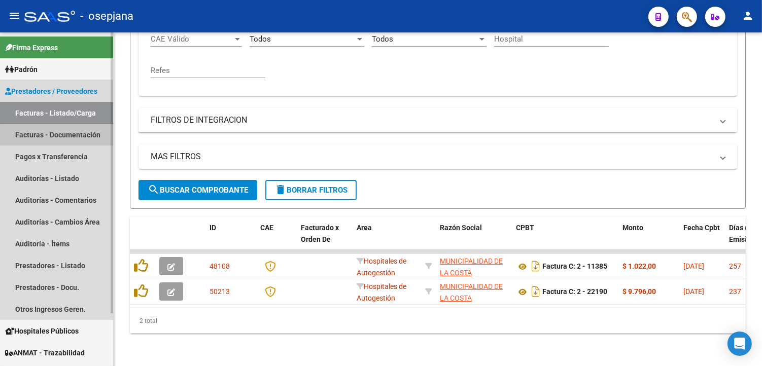
click at [37, 131] on link "Facturas - Documentación" at bounding box center [56, 135] width 113 height 22
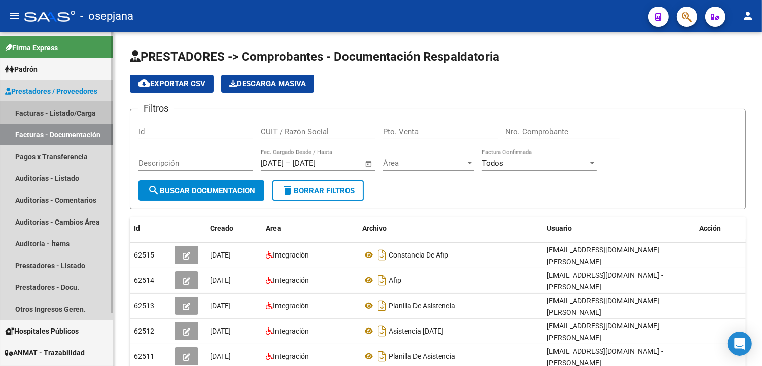
click at [42, 108] on link "Facturas - Listado/Carga" at bounding box center [56, 113] width 113 height 22
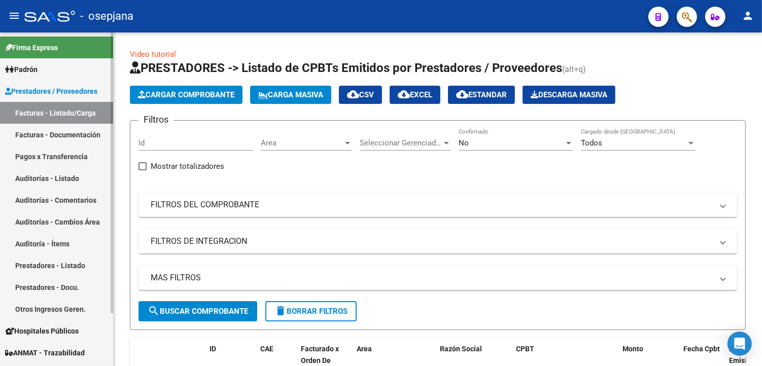
click at [75, 138] on link "Facturas - Documentación" at bounding box center [56, 135] width 113 height 22
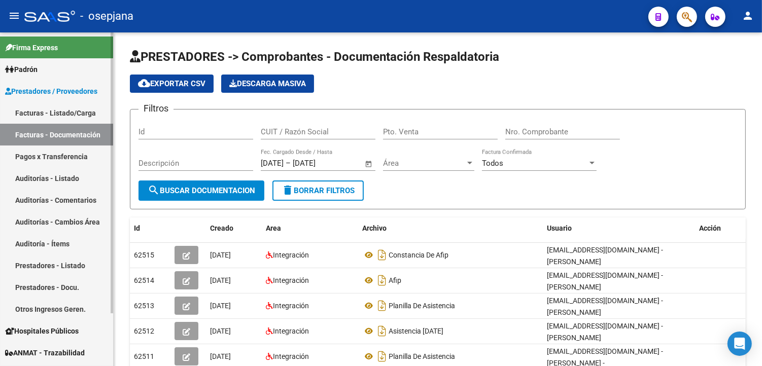
click at [62, 157] on link "Pagos x Transferencia" at bounding box center [56, 157] width 113 height 22
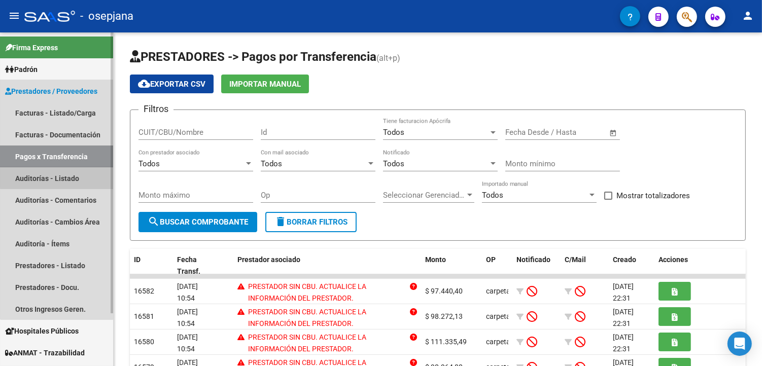
click at [56, 170] on link "Auditorías - Listado" at bounding box center [56, 178] width 113 height 22
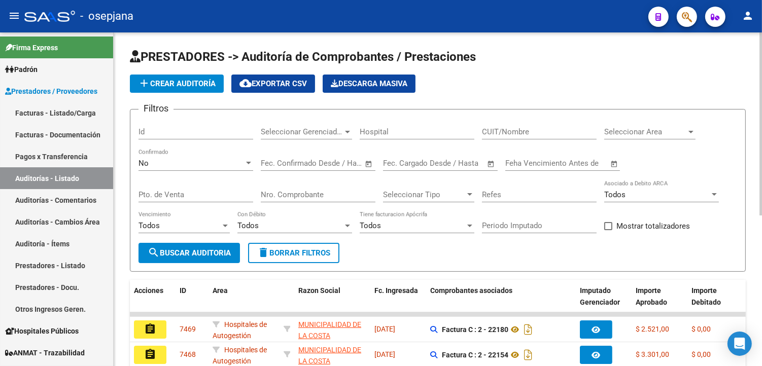
click at [188, 84] on span "add Crear Auditoría" at bounding box center [177, 83] width 78 height 9
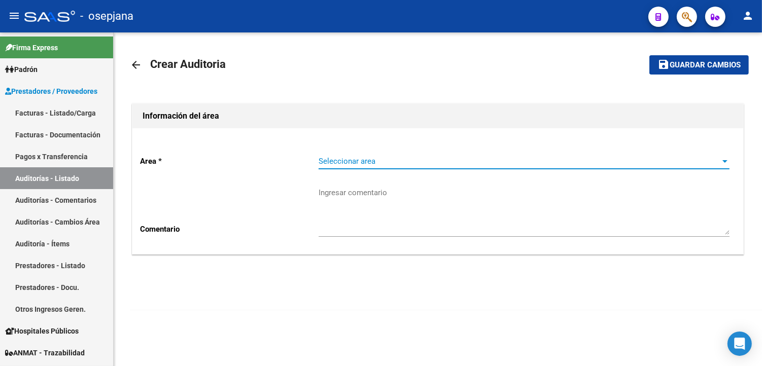
click at [414, 164] on span "Seleccionar area" at bounding box center [519, 161] width 402 height 9
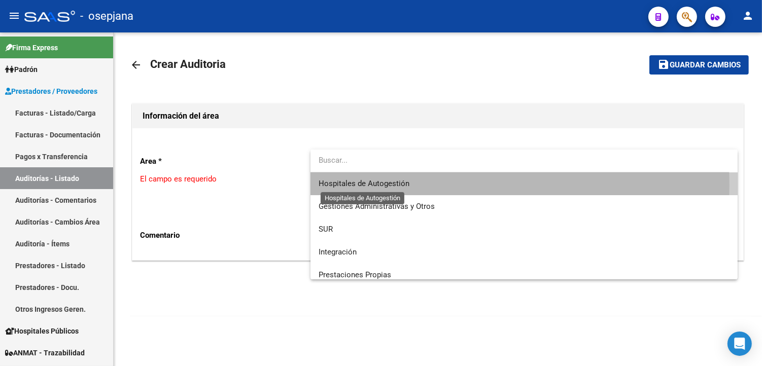
click at [394, 185] on span "Hospitales de Autogestión" at bounding box center [363, 183] width 91 height 9
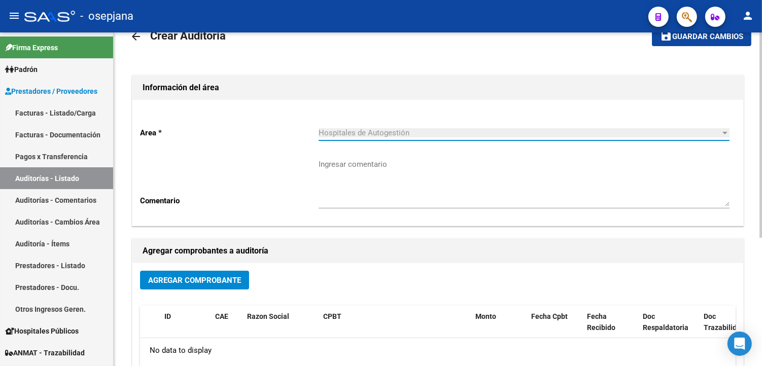
scroll to position [56, 0]
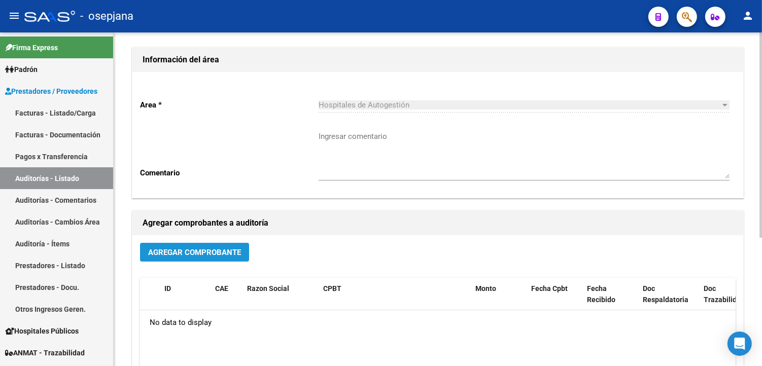
click at [188, 247] on span "Agregar Comprobante" at bounding box center [194, 251] width 93 height 9
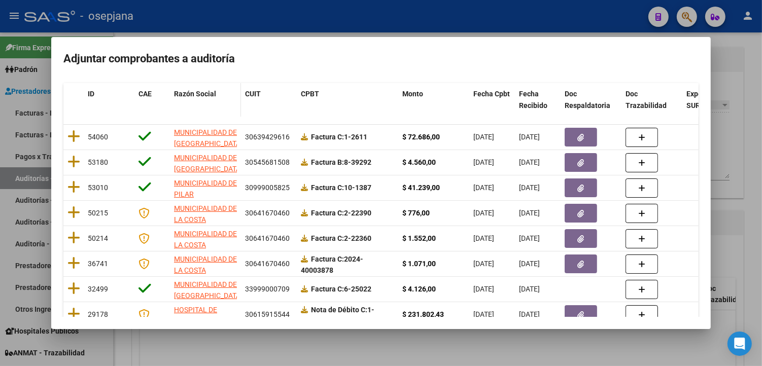
scroll to position [113, 0]
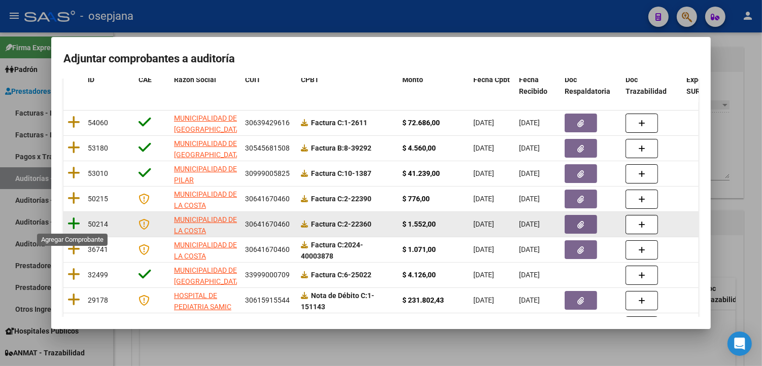
click at [73, 221] on icon at bounding box center [73, 224] width 13 height 14
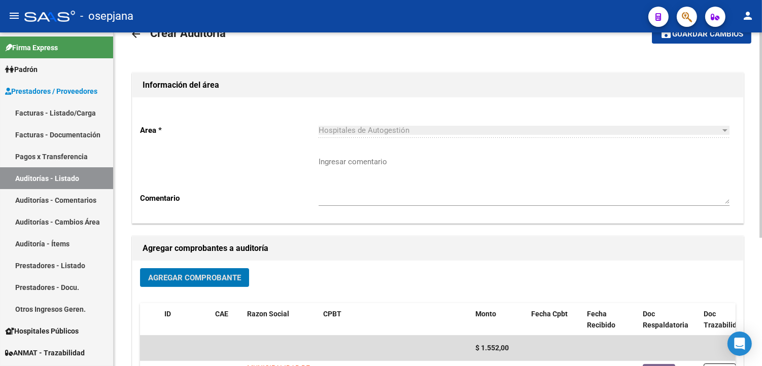
scroll to position [0, 0]
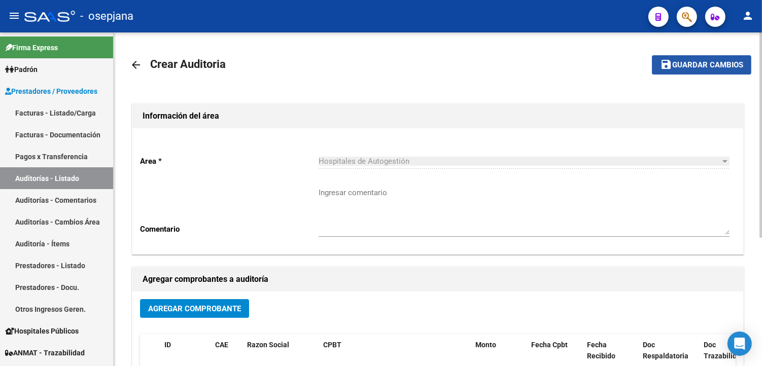
click at [713, 57] on button "save Guardar cambios" at bounding box center [701, 64] width 99 height 19
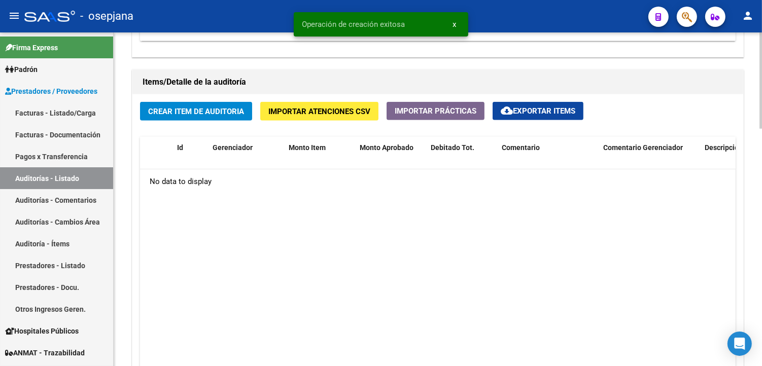
scroll to position [732, 0]
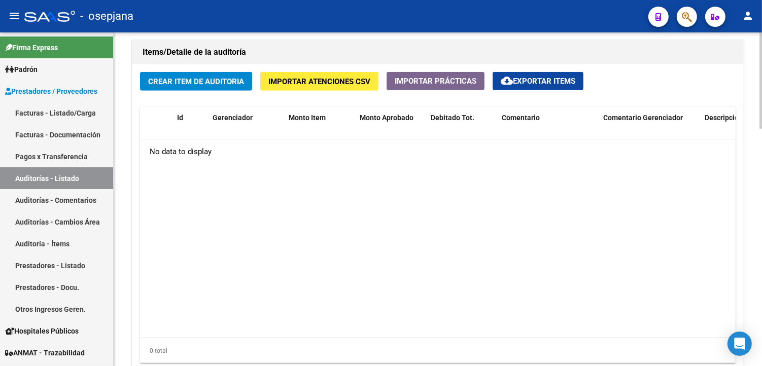
click at [202, 81] on span "Crear Item de Auditoria" at bounding box center [196, 81] width 96 height 9
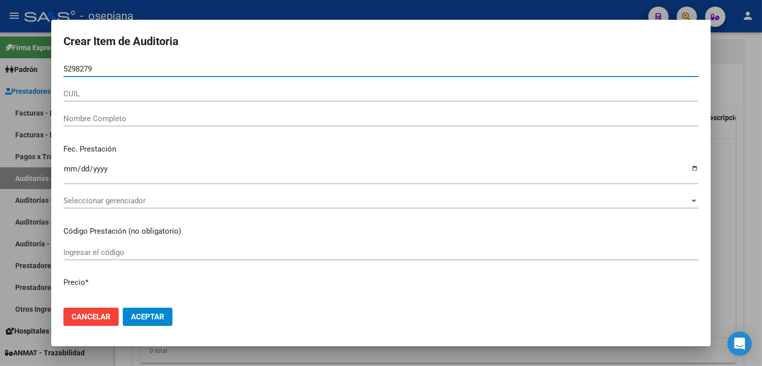
type input "52982799"
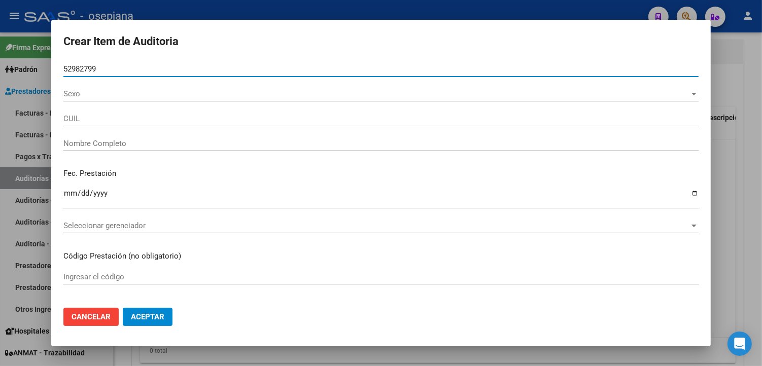
type input "27529827992"
type input "[PERSON_NAME] -"
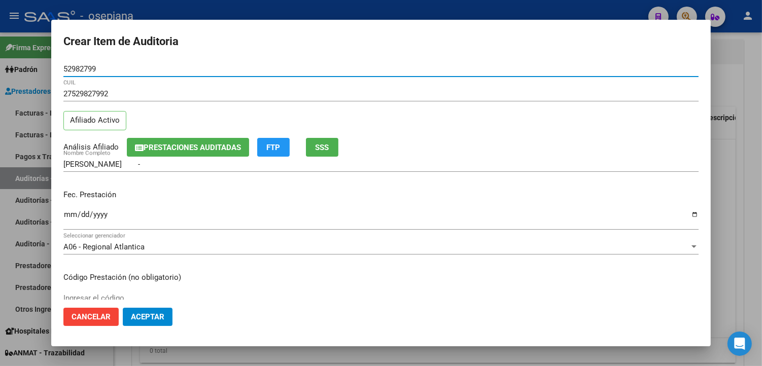
type input "52982799"
click at [68, 209] on div "Ingresar la fecha" at bounding box center [380, 219] width 635 height 22
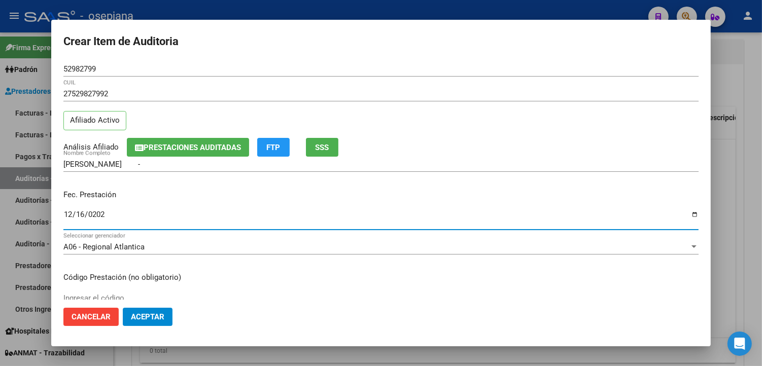
type input "[DATE]"
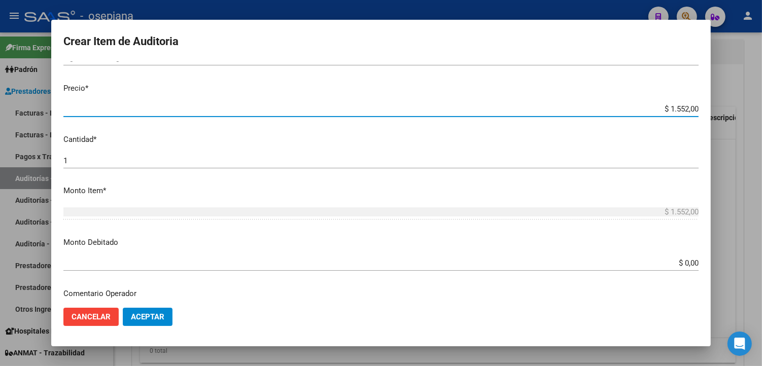
scroll to position [191, 0]
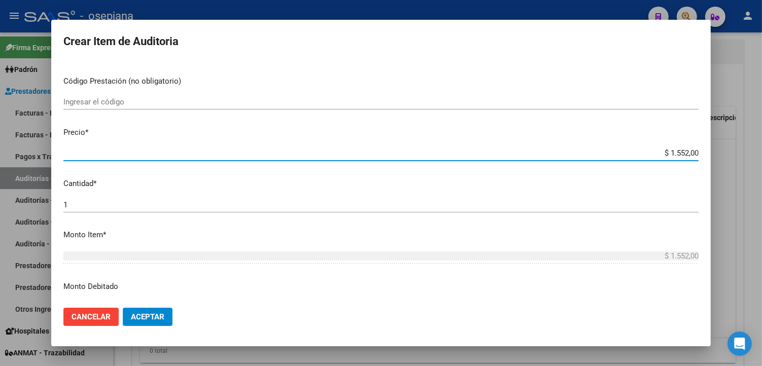
drag, startPoint x: 661, startPoint y: 67, endPoint x: 714, endPoint y: 66, distance: 52.7
click at [714, 66] on div "Crear Item de Auditoria 52982799 Nro Documento 27529827992 CUIL Afiliado Activo…" at bounding box center [381, 183] width 762 height 366
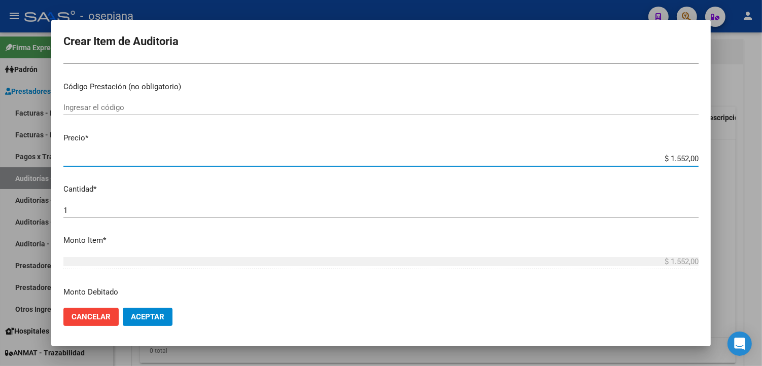
click at [714, 66] on div at bounding box center [381, 183] width 762 height 366
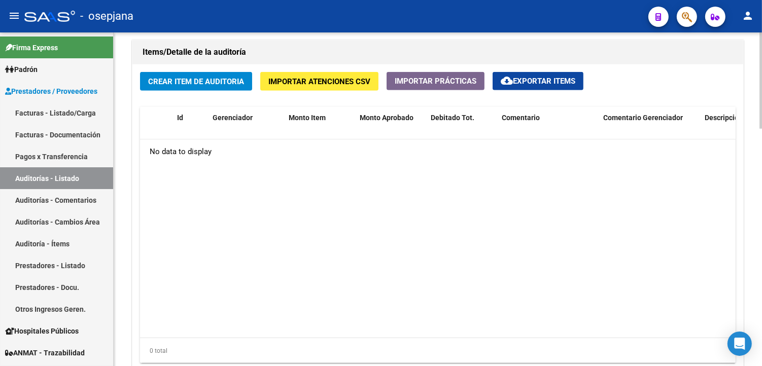
click at [209, 76] on button "Crear Item de Auditoria" at bounding box center [196, 81] width 112 height 19
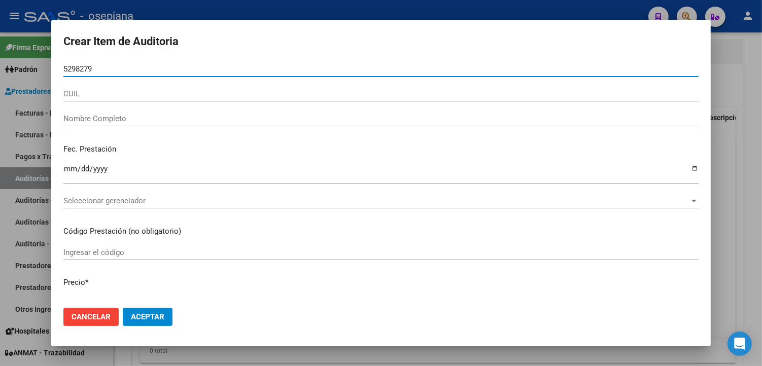
type input "52982799"
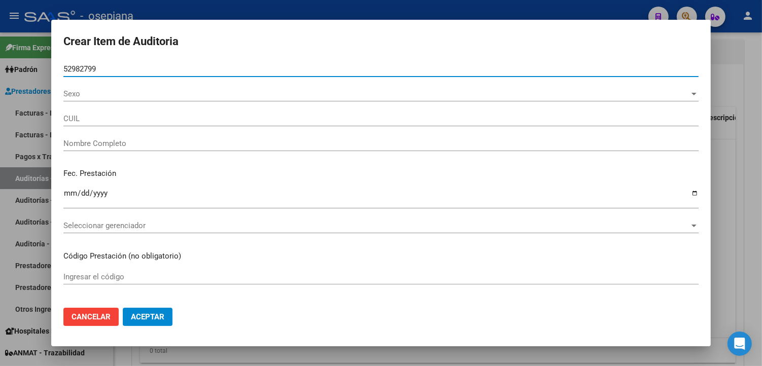
type input "27529827992"
type input "[PERSON_NAME] -"
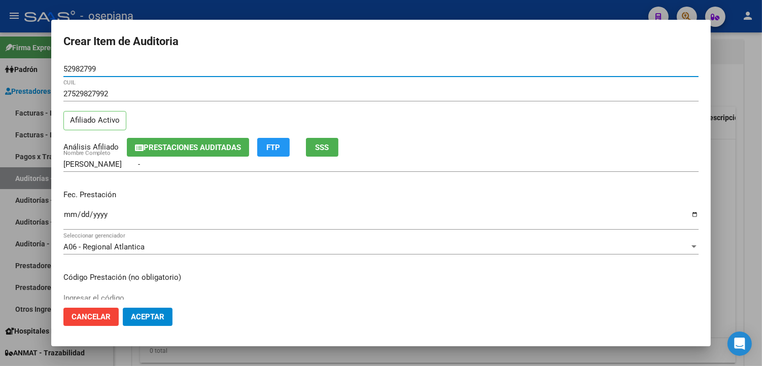
type input "52982799"
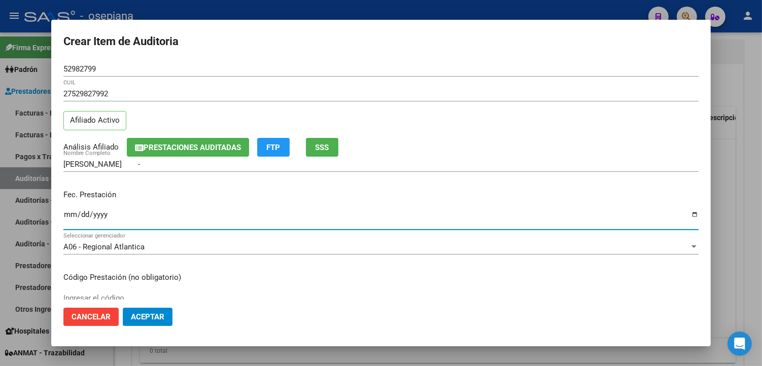
click at [69, 216] on input "Ingresar la fecha" at bounding box center [380, 218] width 635 height 16
type input "[DATE]"
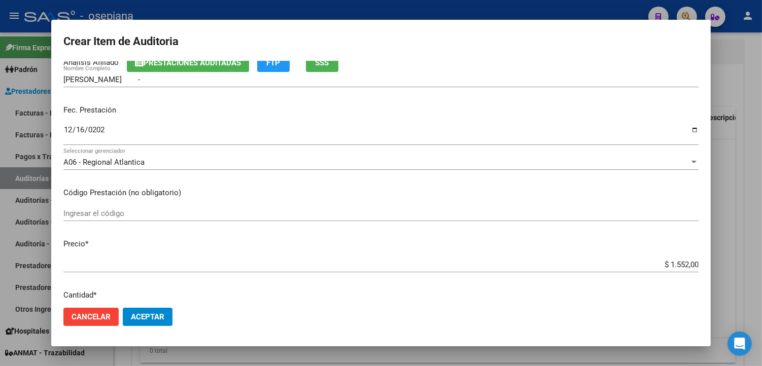
scroll to position [113, 0]
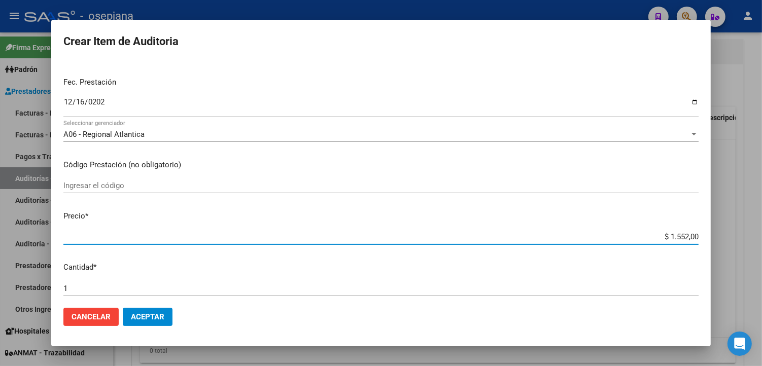
drag, startPoint x: 661, startPoint y: 239, endPoint x: 708, endPoint y: 233, distance: 47.1
click at [708, 233] on mat-dialog-content "52982799 Nro Documento 27529827992 CUIL Afiliado Activo Análisis Afiliado Prest…" at bounding box center [380, 180] width 659 height 238
type input "$ 0,07"
type input "$ 0,77"
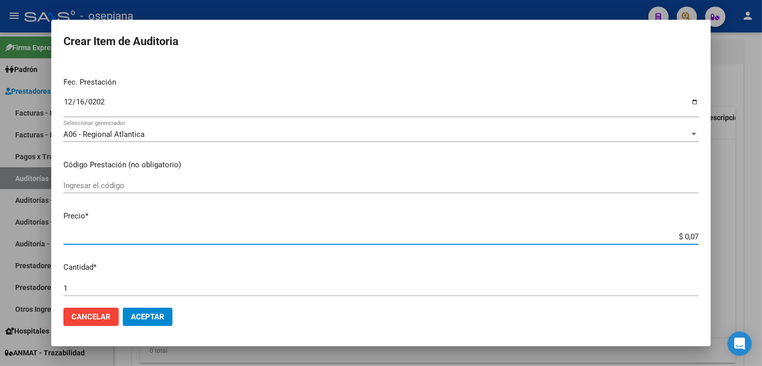
type input "$ 0,77"
type input "$ 7,76"
type input "$ 77,60"
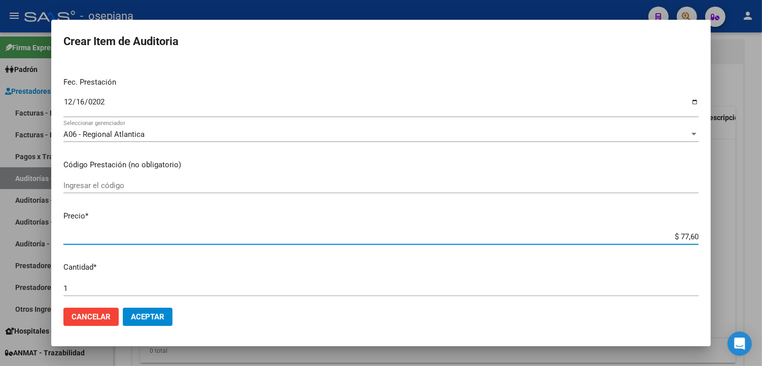
type input "$ 776,00"
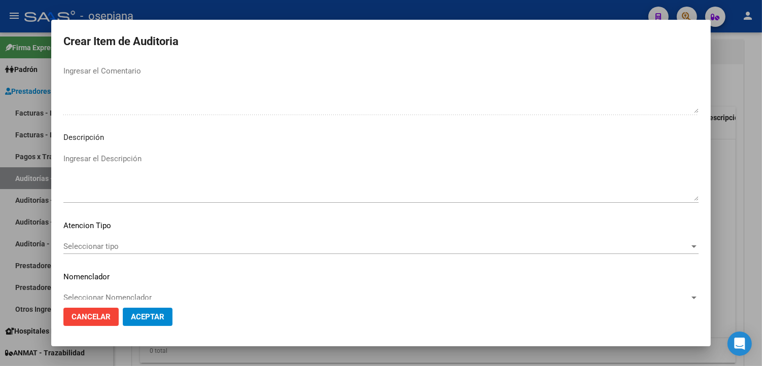
scroll to position [587, 0]
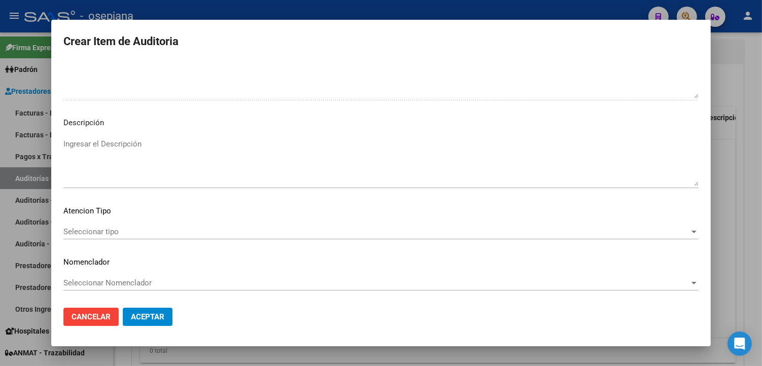
click at [109, 236] on div "Seleccionar tipo Seleccionar tipo" at bounding box center [380, 231] width 635 height 15
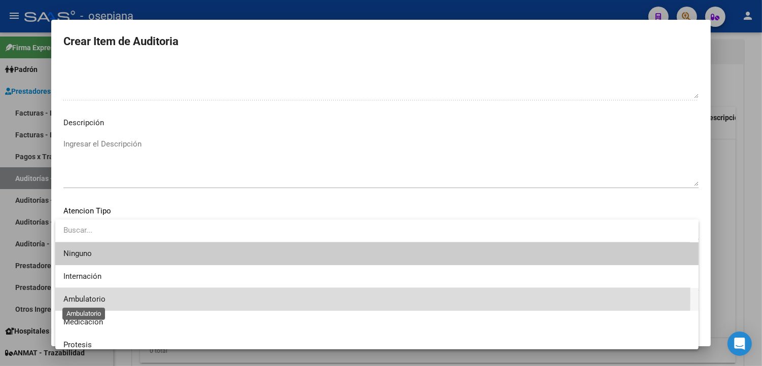
click at [100, 296] on span "Ambulatorio" at bounding box center [84, 299] width 42 height 9
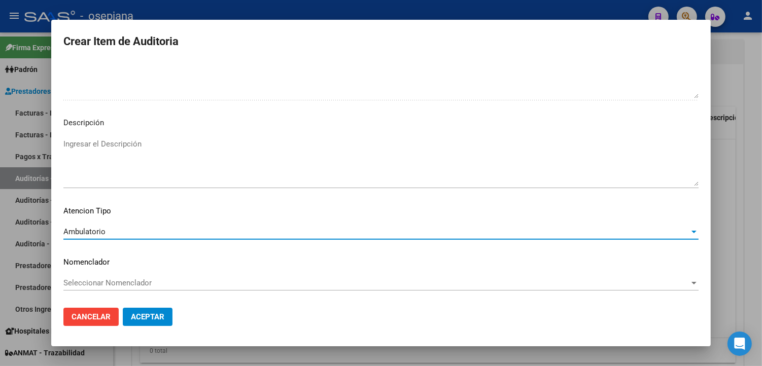
click at [101, 280] on span "Seleccionar Nomenclador" at bounding box center [376, 282] width 626 height 9
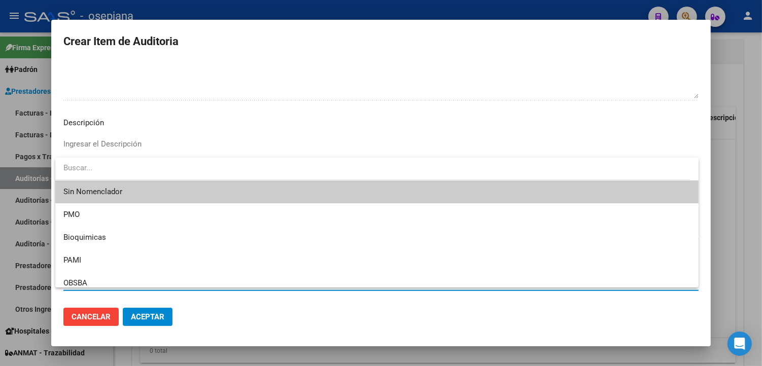
click at [105, 190] on span "Sin Nomenclador" at bounding box center [376, 192] width 627 height 23
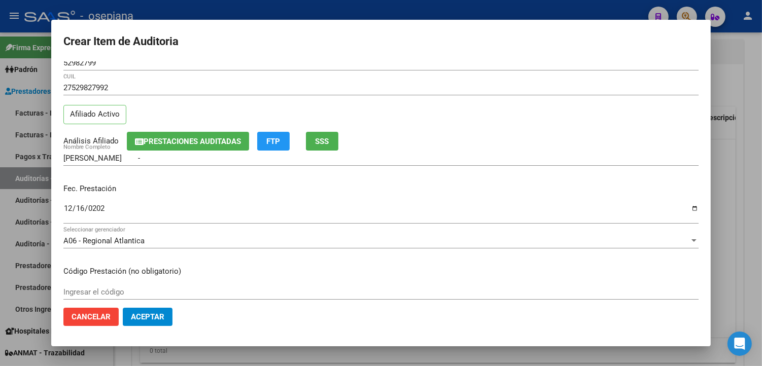
scroll to position [0, 0]
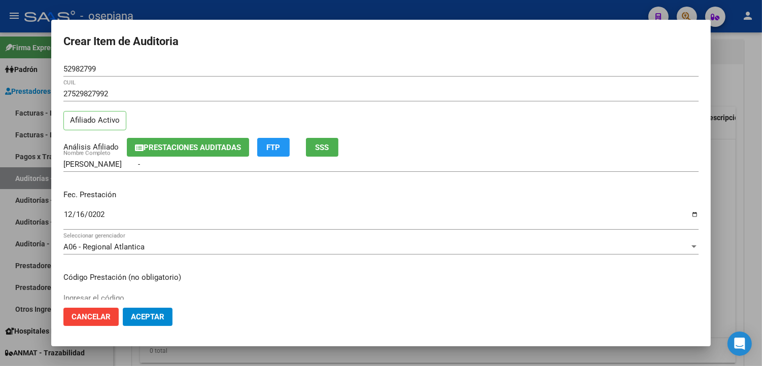
click at [134, 314] on span "Aceptar" at bounding box center [147, 316] width 33 height 9
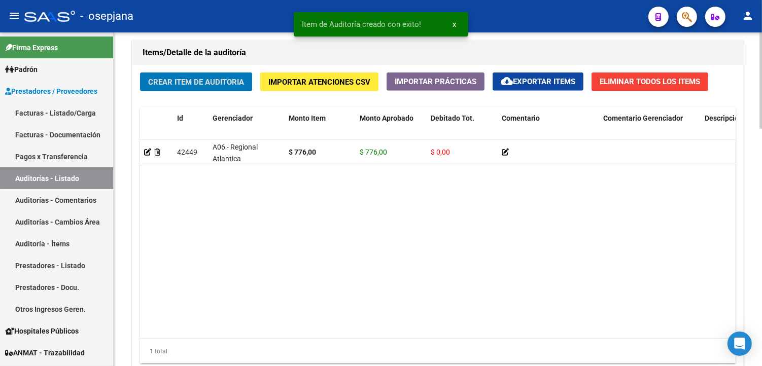
scroll to position [733, 0]
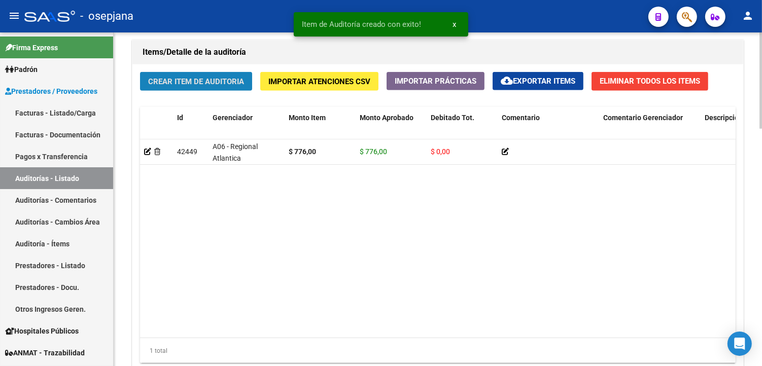
click at [196, 79] on span "Crear Item de Auditoria" at bounding box center [196, 81] width 96 height 9
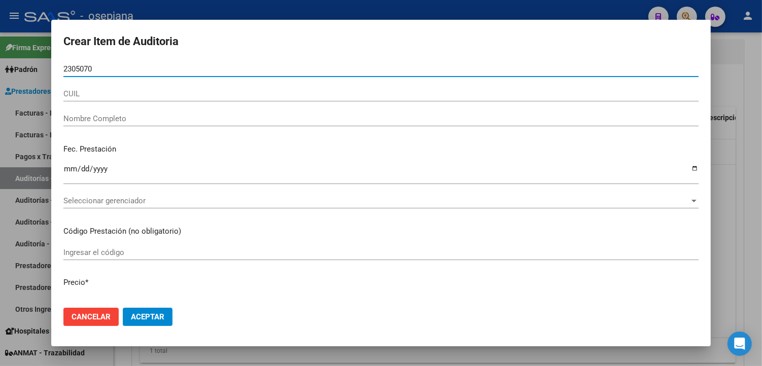
type input "23050701"
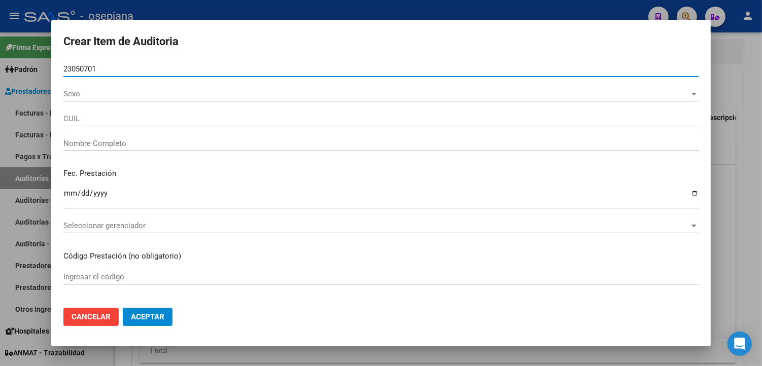
type input "27230507010"
type input "[PERSON_NAME]"
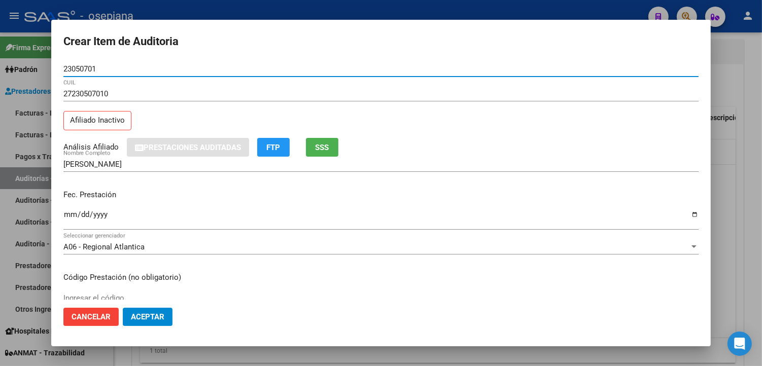
type input "23050701"
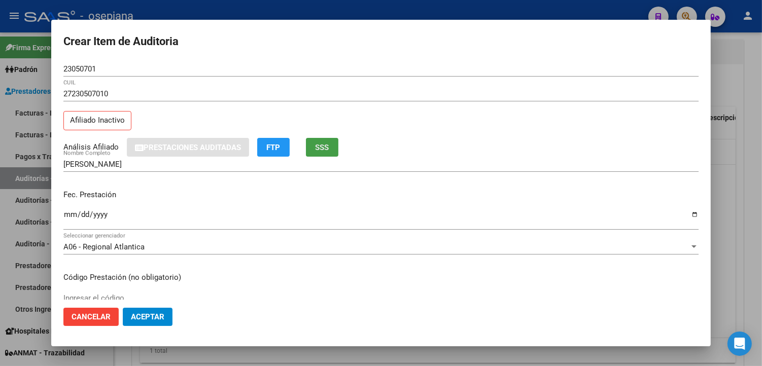
click at [318, 146] on span "SSS" at bounding box center [322, 147] width 14 height 9
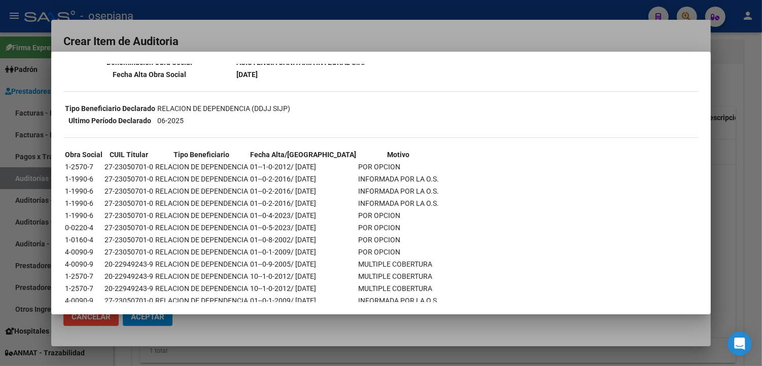
scroll to position [209, 0]
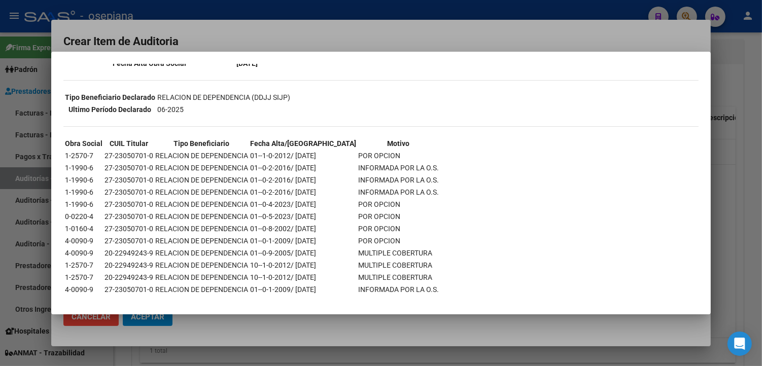
click at [374, 40] on div at bounding box center [381, 183] width 762 height 366
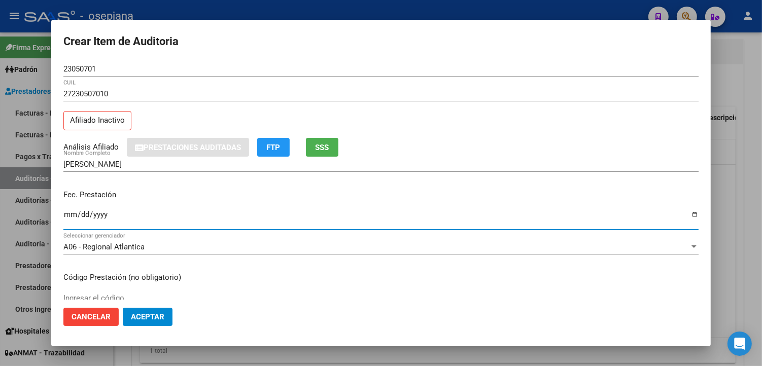
click at [68, 213] on input "Ingresar la fecha" at bounding box center [380, 218] width 635 height 16
type input "[DATE]"
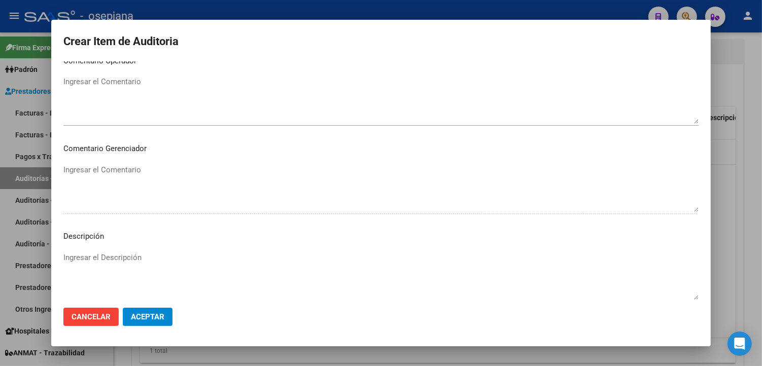
scroll to position [587, 0]
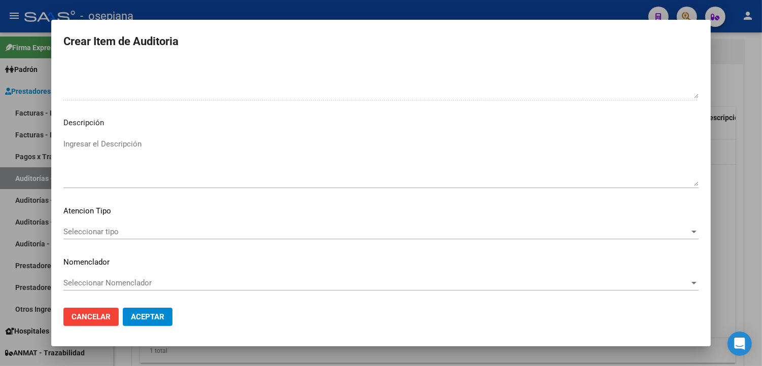
click at [78, 231] on span "Seleccionar tipo" at bounding box center [376, 231] width 626 height 9
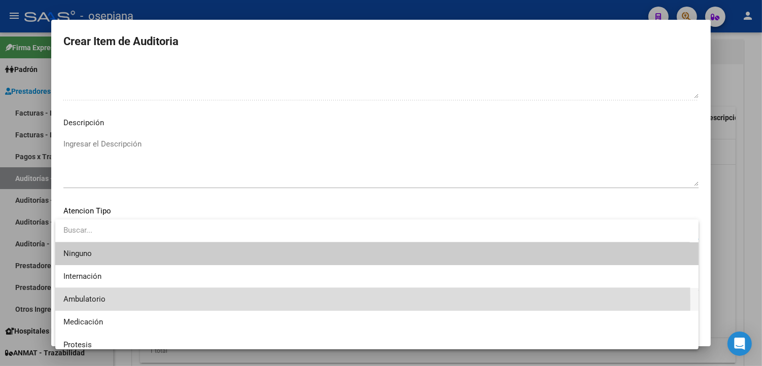
click at [103, 304] on span "Ambulatorio" at bounding box center [376, 299] width 627 height 23
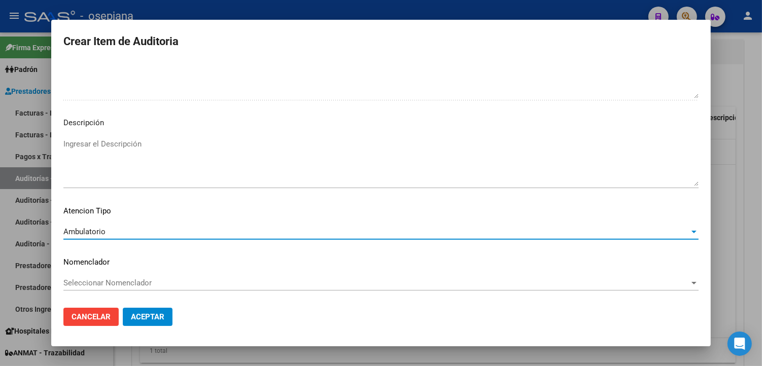
click at [117, 282] on span "Seleccionar Nomenclador" at bounding box center [376, 282] width 626 height 9
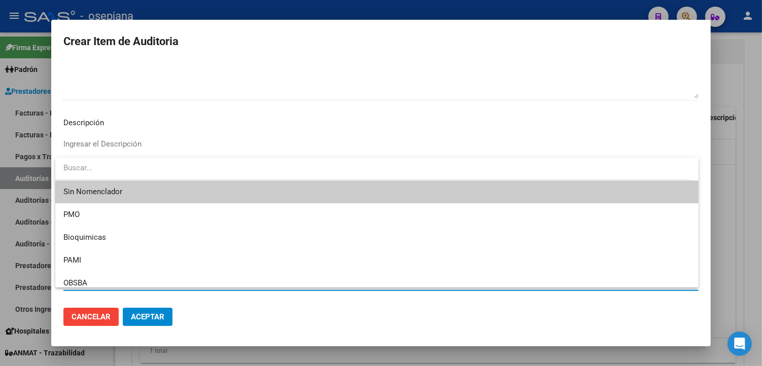
click at [119, 184] on span "Sin Nomenclador" at bounding box center [376, 192] width 627 height 23
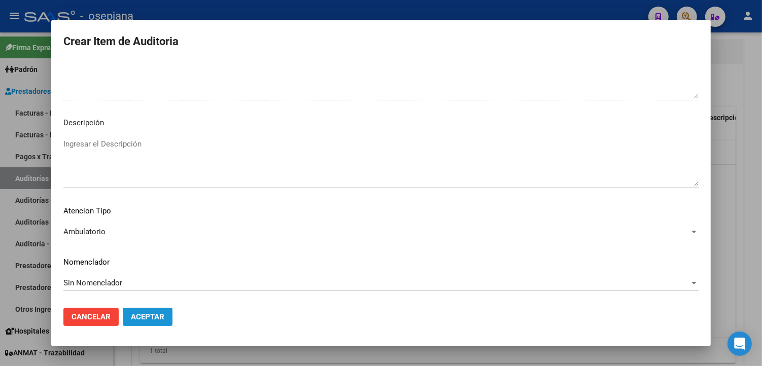
click at [137, 316] on span "Aceptar" at bounding box center [147, 316] width 33 height 9
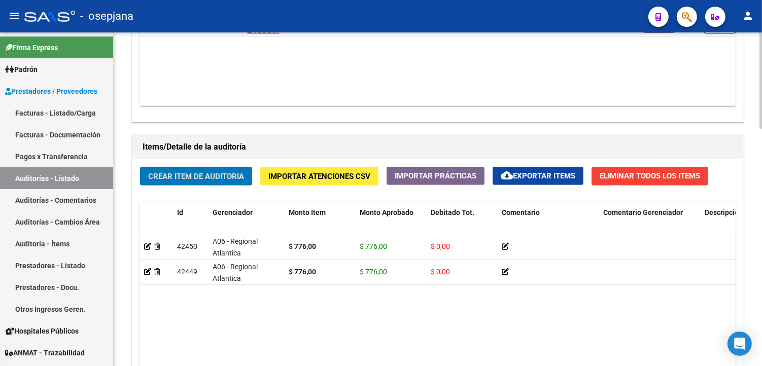
scroll to position [395, 0]
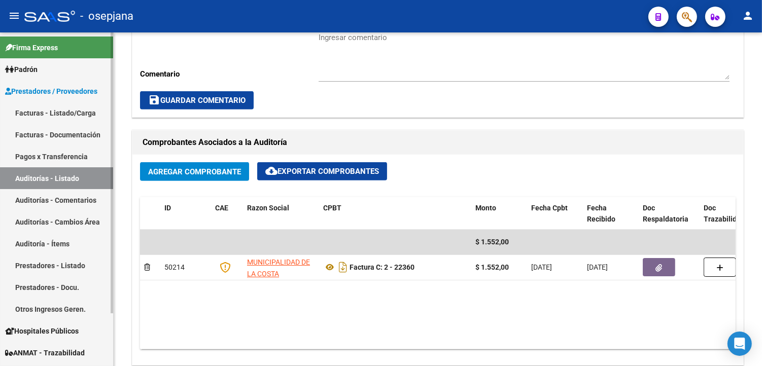
click at [68, 132] on link "Facturas - Documentación" at bounding box center [56, 135] width 113 height 22
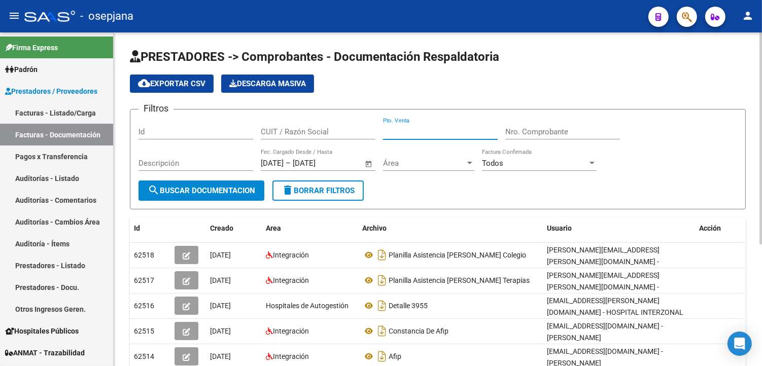
click at [411, 132] on input "Pto. Venta" at bounding box center [440, 131] width 115 height 9
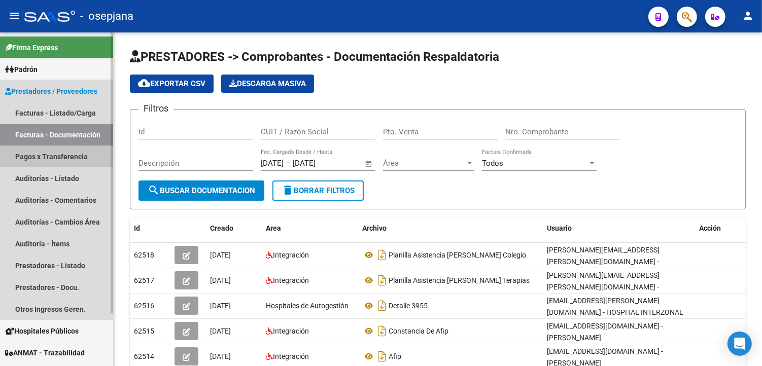
click at [54, 162] on link "Pagos x Transferencia" at bounding box center [56, 157] width 113 height 22
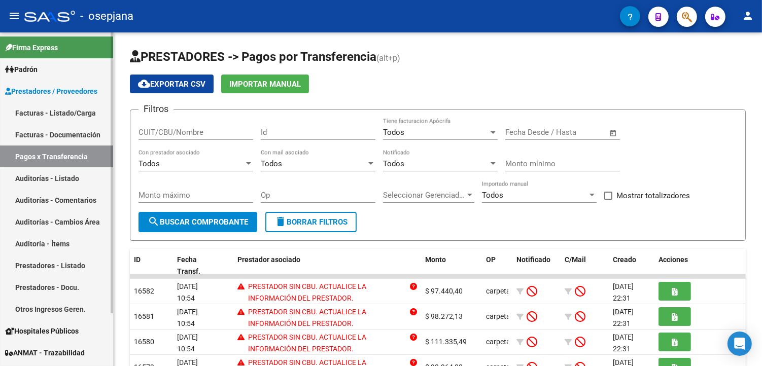
click at [56, 112] on link "Facturas - Listado/Carga" at bounding box center [56, 113] width 113 height 22
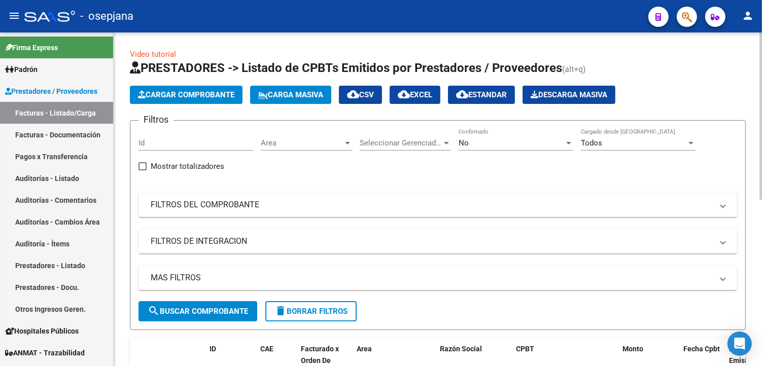
click at [464, 148] on div "No Confirmado" at bounding box center [515, 140] width 115 height 22
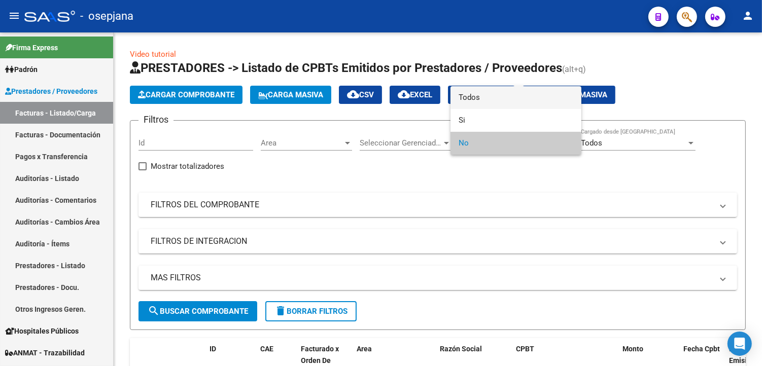
click at [480, 100] on span "Todos" at bounding box center [515, 97] width 115 height 23
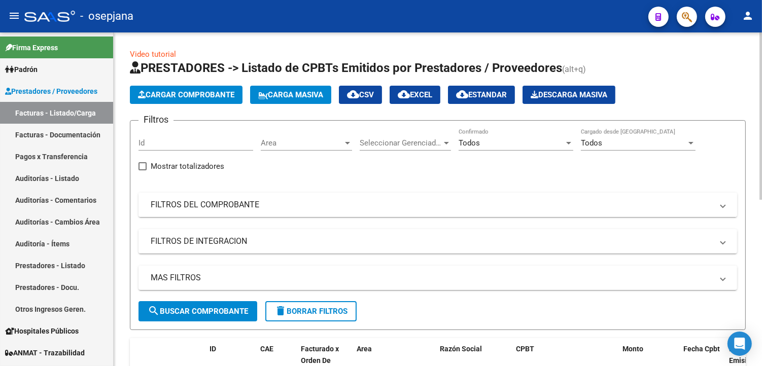
click at [357, 212] on mat-expansion-panel-header "FILTROS DEL COMPROBANTE" at bounding box center [437, 205] width 598 height 24
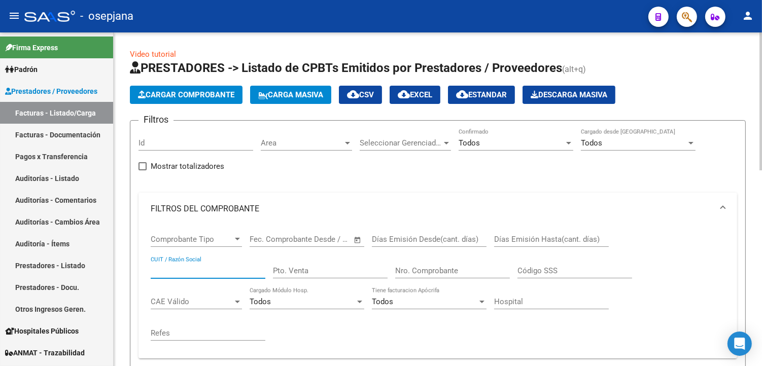
click at [173, 267] on input "CUIT / Razón Social" at bounding box center [208, 270] width 115 height 9
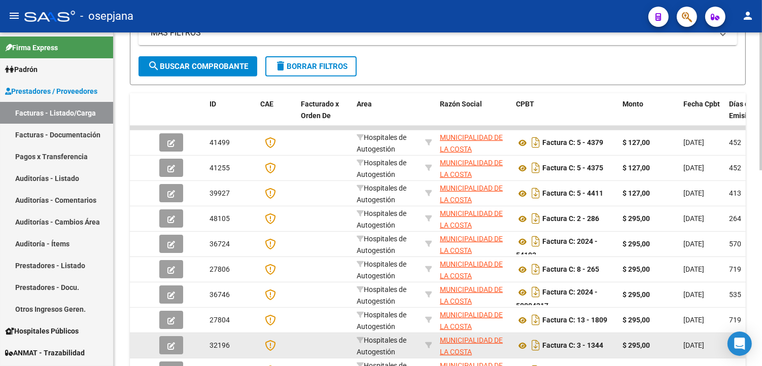
scroll to position [394, 0]
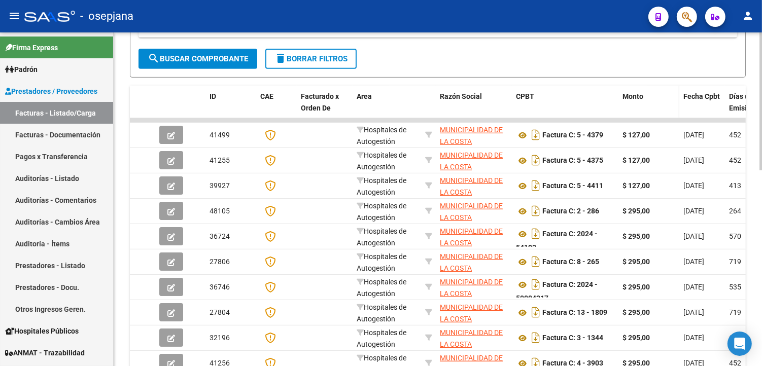
type input "30641670460"
click at [619, 101] on datatable-header-cell "Monto" at bounding box center [648, 108] width 61 height 45
drag, startPoint x: 615, startPoint y: 102, endPoint x: 643, endPoint y: 107, distance: 28.8
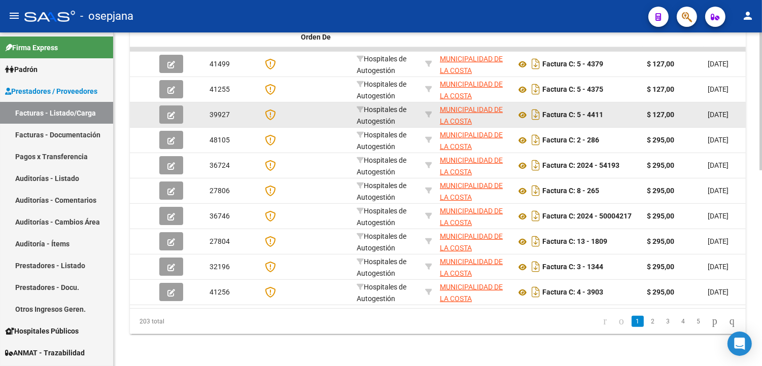
scroll to position [474, 0]
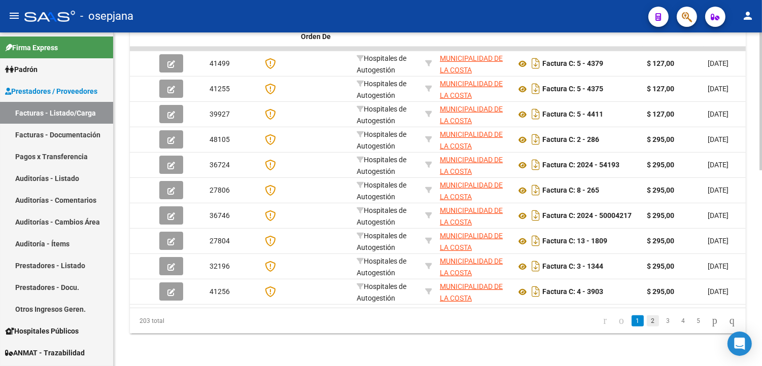
click at [647, 322] on link "2" at bounding box center [653, 320] width 12 height 11
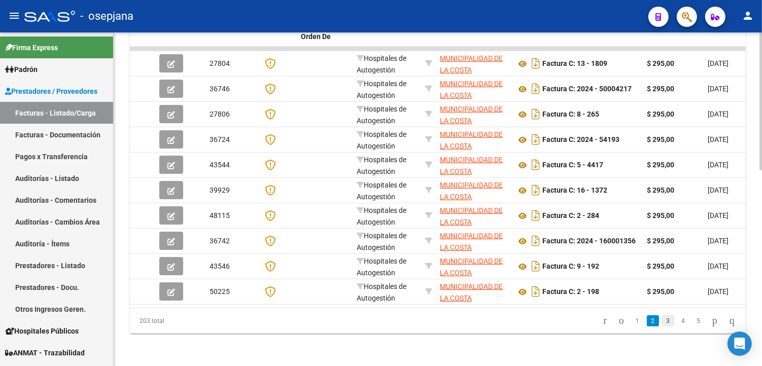
click at [662, 319] on link "3" at bounding box center [668, 320] width 12 height 11
click at [692, 315] on link "5" at bounding box center [698, 320] width 12 height 11
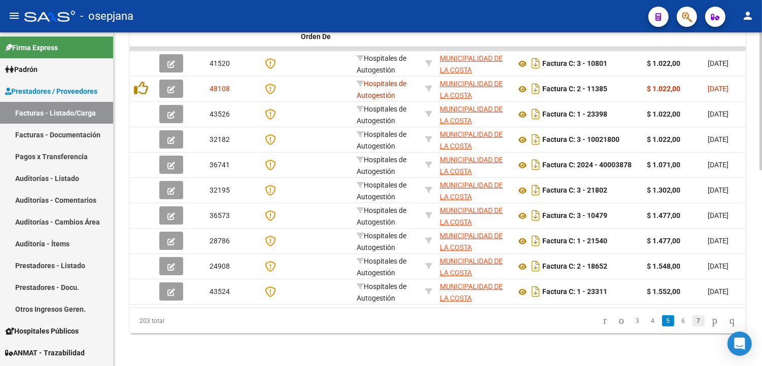
click at [692, 321] on link "7" at bounding box center [698, 320] width 12 height 11
click at [692, 317] on link "9" at bounding box center [698, 320] width 12 height 11
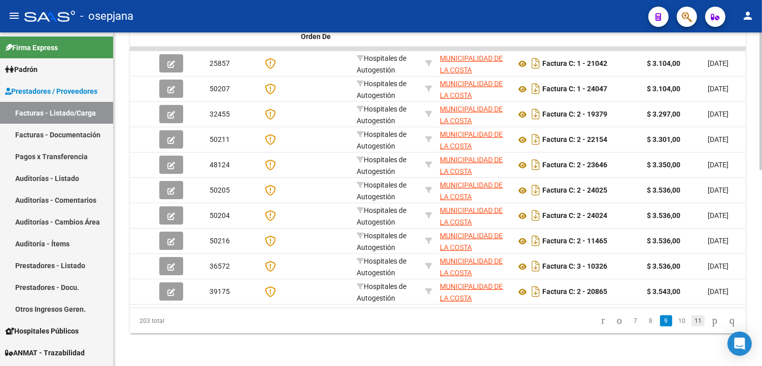
click at [691, 326] on link "11" at bounding box center [697, 320] width 13 height 11
click at [691, 326] on link "13" at bounding box center [697, 320] width 13 height 11
click at [691, 326] on link "15" at bounding box center [697, 320] width 13 height 11
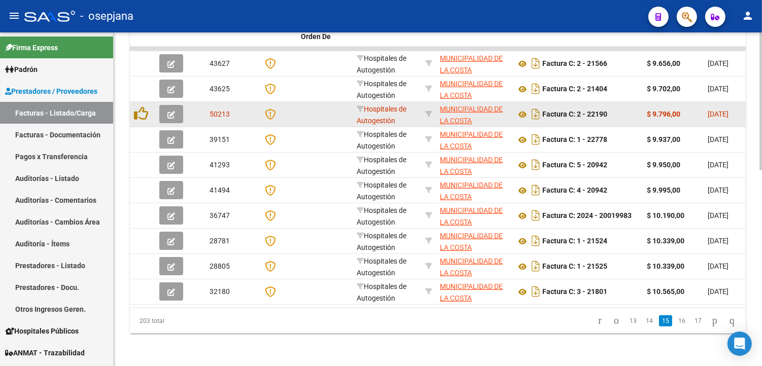
click at [168, 111] on icon "button" at bounding box center [171, 115] width 8 height 8
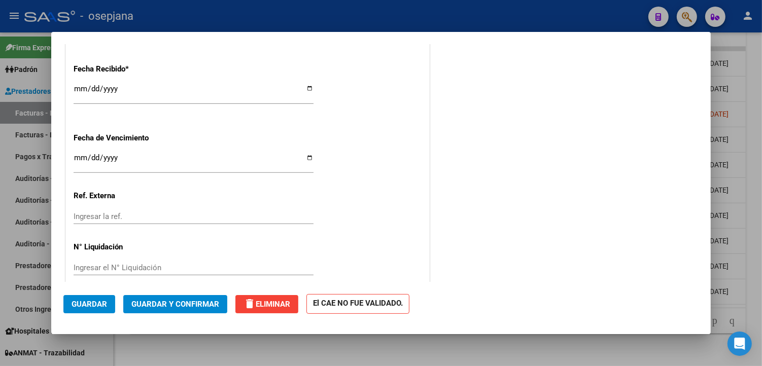
scroll to position [592, 0]
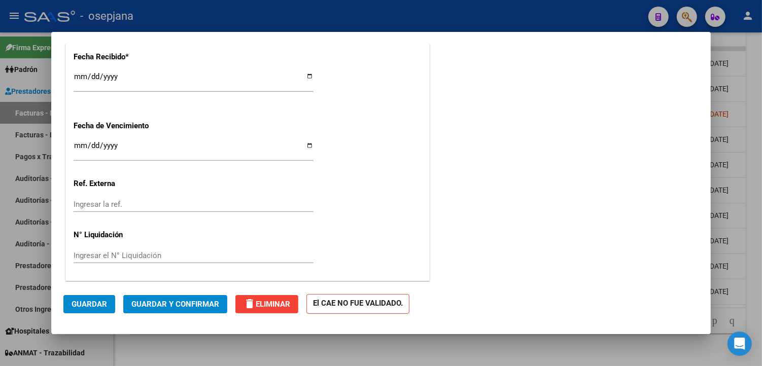
click at [305, 148] on input "Ingresar la fecha" at bounding box center [194, 149] width 240 height 16
type input "[DATE]"
click at [117, 200] on input "Ingresar la ref." at bounding box center [194, 204] width 240 height 9
type input "23954"
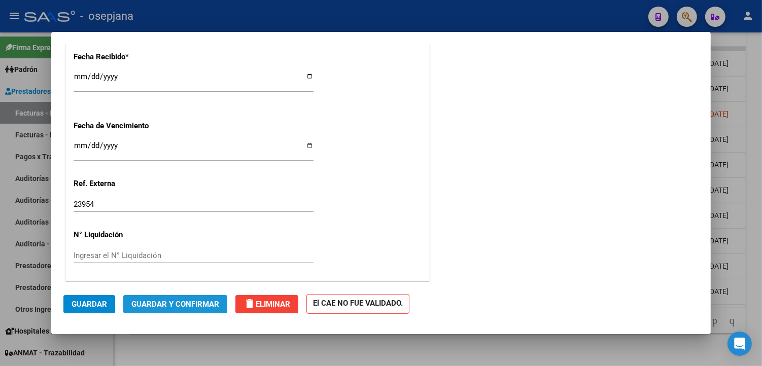
click at [179, 304] on span "Guardar y Confirmar" at bounding box center [175, 304] width 88 height 9
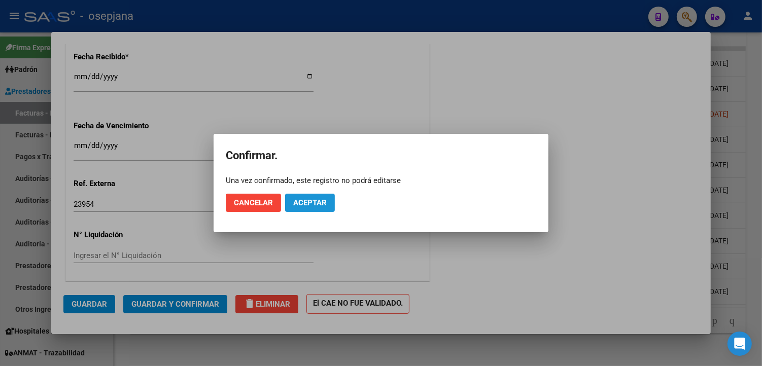
click at [334, 200] on button "Aceptar" at bounding box center [310, 203] width 50 height 18
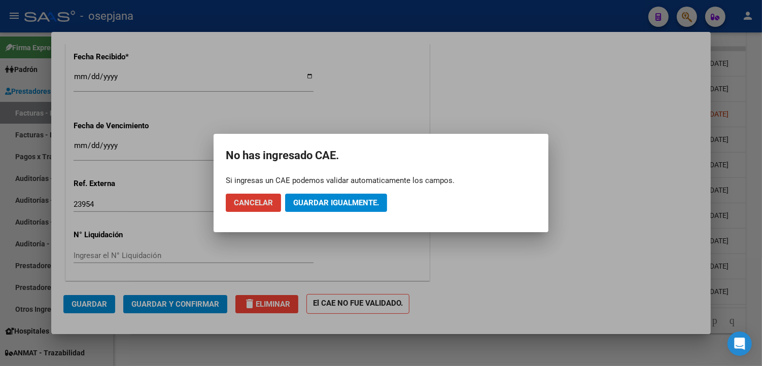
click at [333, 200] on span "Guardar igualmente." at bounding box center [336, 202] width 86 height 9
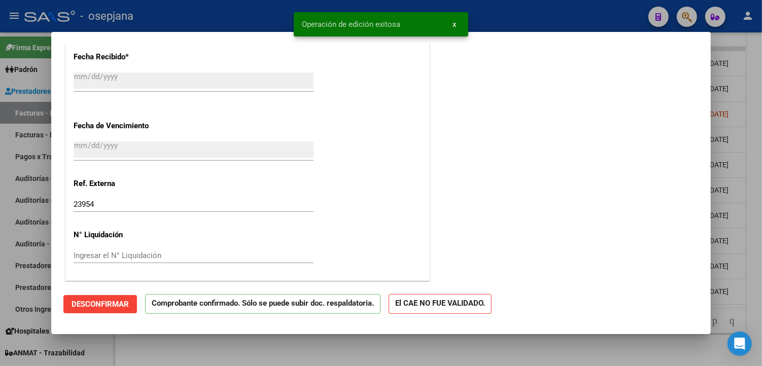
click at [254, 358] on div at bounding box center [381, 183] width 762 height 366
type input "$ 0,00"
